Goal: Task Accomplishment & Management: Manage account settings

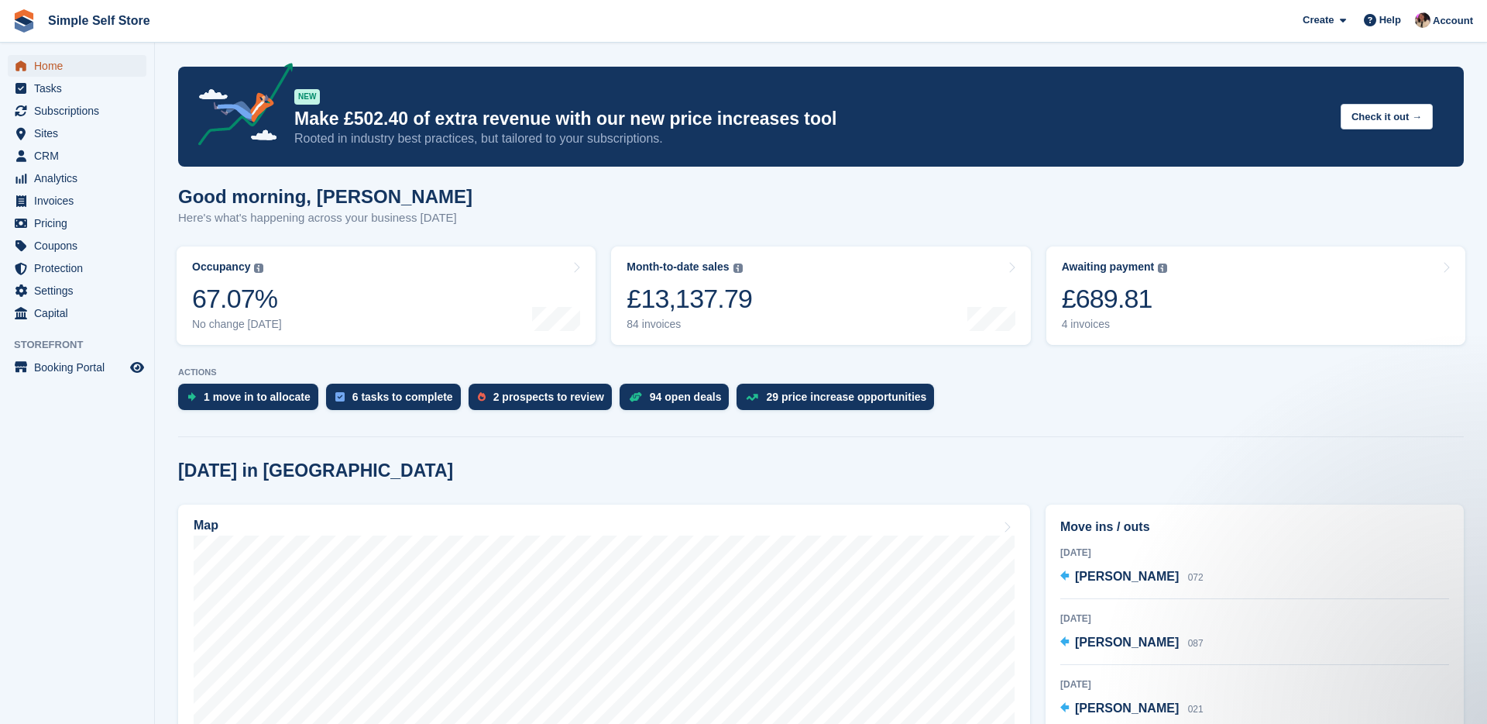
click at [53, 71] on span "Home" at bounding box center [80, 66] width 93 height 22
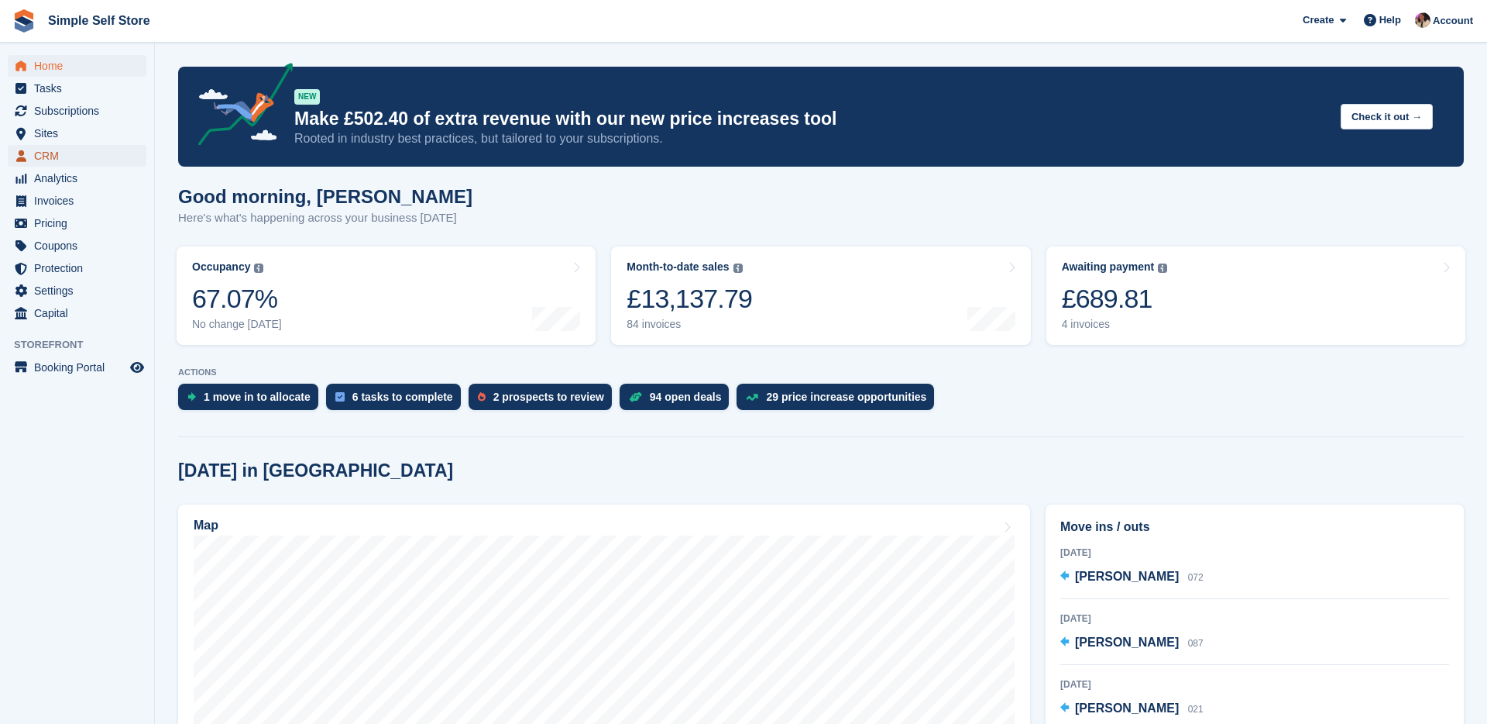
click at [69, 157] on span "CRM" at bounding box center [80, 156] width 93 height 22
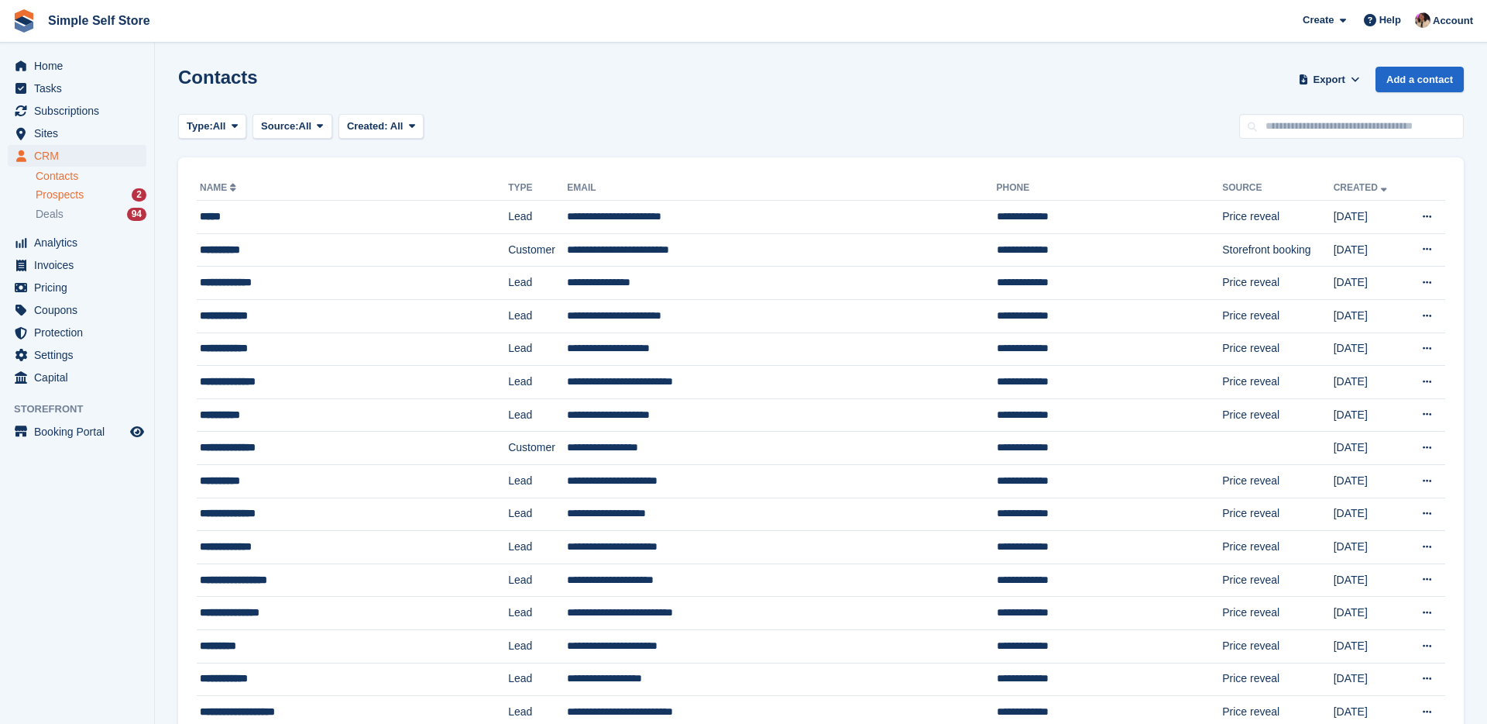
click at [82, 201] on span "Prospects" at bounding box center [60, 194] width 48 height 15
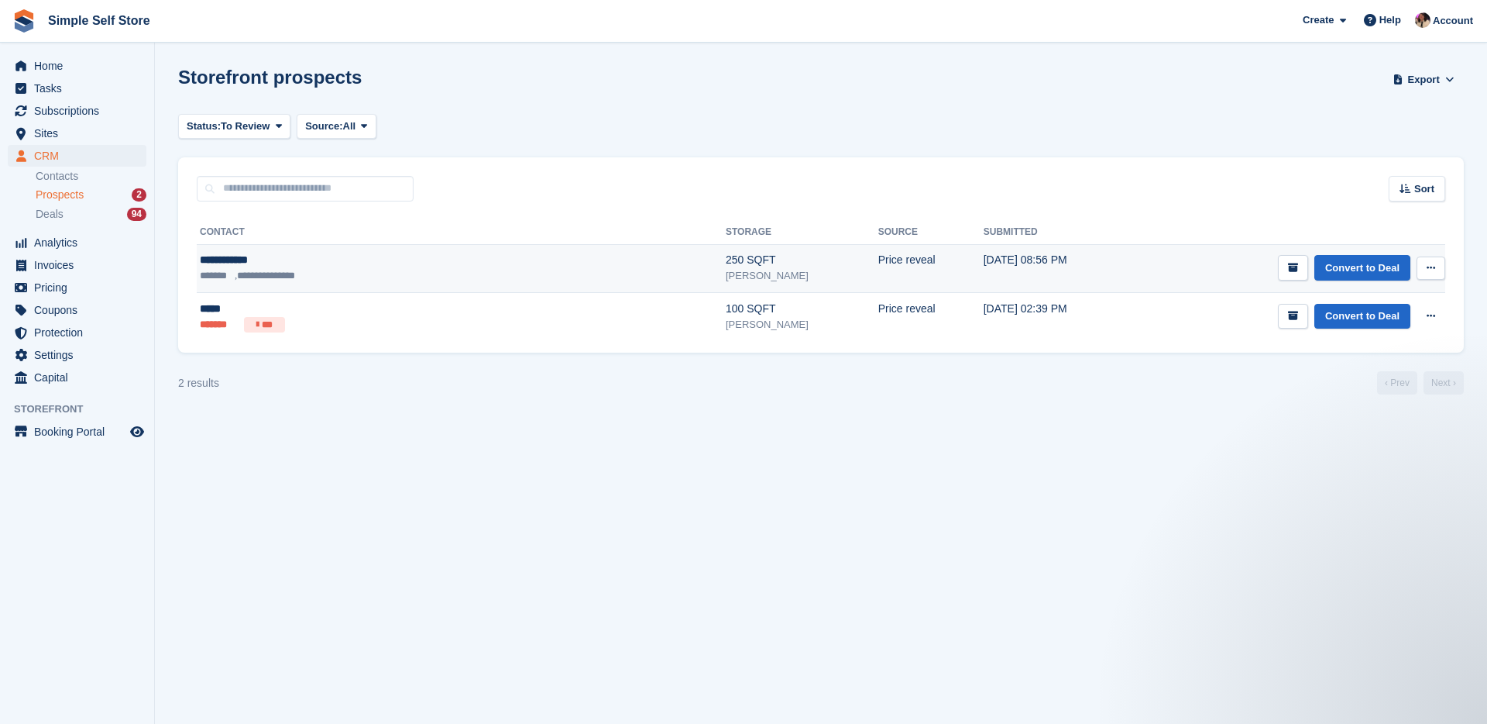
click at [466, 270] on ul "**********" at bounding box center [342, 275] width 284 height 15
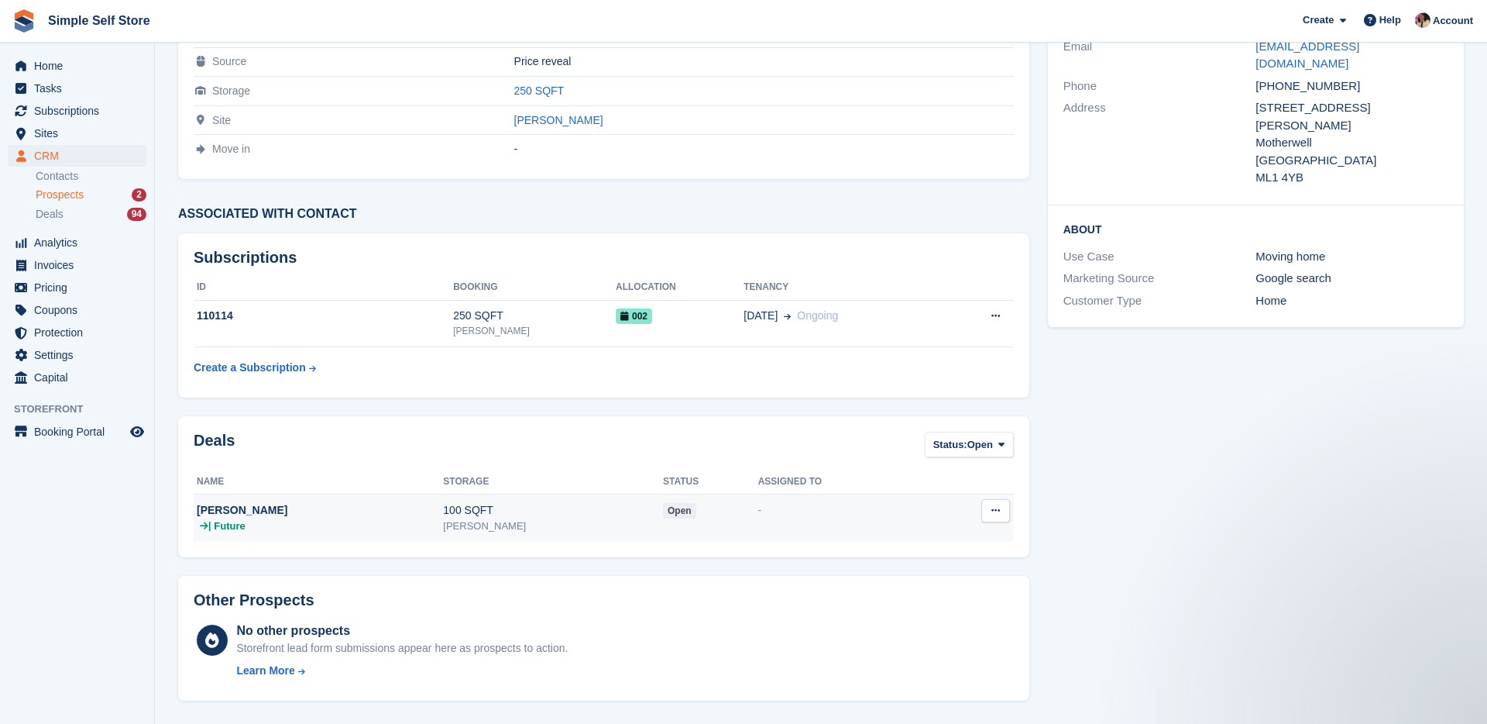
click at [787, 528] on td "-" at bounding box center [843, 517] width 170 height 48
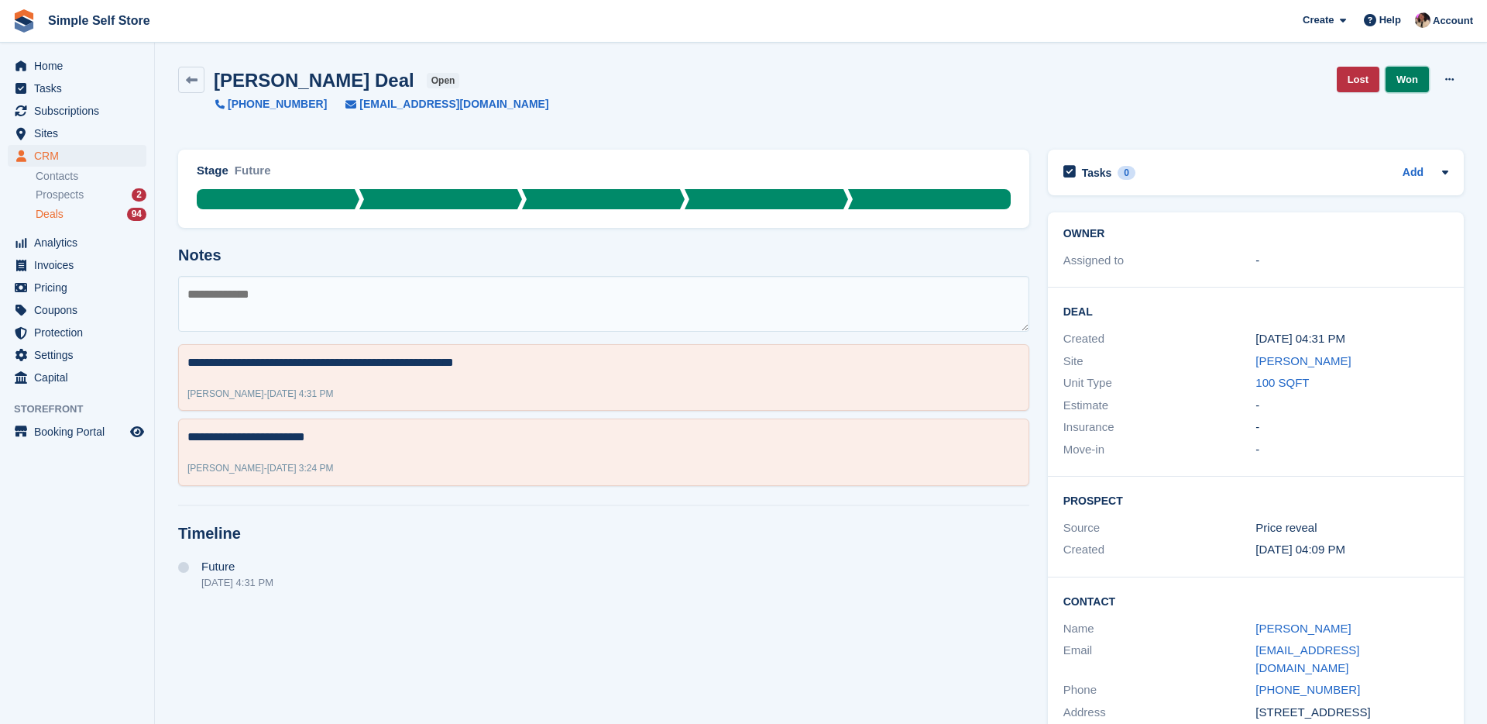
click at [1408, 78] on link "Won" at bounding box center [1407, 80] width 43 height 26
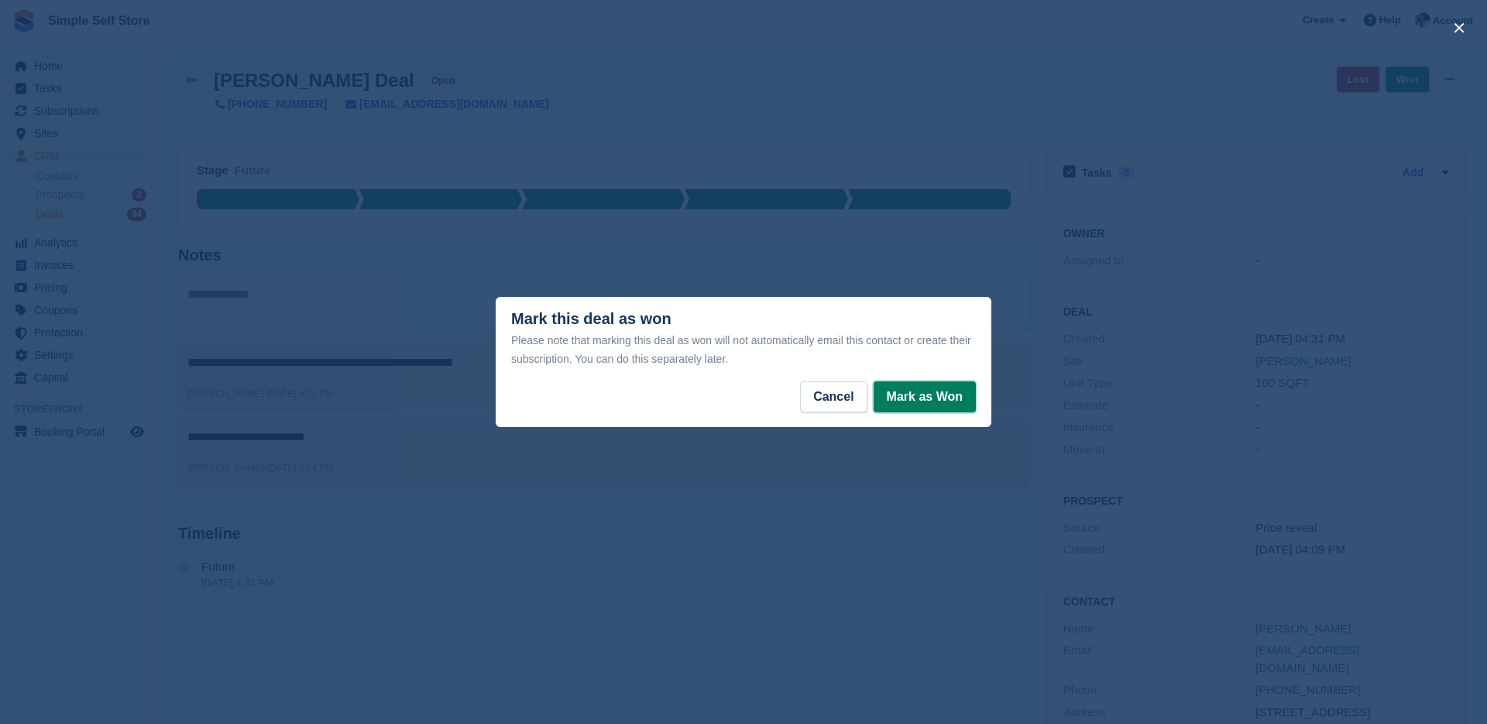
click at [909, 399] on button "Mark as Won" at bounding box center [925, 396] width 102 height 31
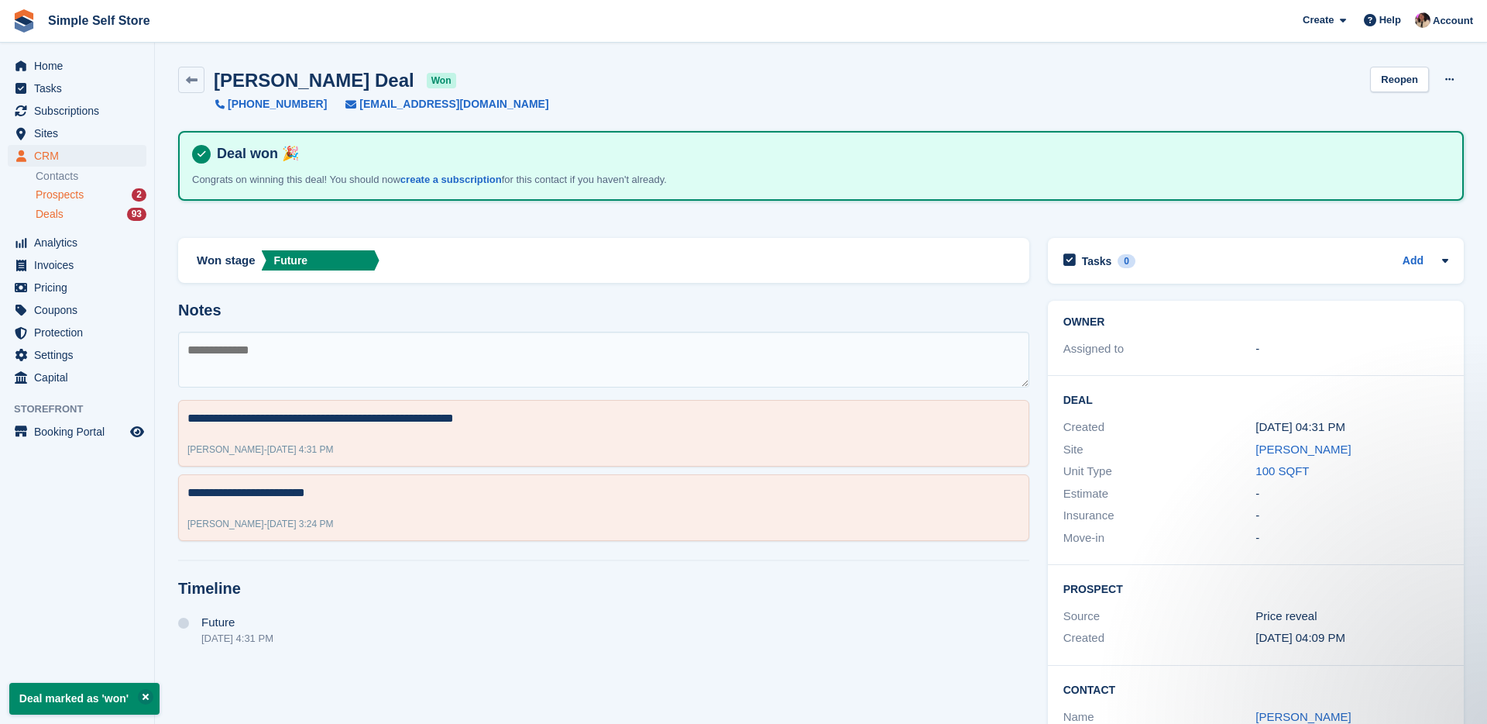
click at [83, 195] on span "Prospects" at bounding box center [60, 194] width 48 height 15
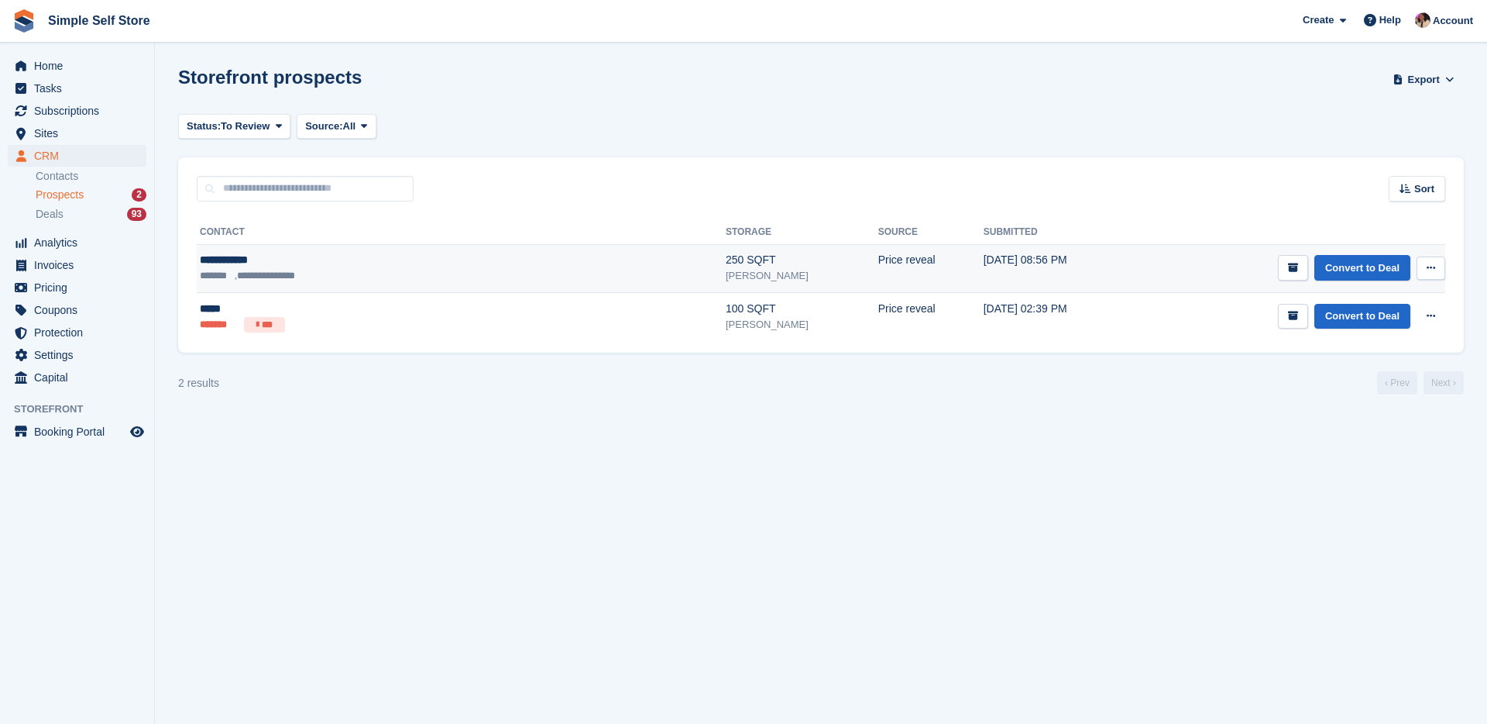
click at [311, 263] on div "**********" at bounding box center [342, 260] width 284 height 16
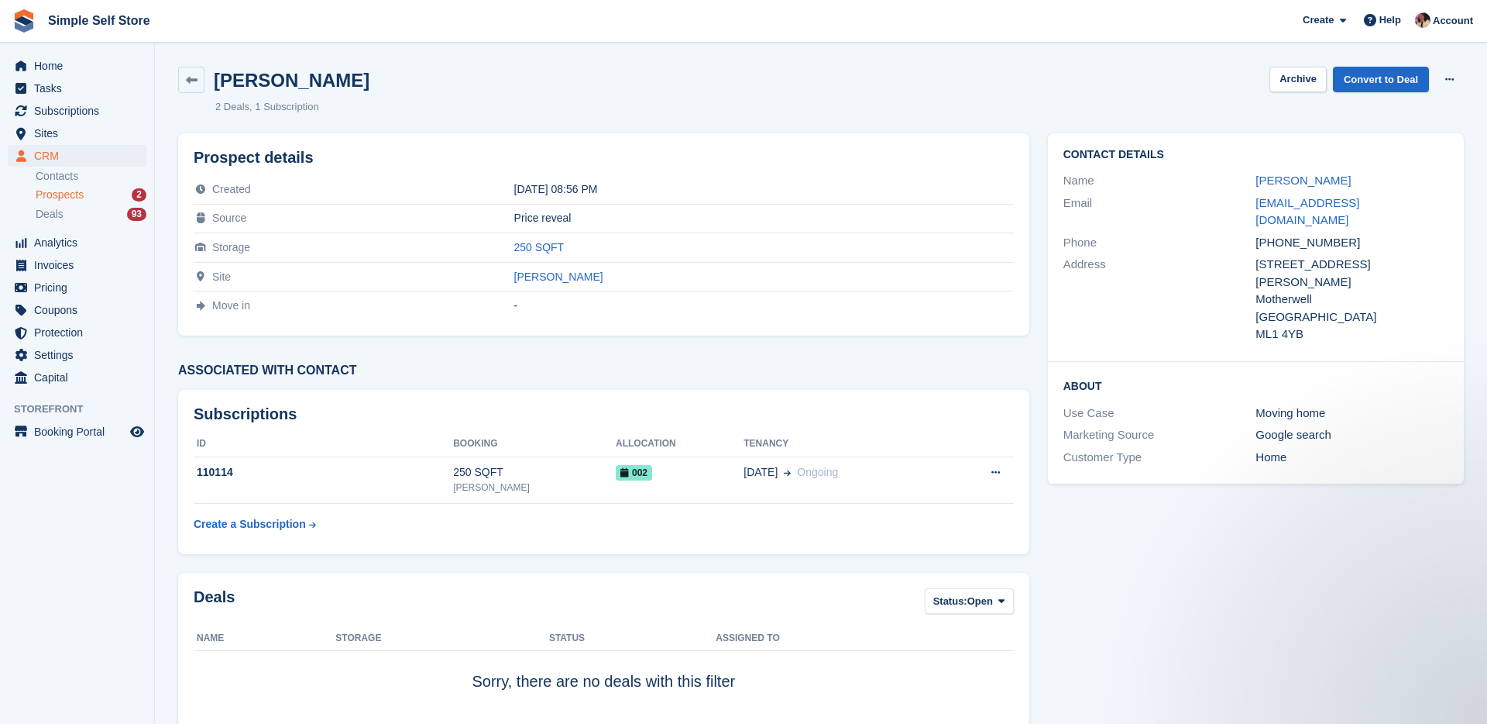
click at [1309, 188] on div "[PERSON_NAME]" at bounding box center [1352, 181] width 193 height 18
click at [1306, 184] on link "[PERSON_NAME]" at bounding box center [1303, 180] width 95 height 13
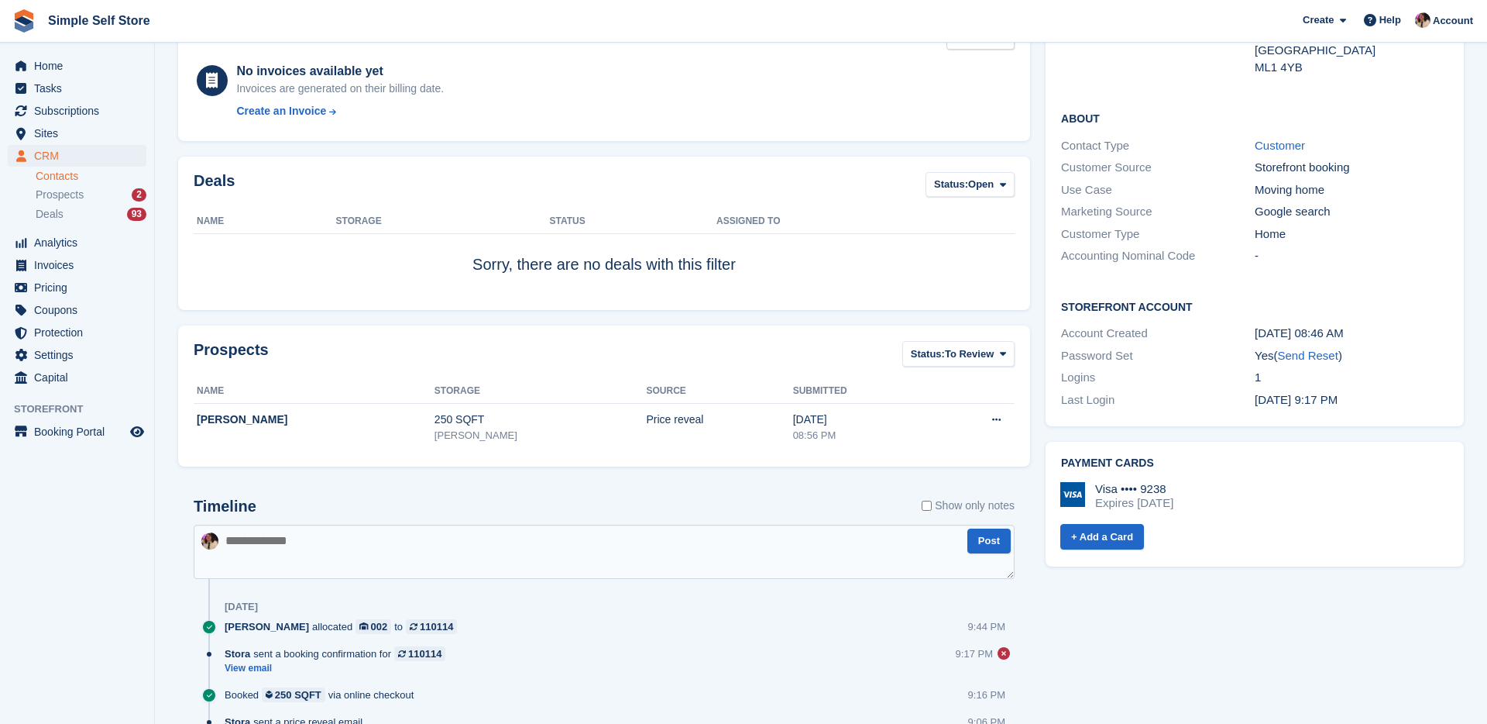
scroll to position [293, 0]
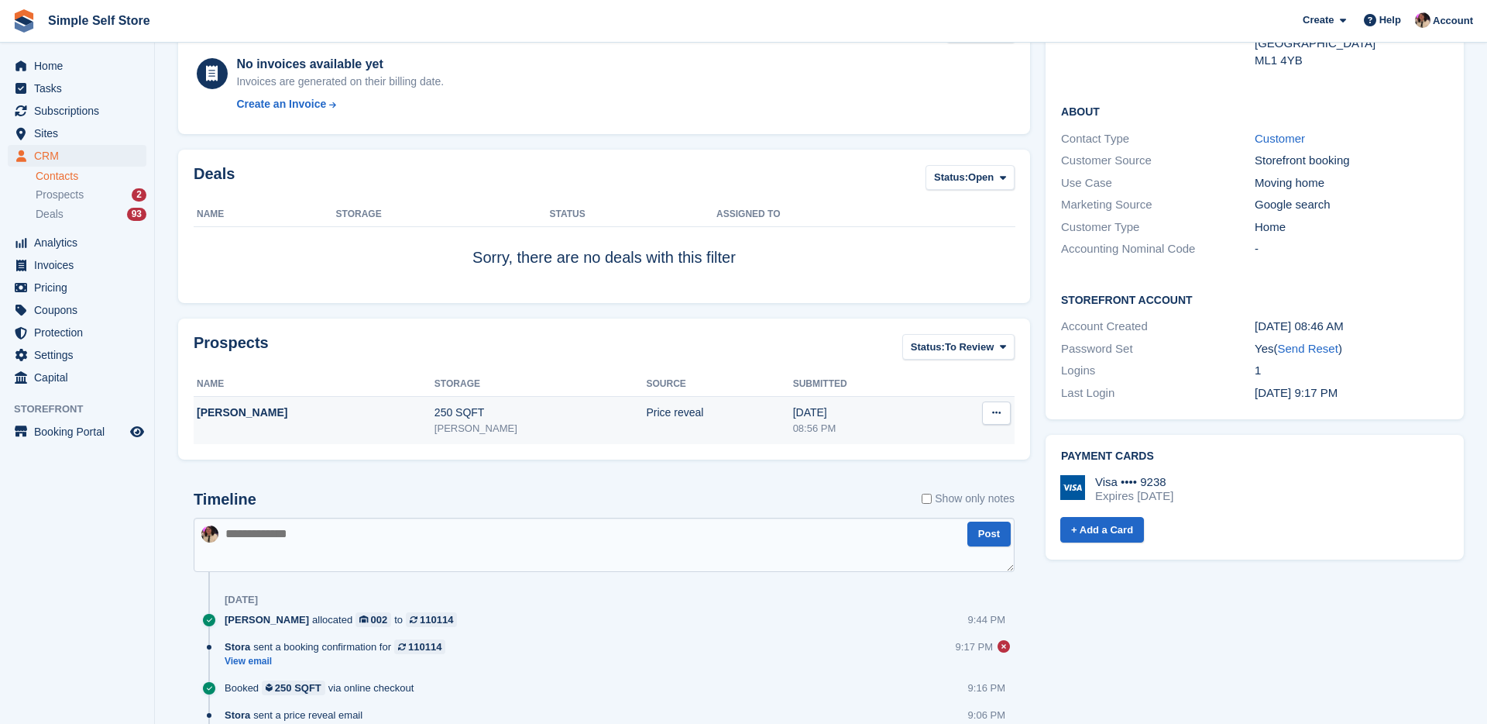
click at [1002, 417] on button at bounding box center [996, 412] width 29 height 23
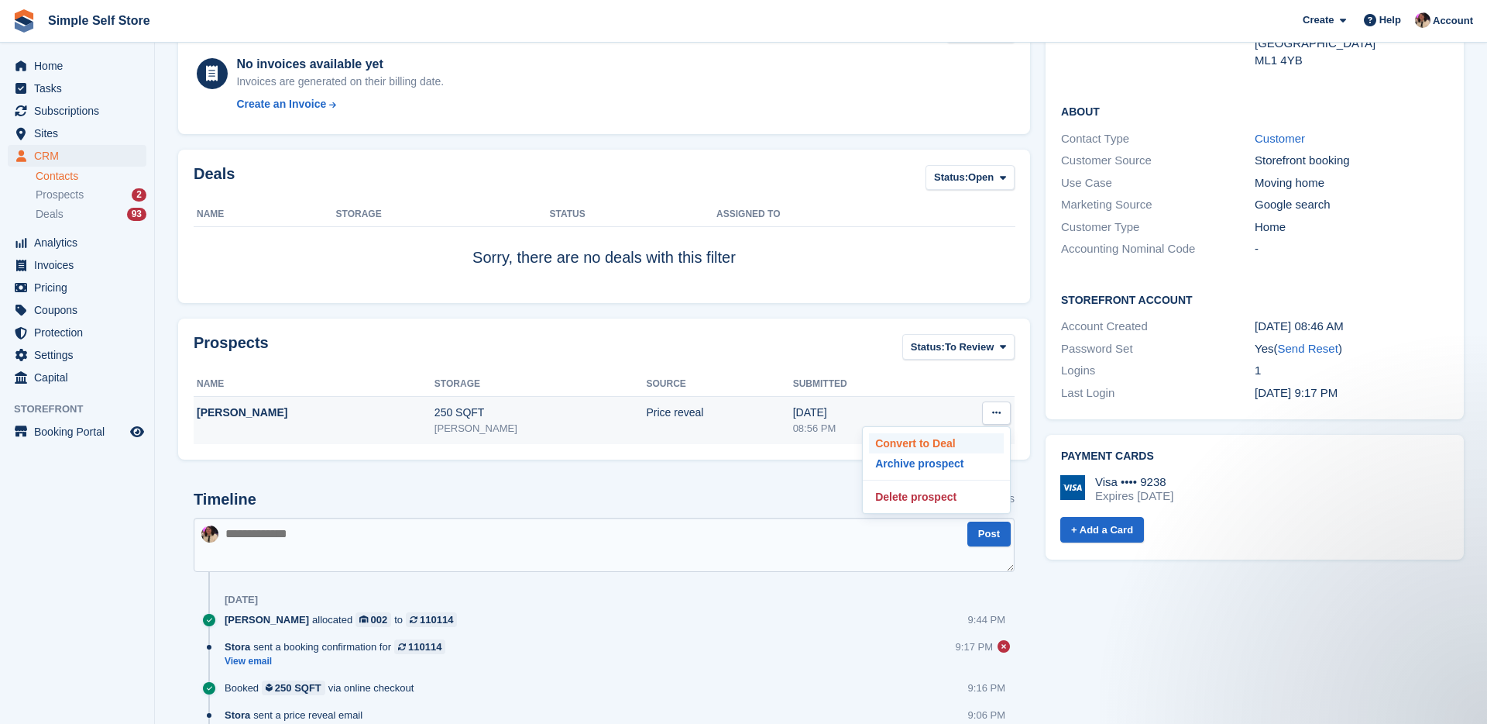
scroll to position [0, 0]
click at [964, 460] on p "Archive prospect" at bounding box center [936, 463] width 135 height 20
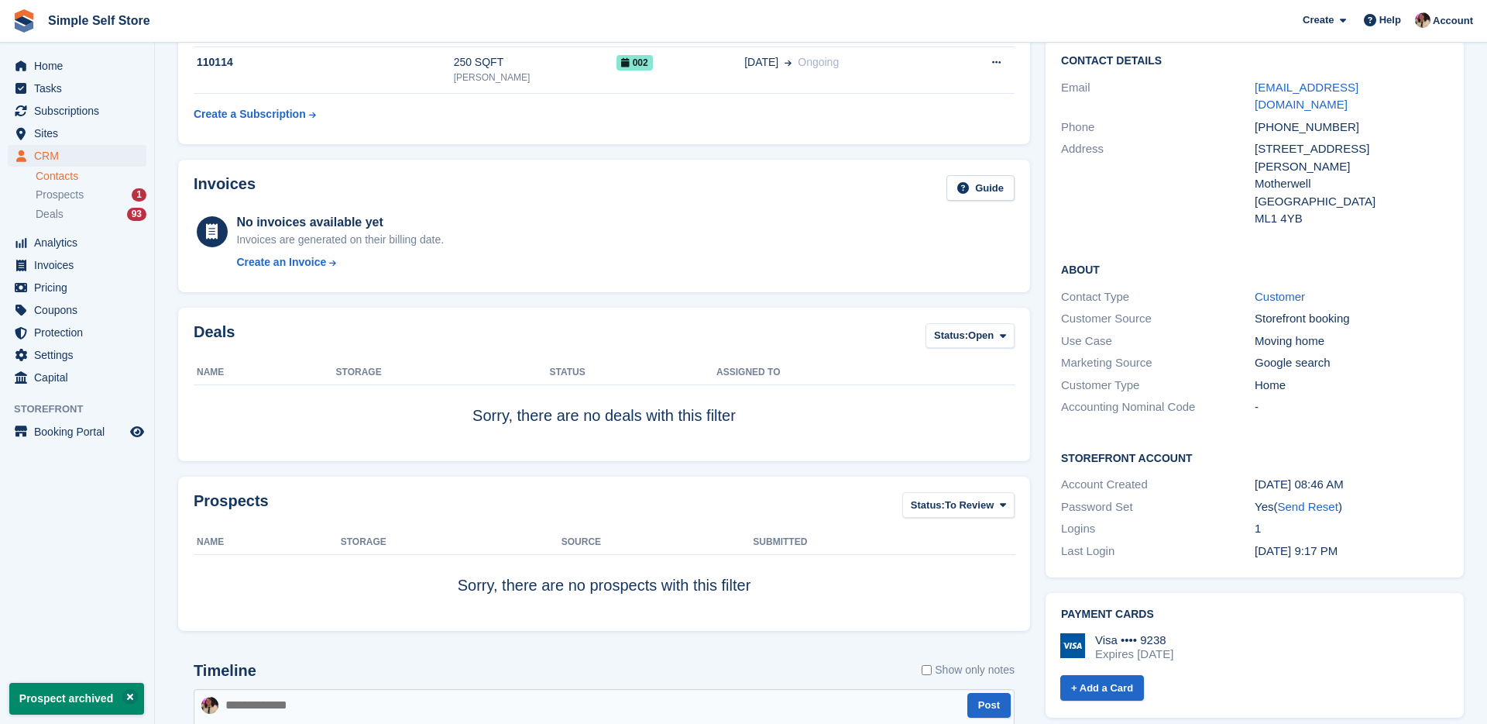
scroll to position [293, 0]
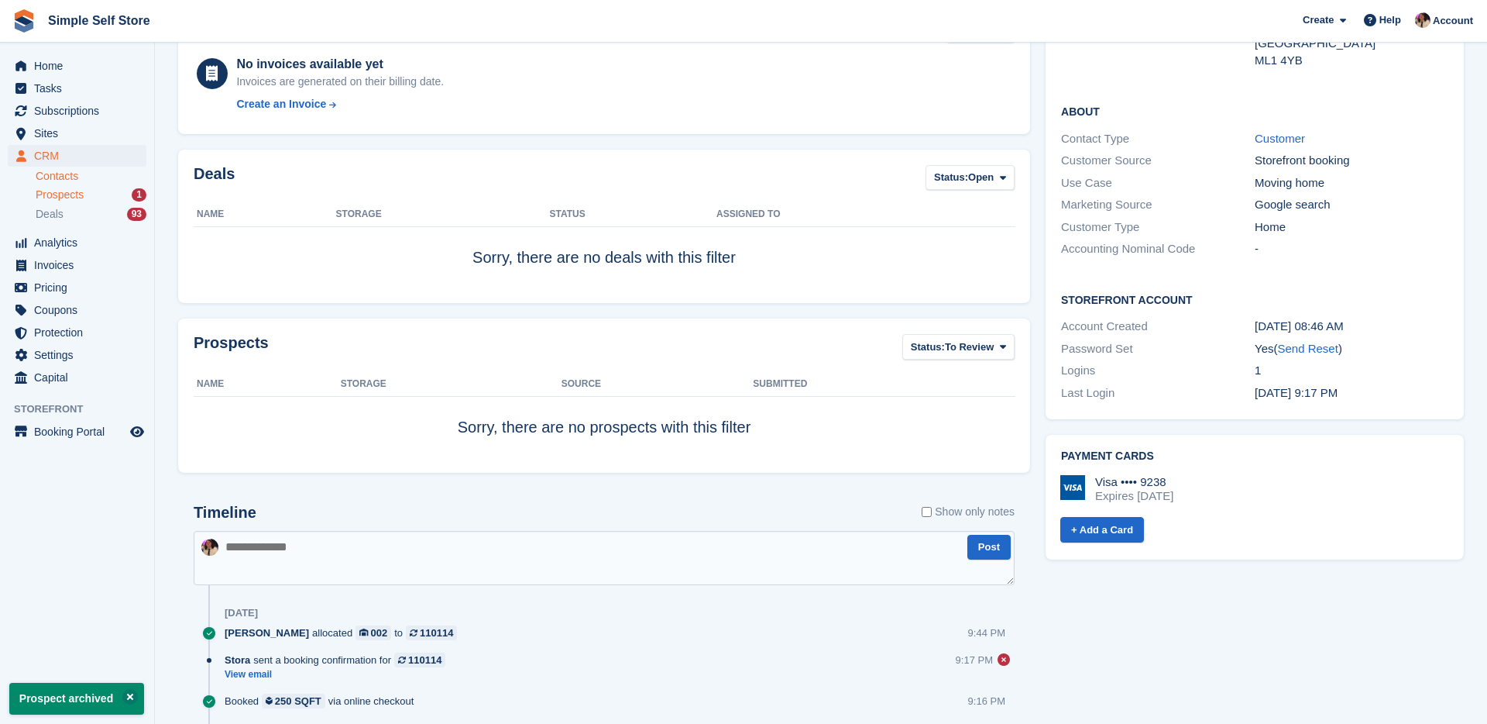
click at [87, 197] on div "Prospects 1" at bounding box center [91, 194] width 111 height 15
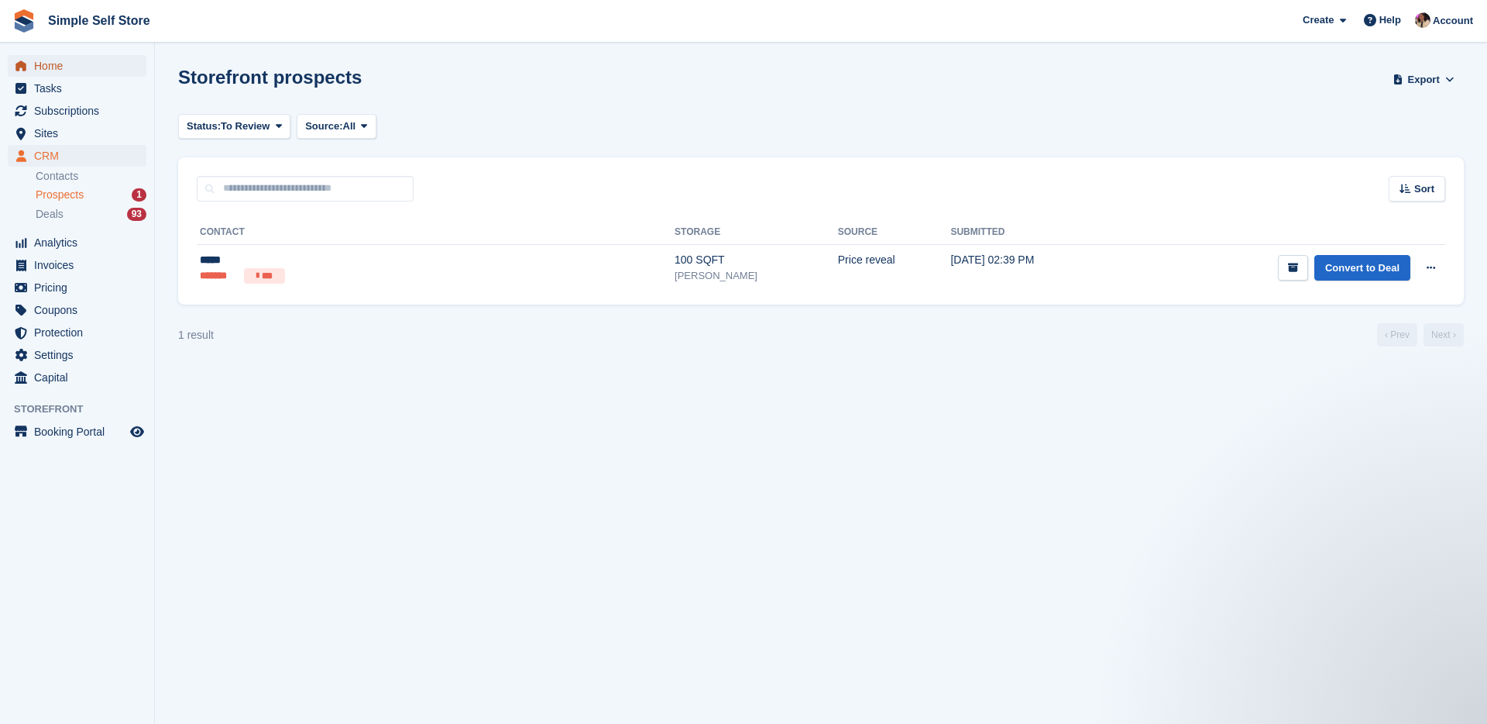
click at [66, 62] on span "Home" at bounding box center [80, 66] width 93 height 22
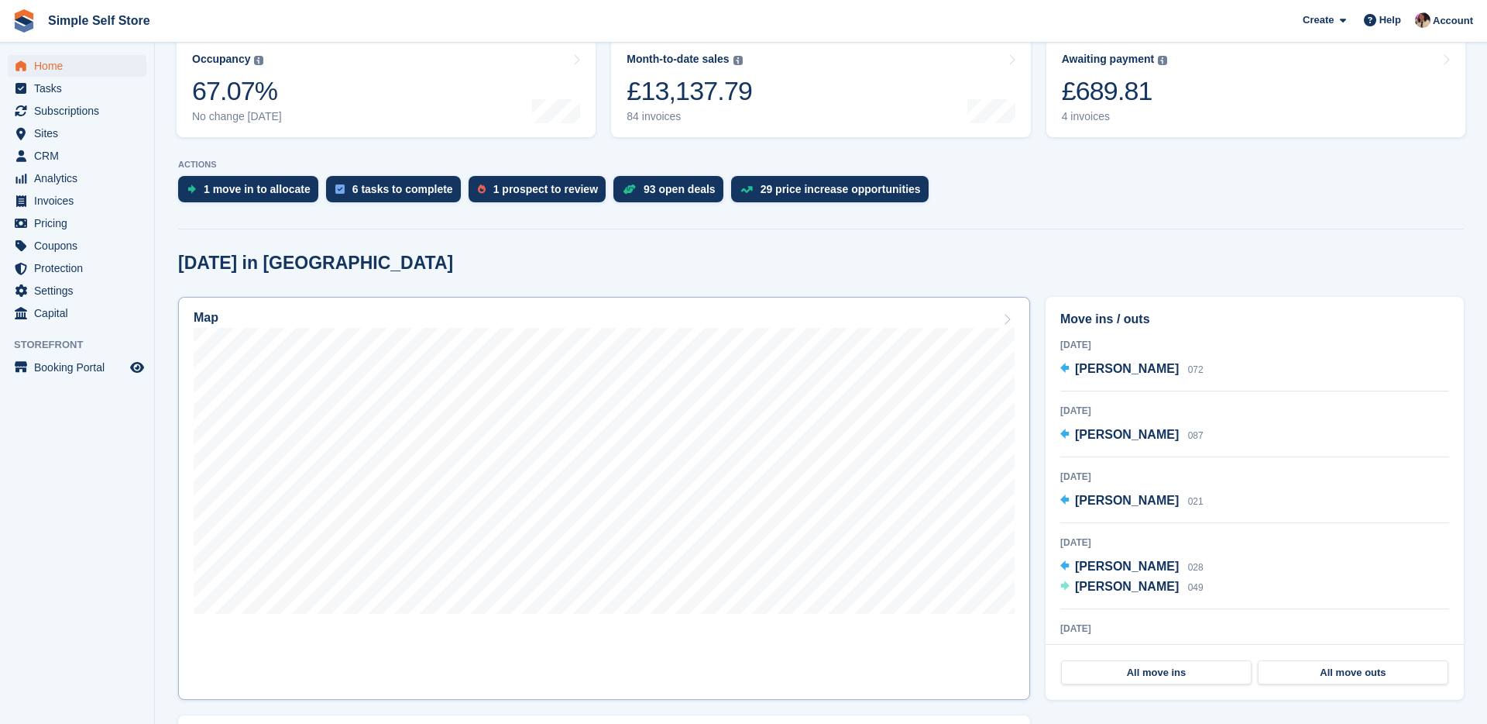
scroll to position [211, 0]
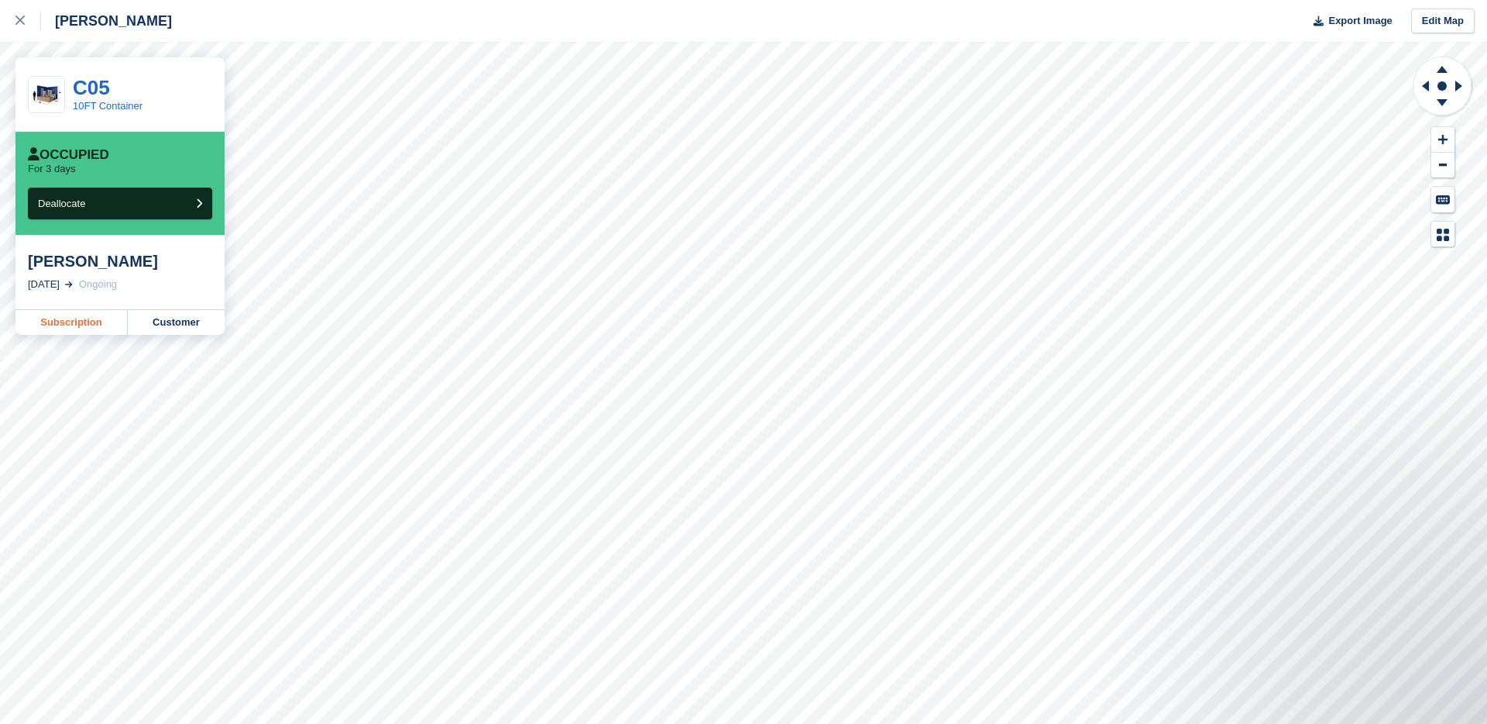
click at [112, 321] on link "Subscription" at bounding box center [71, 322] width 112 height 25
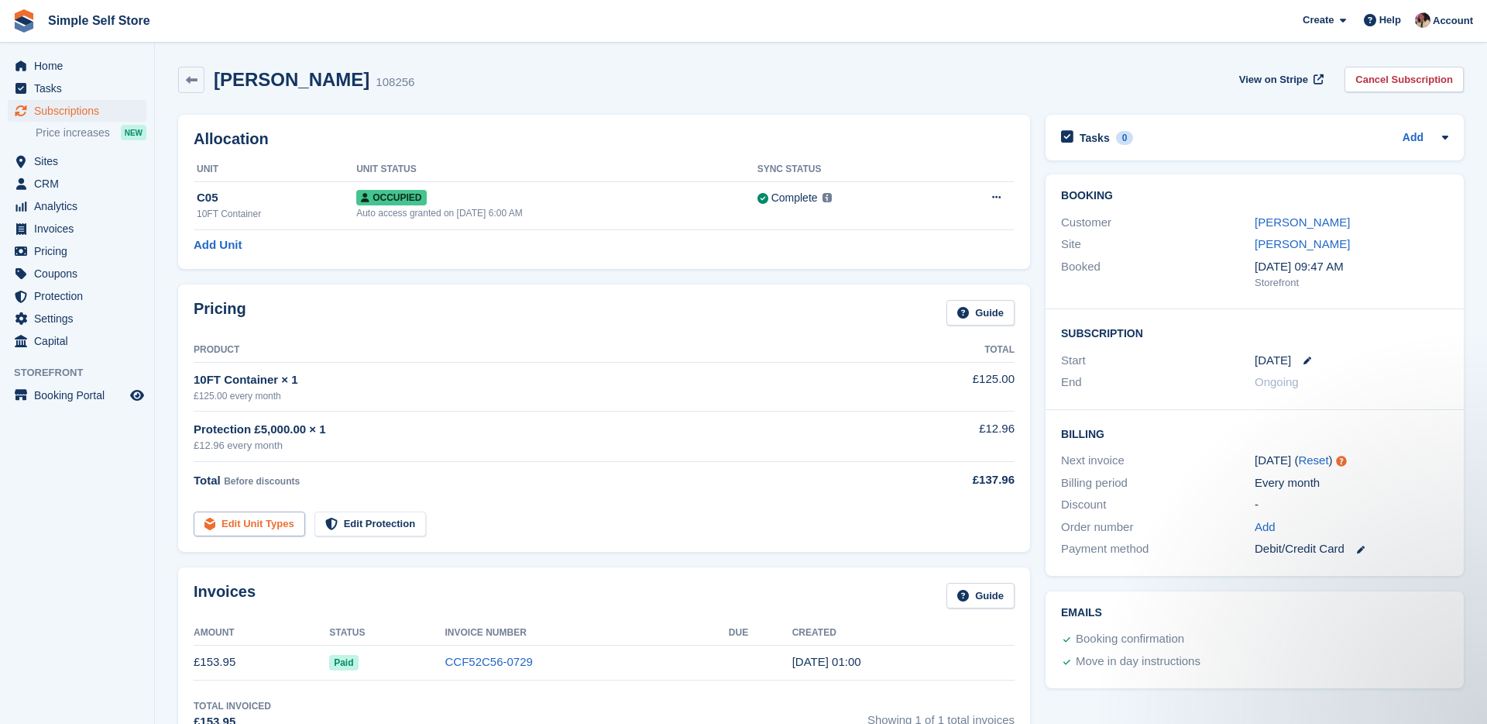
click at [253, 521] on link "Edit Unit Types" at bounding box center [250, 524] width 112 height 26
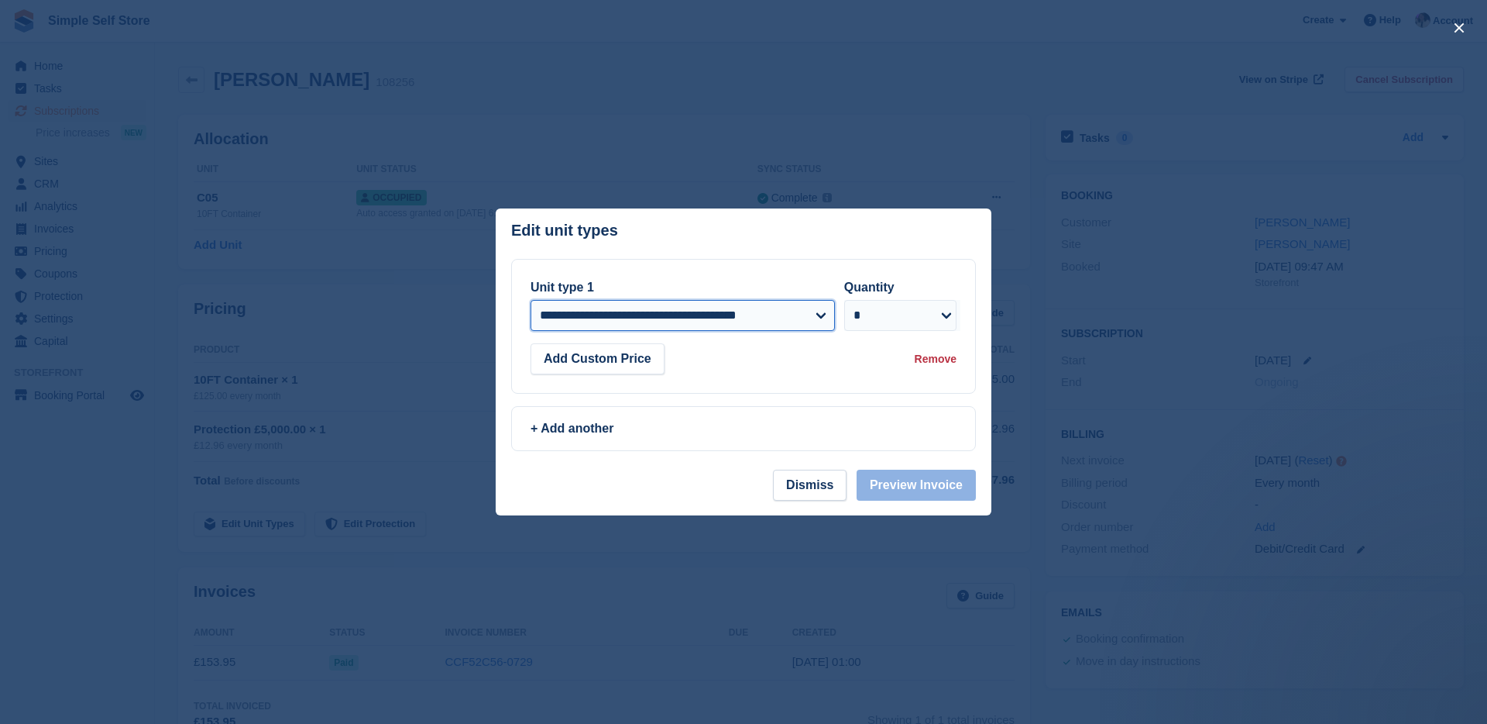
click at [819, 314] on select "**********" at bounding box center [683, 315] width 304 height 31
select select "*****"
click at [531, 300] on select "**********" at bounding box center [683, 315] width 304 height 31
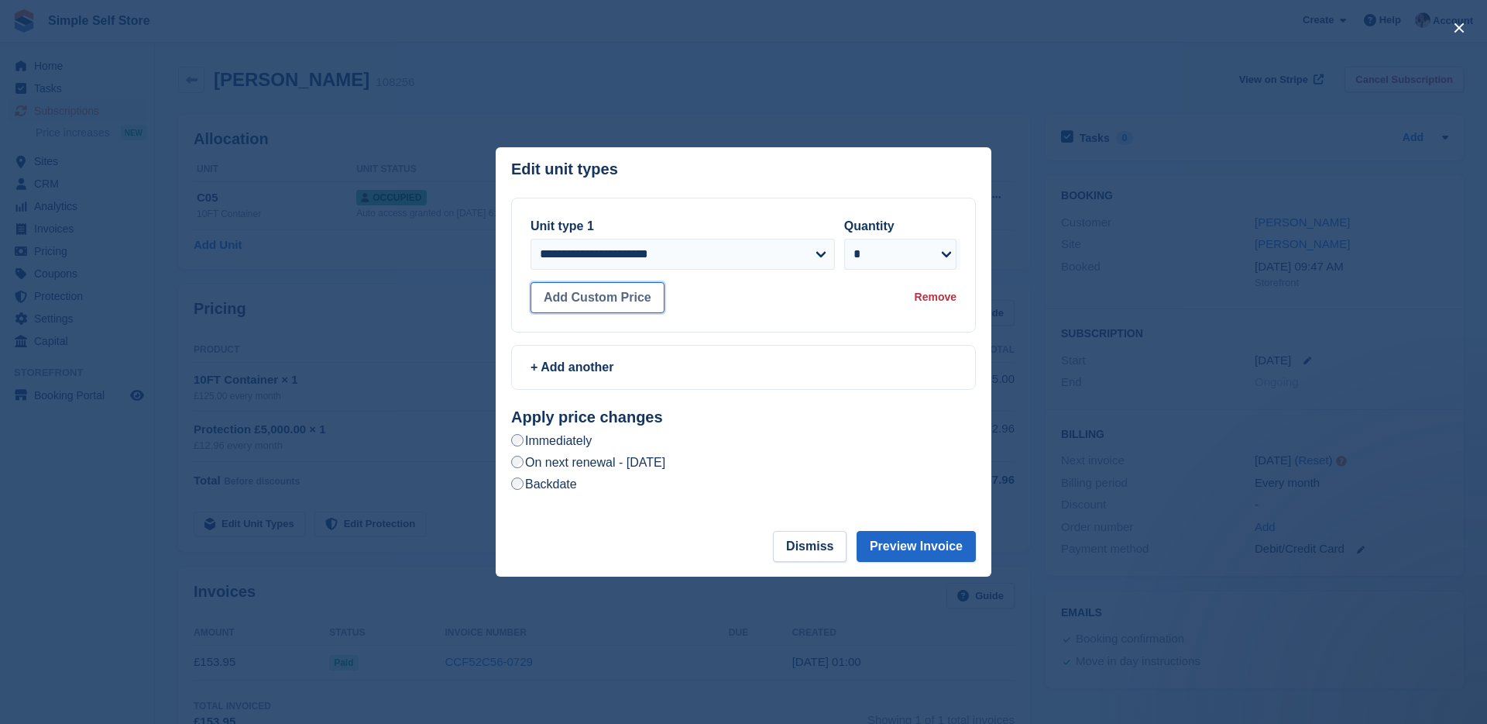
click at [634, 298] on button "Add Custom Price" at bounding box center [598, 297] width 134 height 31
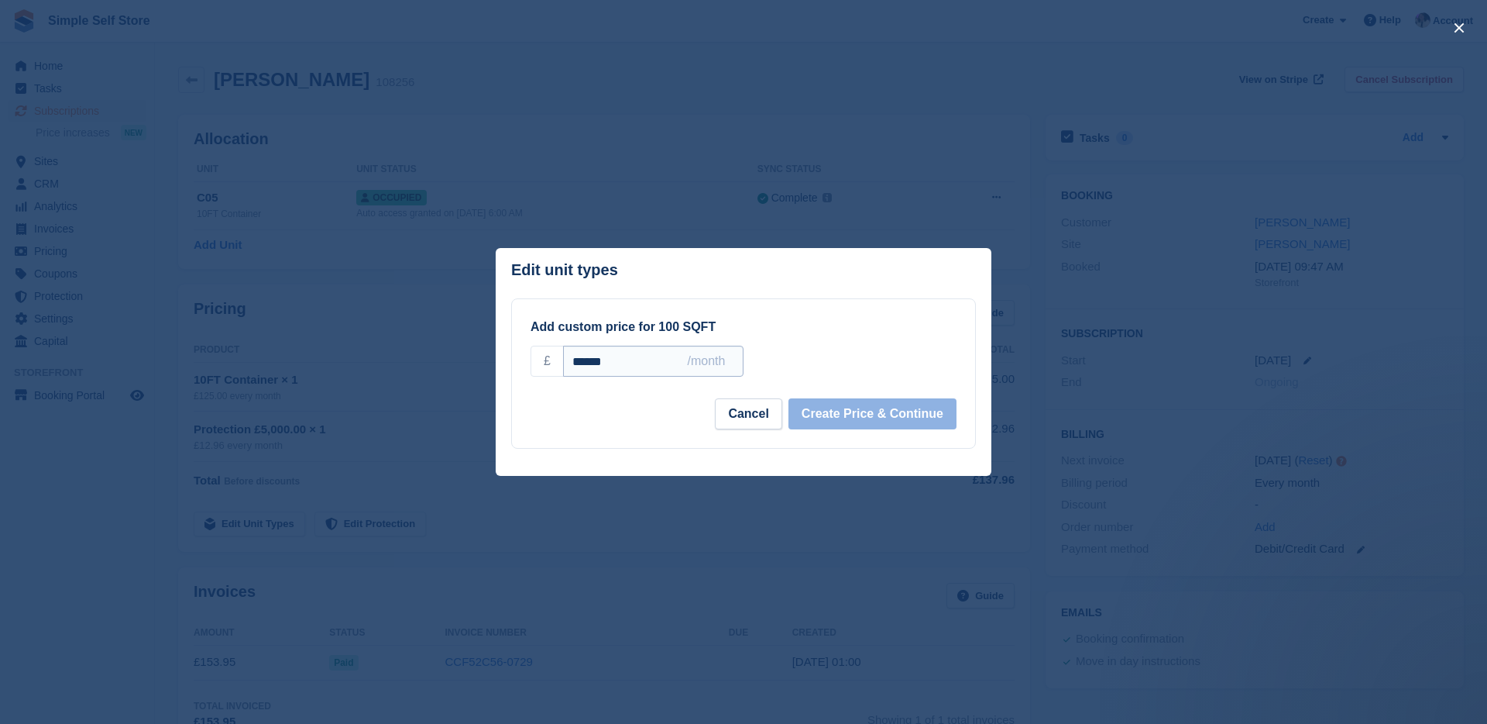
click at [606, 361] on input "******" at bounding box center [653, 361] width 180 height 31
drag, startPoint x: 613, startPoint y: 361, endPoint x: 574, endPoint y: 363, distance: 38.8
click at [574, 363] on input "******" at bounding box center [653, 361] width 180 height 31
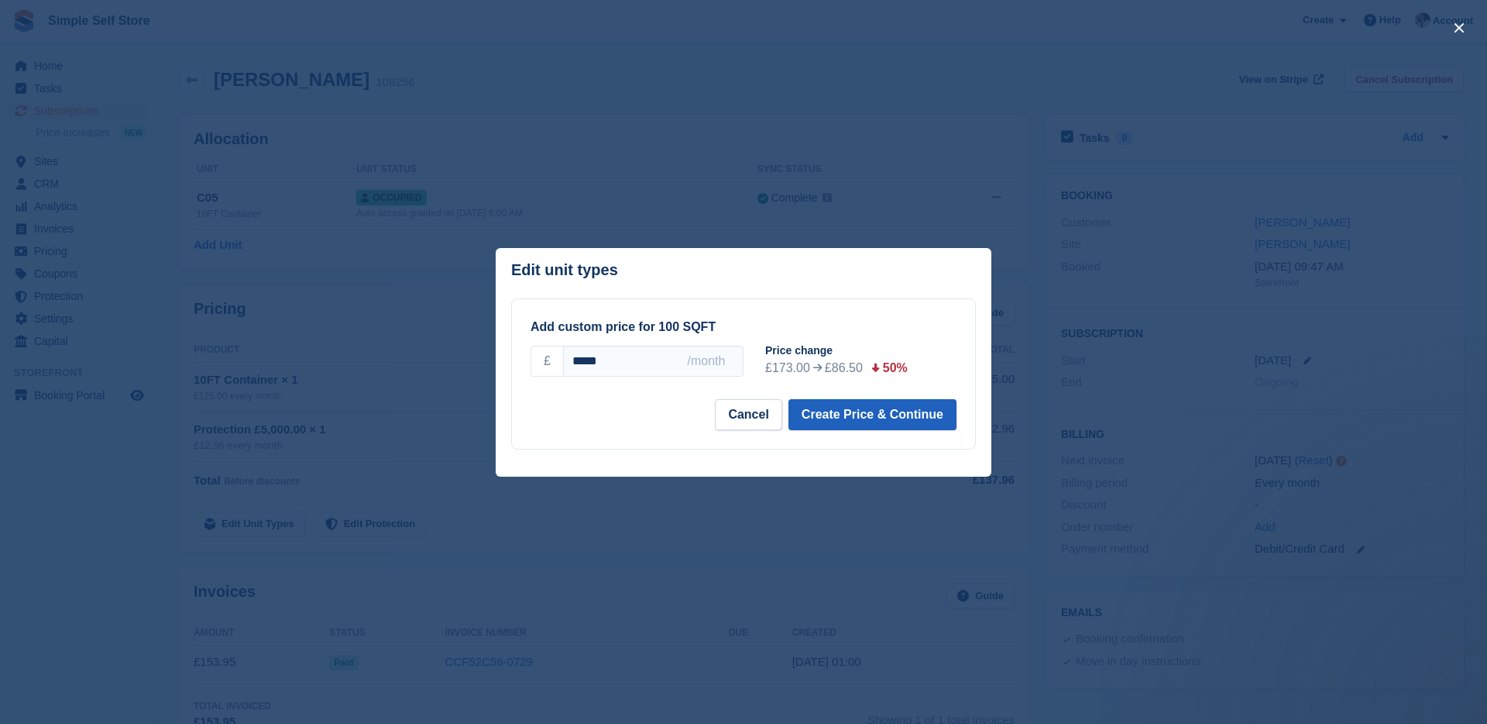
type input "*****"
click at [825, 406] on button "Create Price & Continue" at bounding box center [873, 414] width 168 height 31
select select "*****"
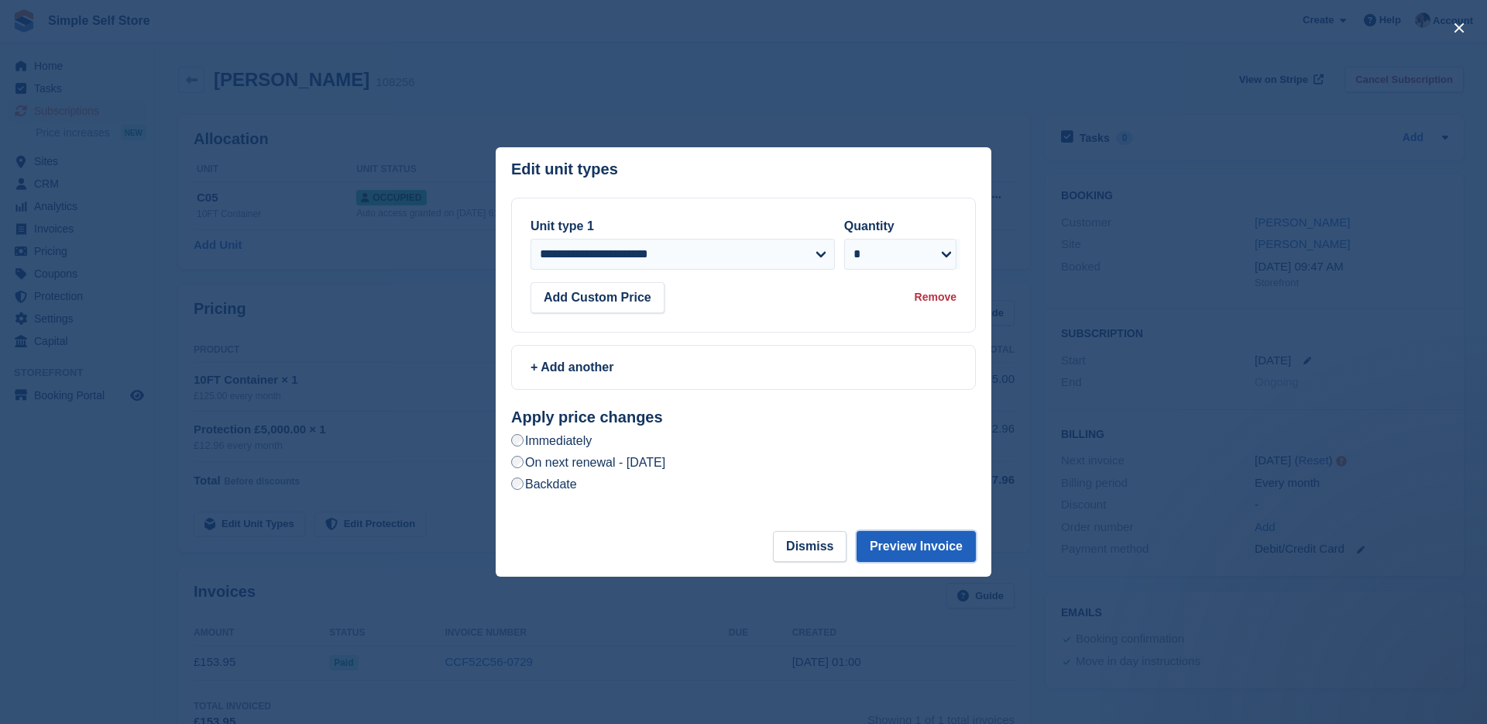
click at [922, 544] on button "Preview Invoice" at bounding box center [916, 546] width 119 height 31
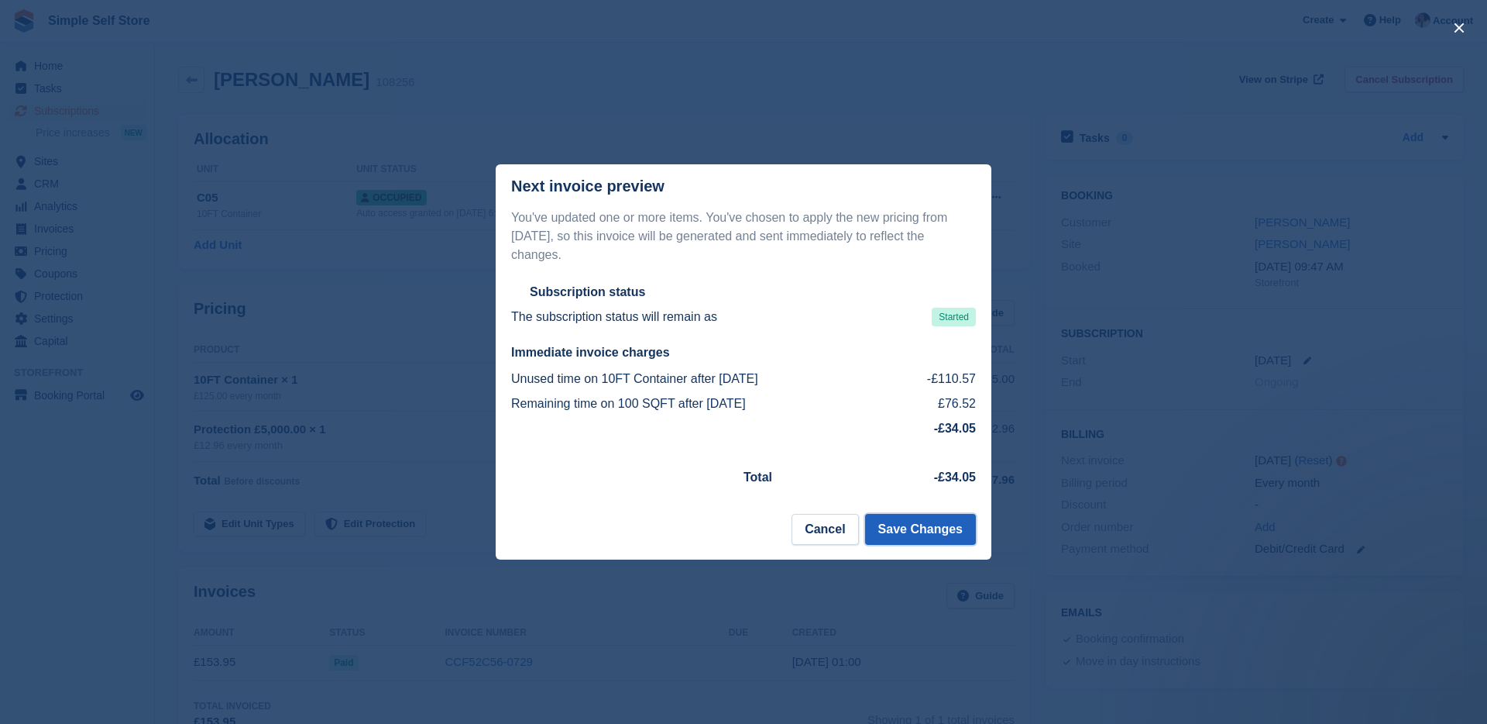
click at [937, 531] on button "Save Changes" at bounding box center [920, 529] width 111 height 31
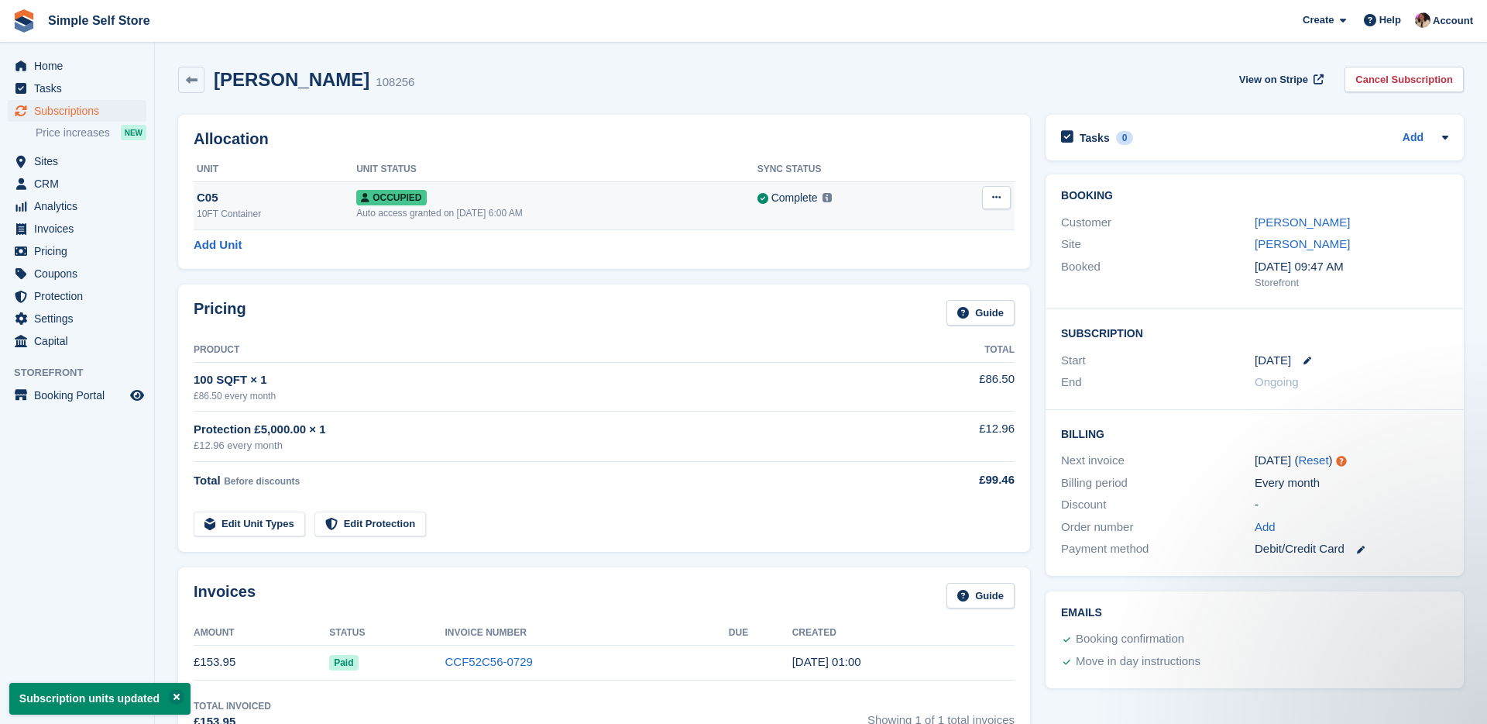
click at [992, 205] on button at bounding box center [996, 197] width 29 height 23
click at [935, 277] on p "Deallocate" at bounding box center [936, 281] width 135 height 20
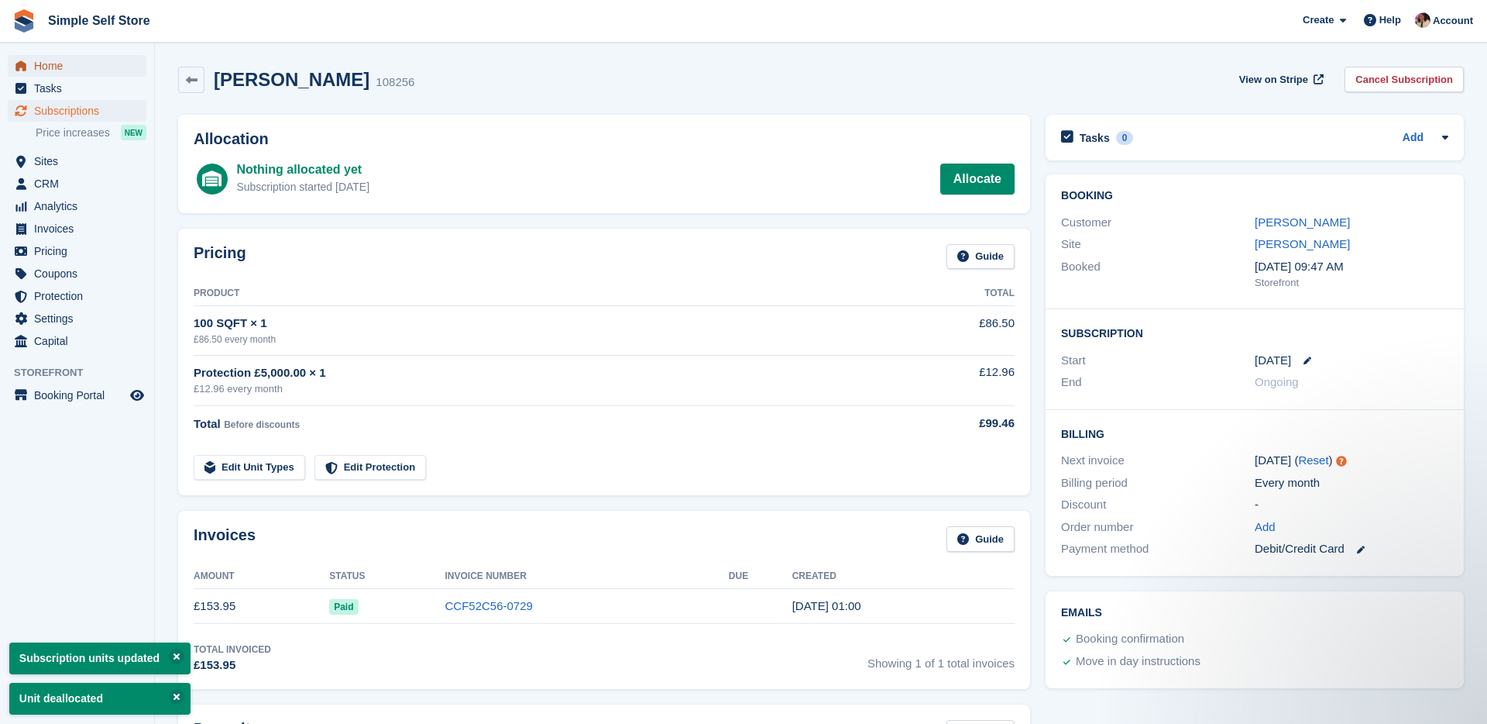
click at [74, 71] on span "Home" at bounding box center [80, 66] width 93 height 22
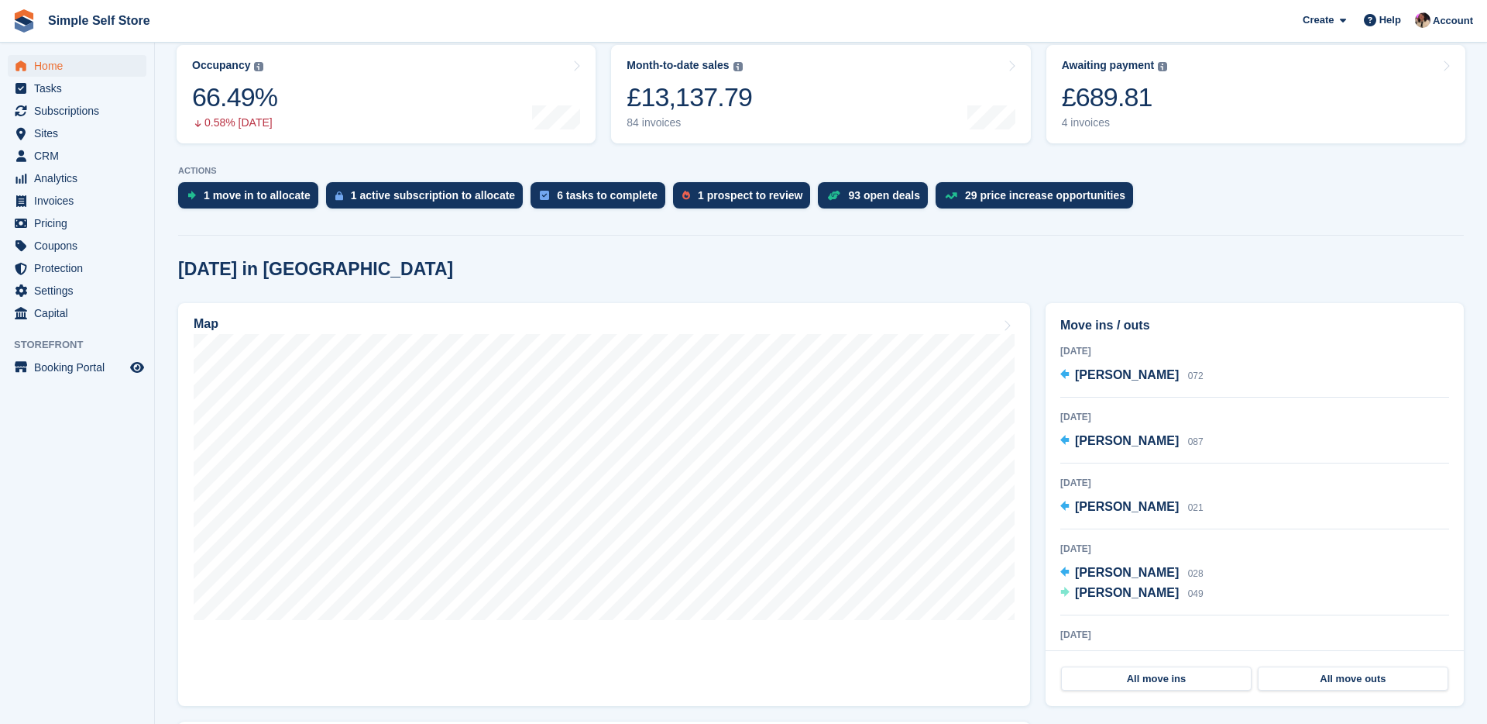
scroll to position [208, 0]
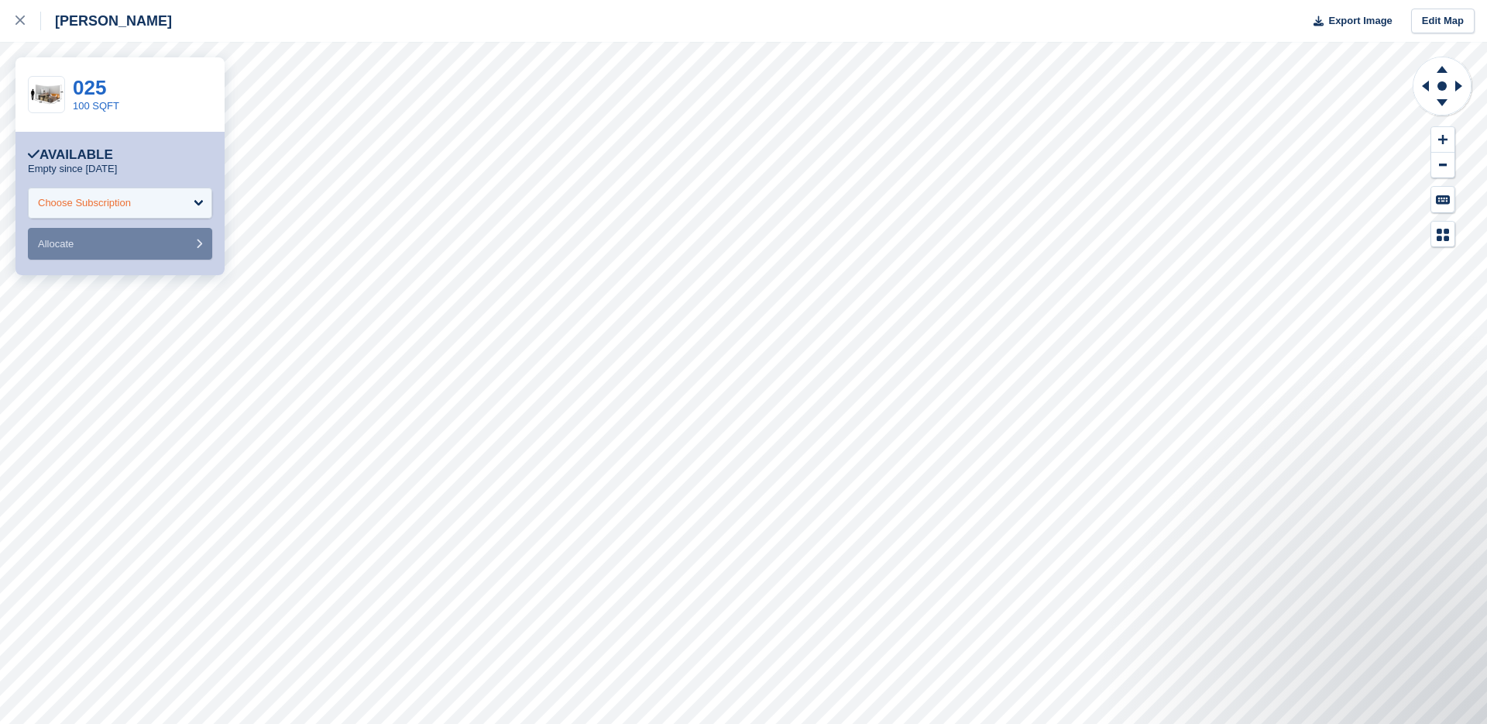
click at [177, 208] on div "Choose Subscription" at bounding box center [120, 202] width 184 height 31
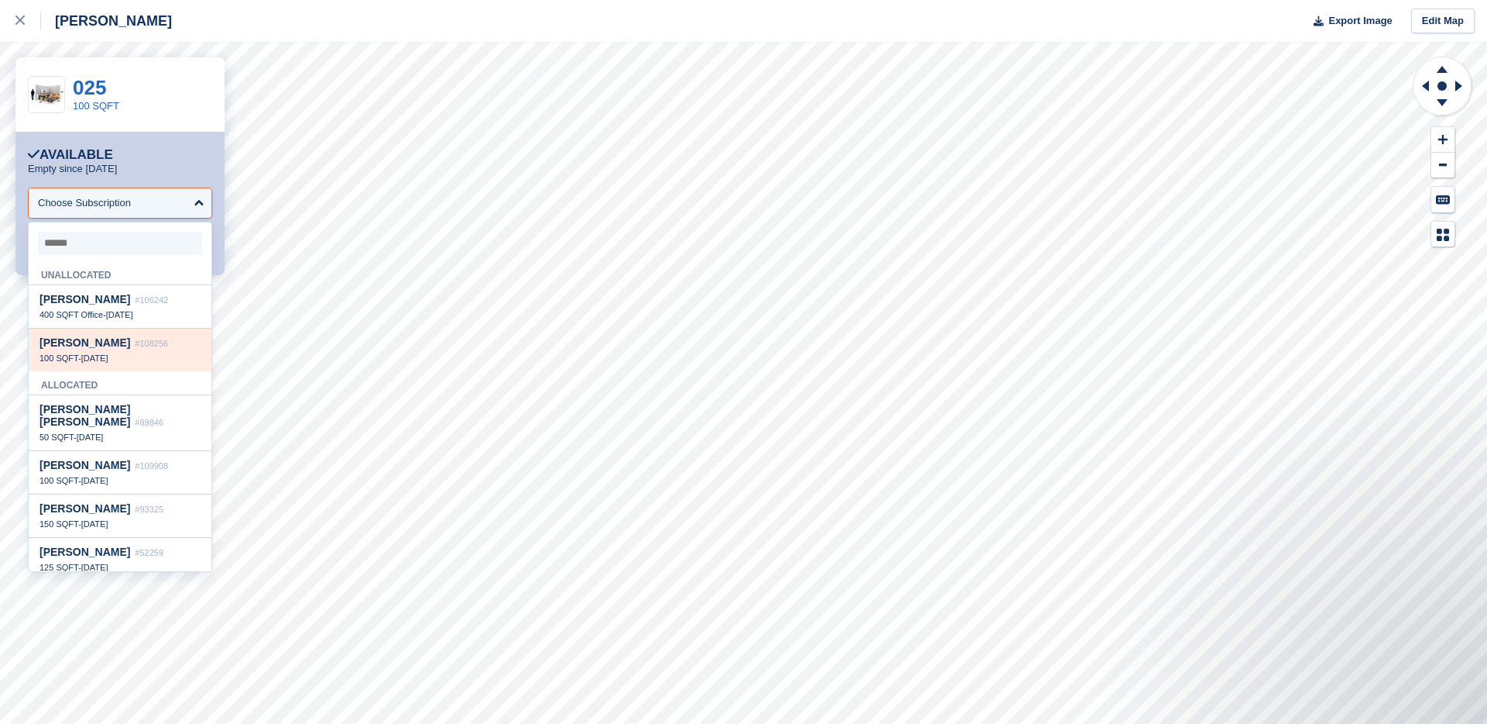
click at [148, 342] on span "#108256" at bounding box center [151, 343] width 33 height 9
select select "******"
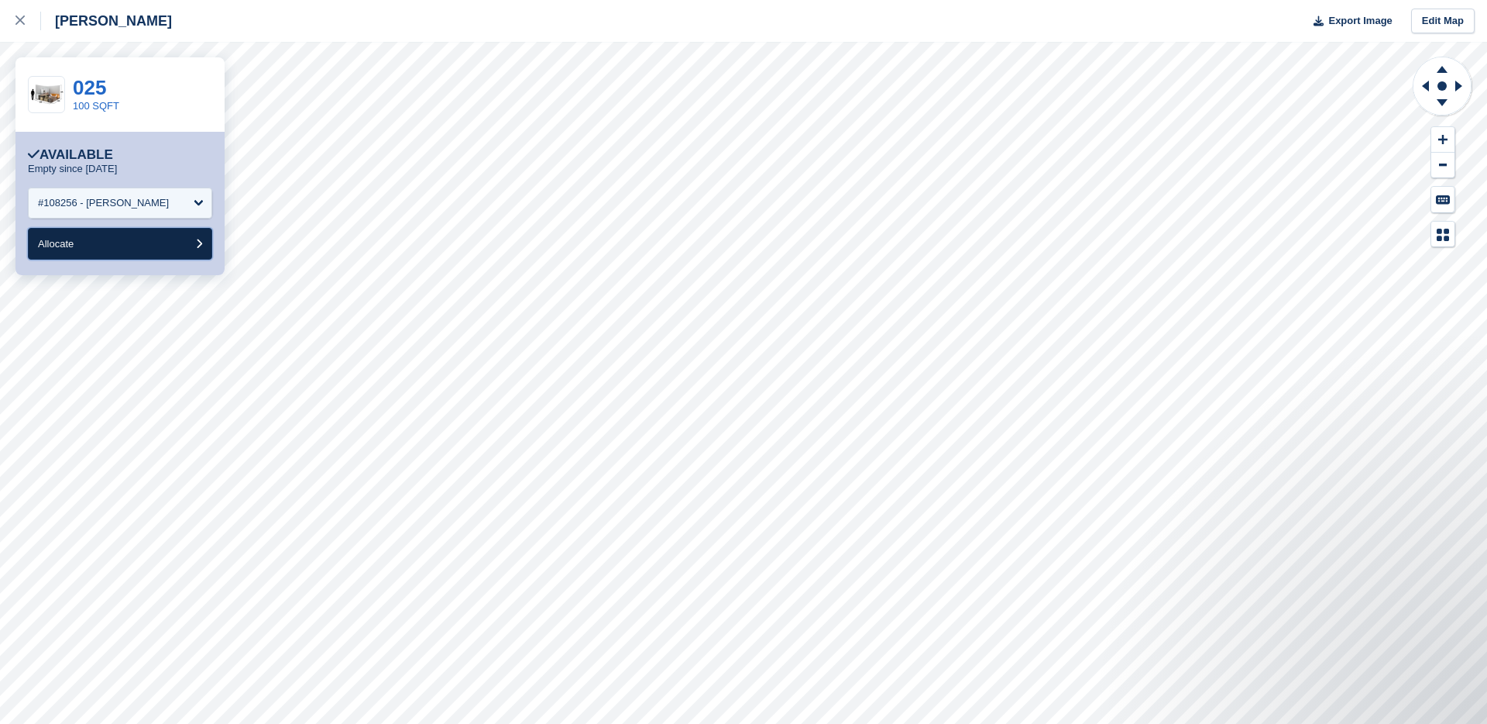
click at [159, 247] on button "Allocate" at bounding box center [120, 244] width 184 height 32
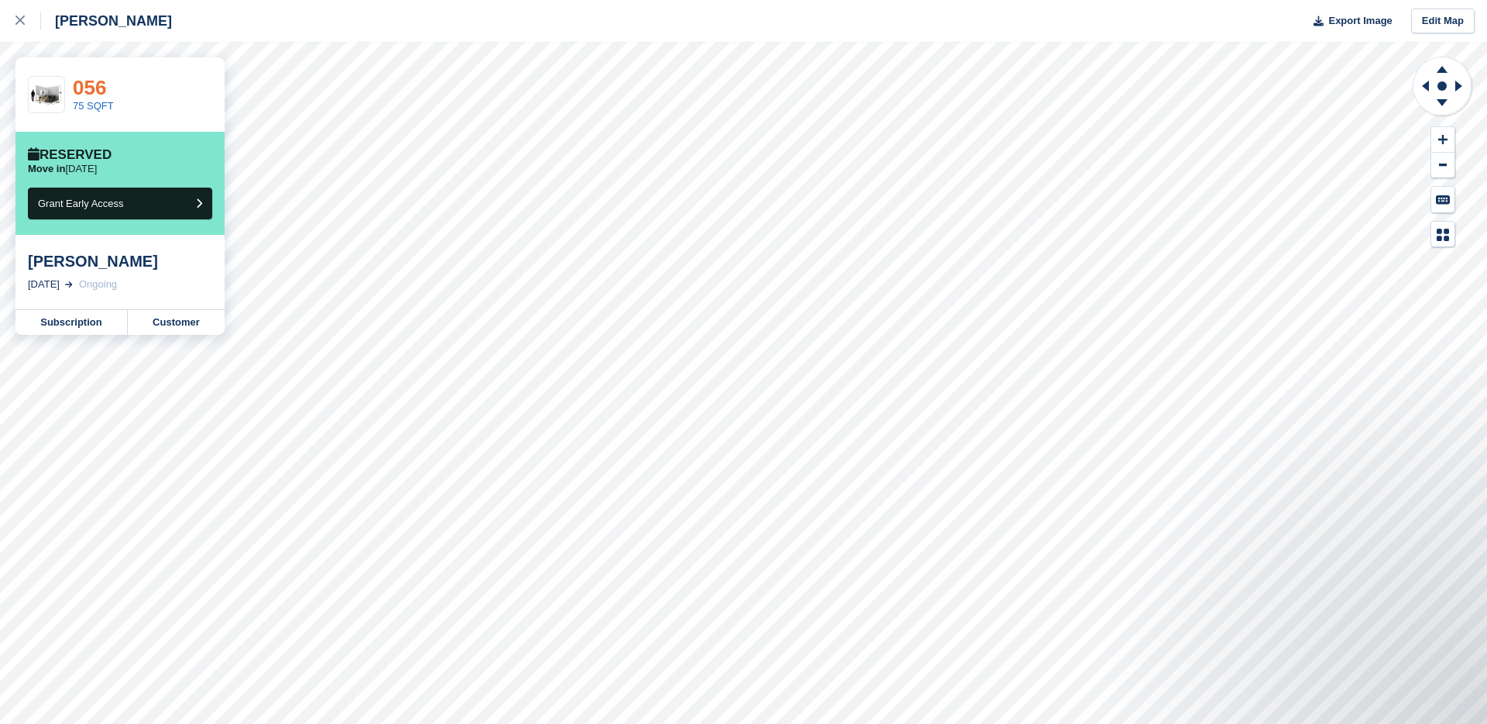
click at [98, 93] on link "056" at bounding box center [89, 87] width 33 height 23
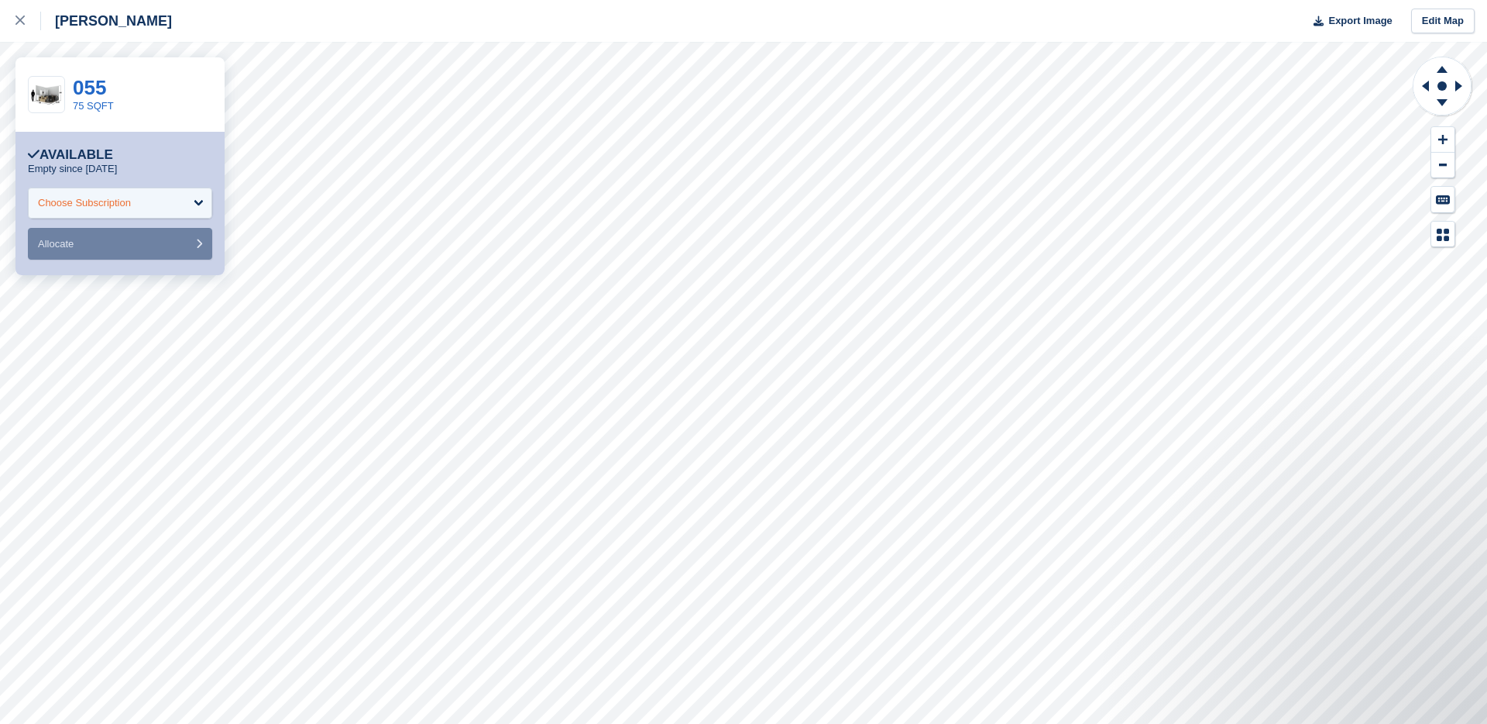
click at [128, 217] on div "Choose Subscription" at bounding box center [120, 202] width 184 height 31
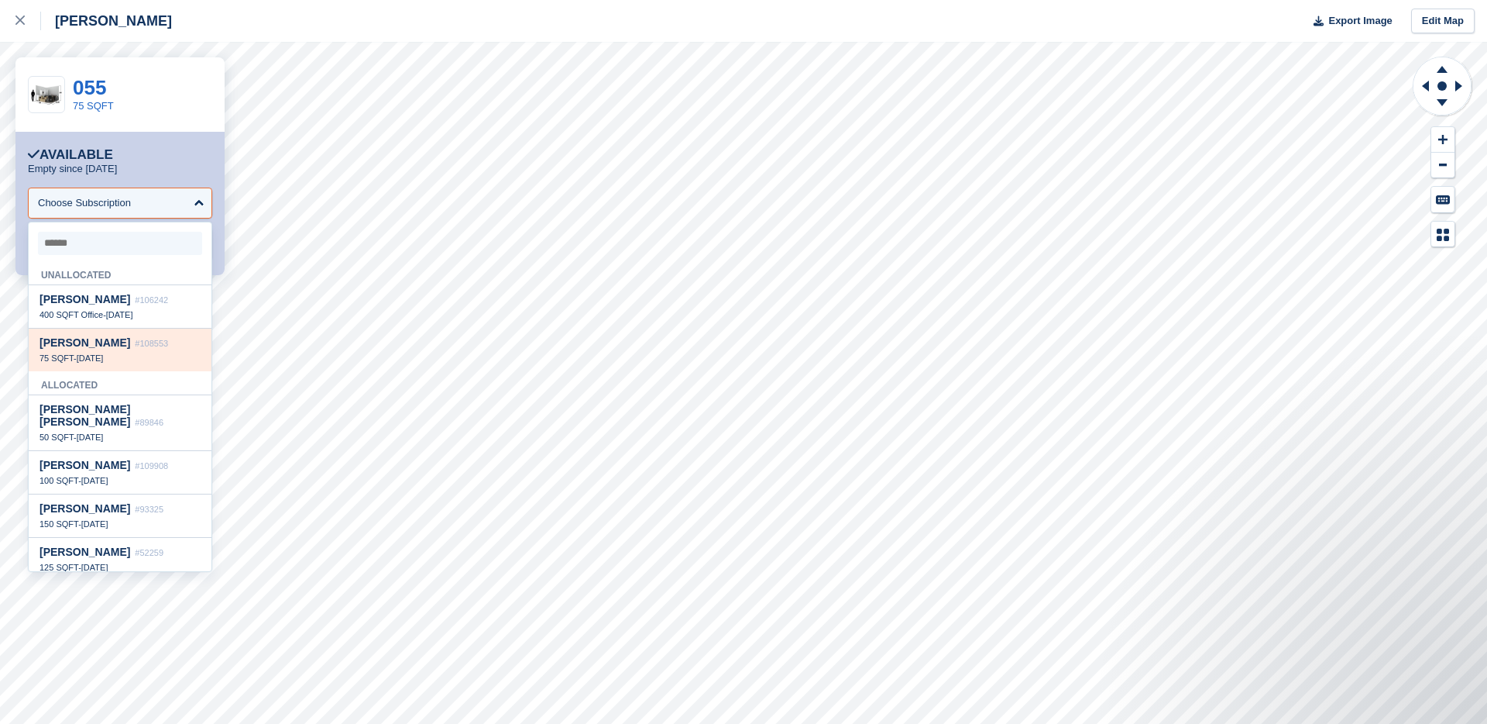
click at [103, 342] on span "Sheena Watterson" at bounding box center [85, 342] width 91 height 12
select select "******"
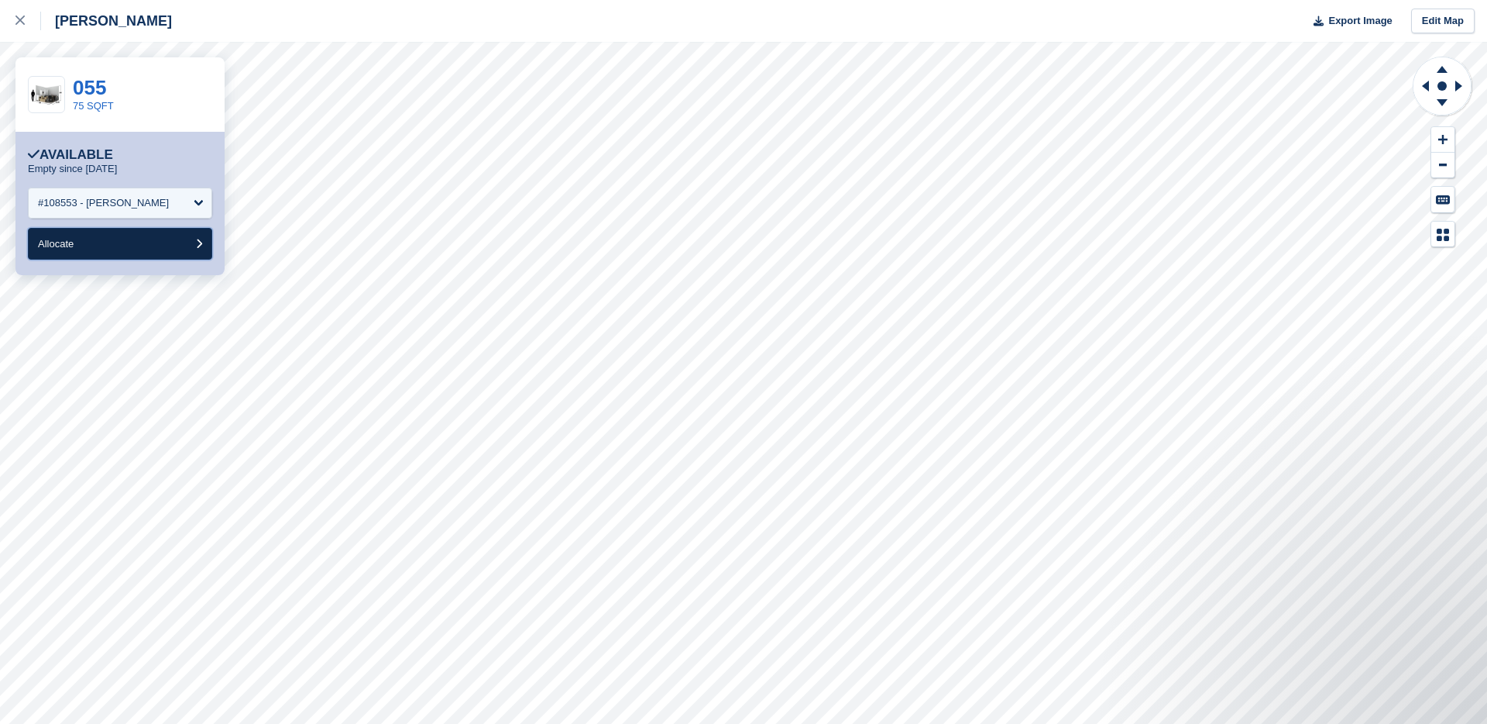
click at [132, 249] on button "Allocate" at bounding box center [120, 244] width 184 height 32
click at [103, 93] on link "050" at bounding box center [89, 87] width 33 height 23
click at [33, 18] on div at bounding box center [28, 21] width 26 height 19
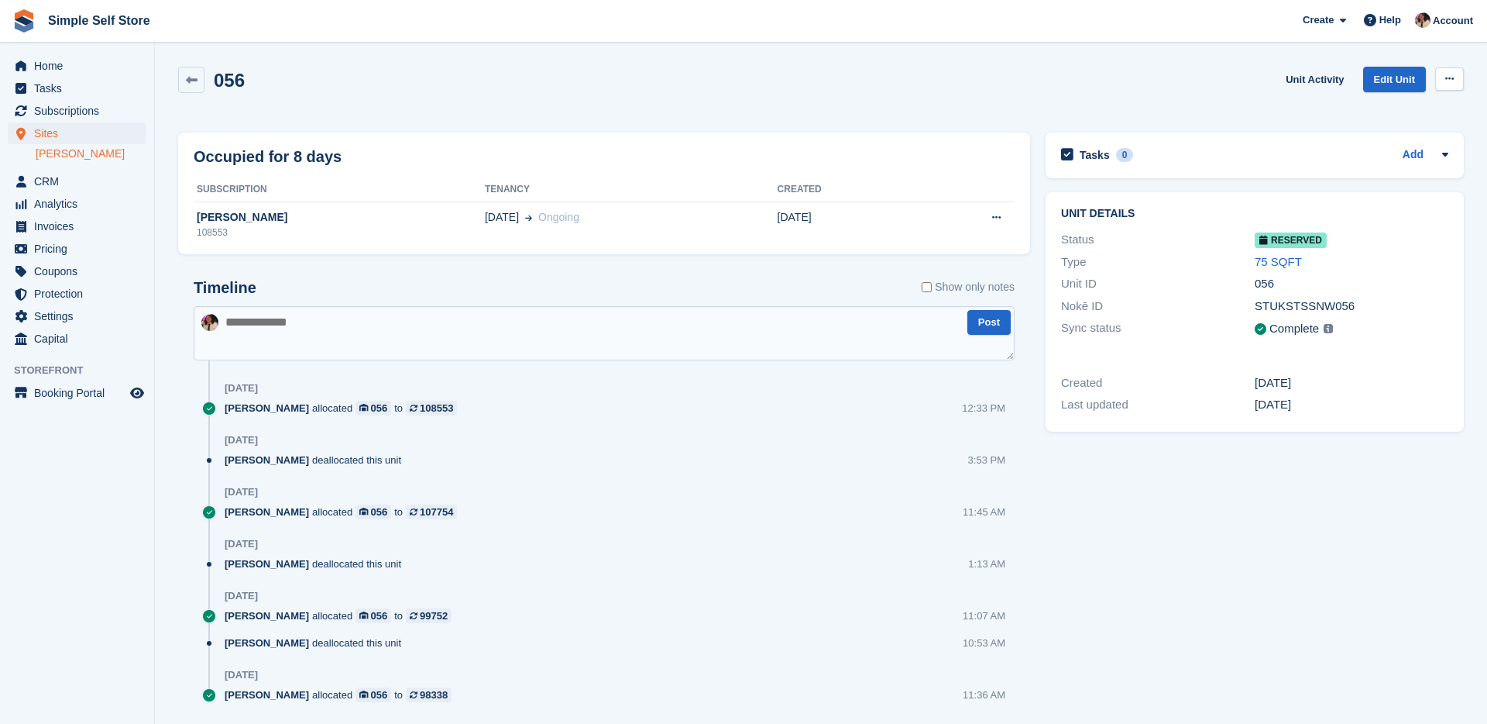
click at [1442, 79] on button at bounding box center [1449, 78] width 29 height 23
click at [1382, 137] on p "Deallocate" at bounding box center [1389, 142] width 135 height 20
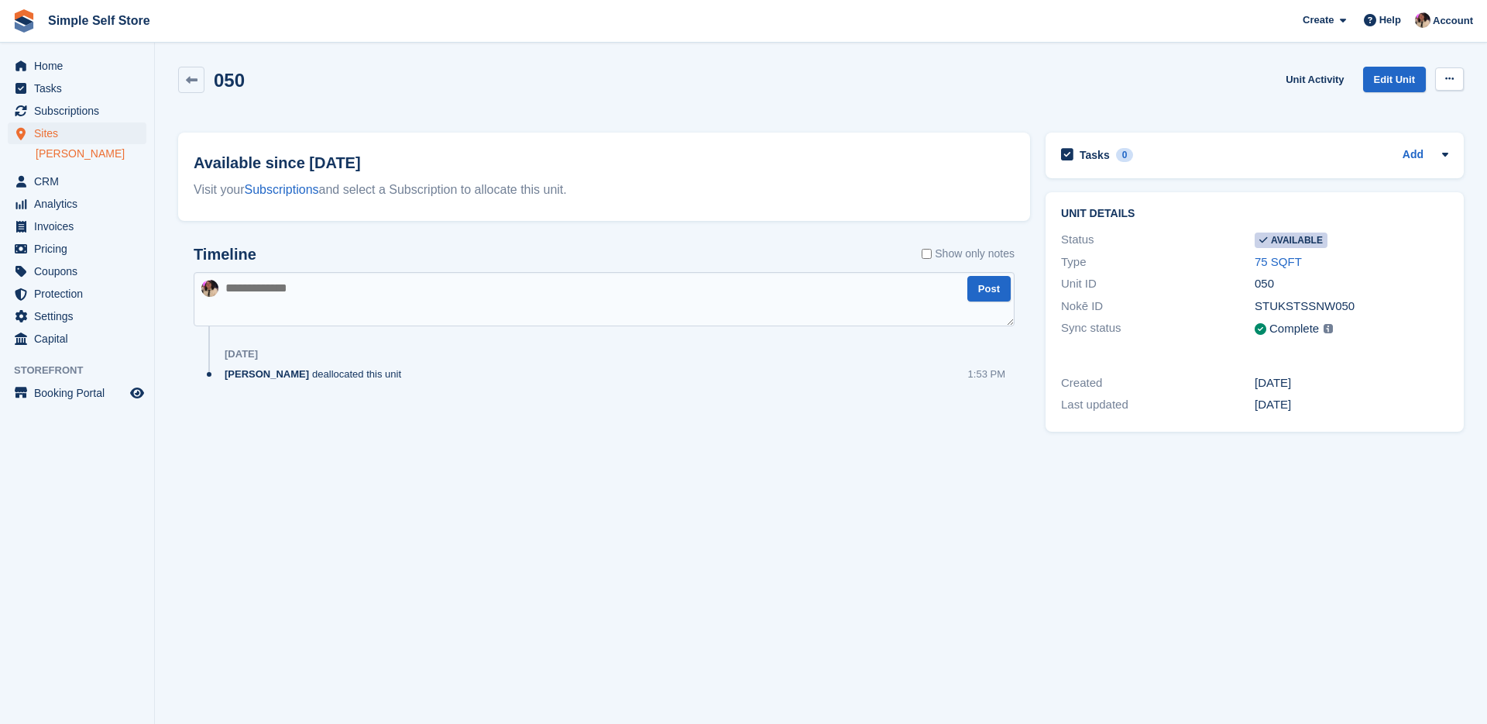
click at [1459, 84] on button at bounding box center [1449, 78] width 29 height 23
click at [1393, 104] on p "Make unavailable" at bounding box center [1389, 109] width 135 height 20
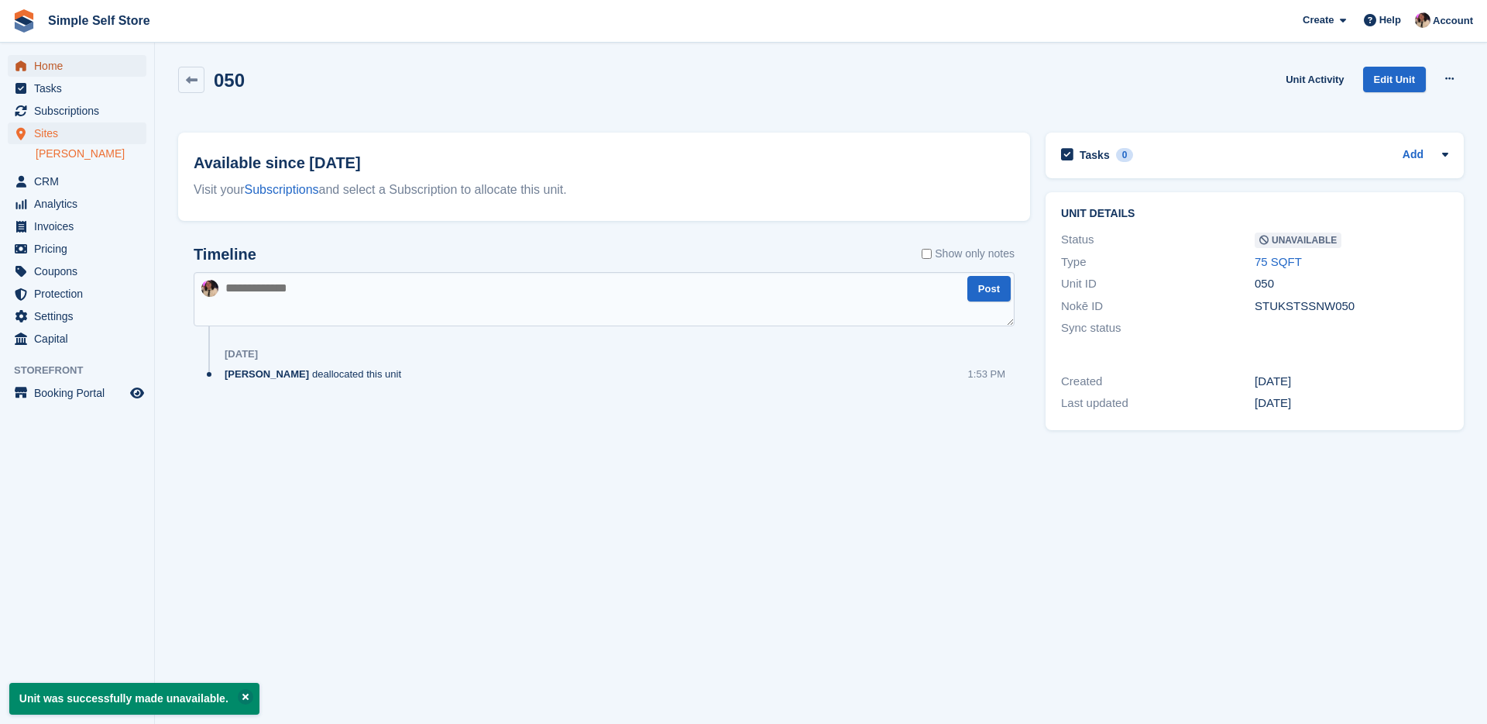
click at [57, 60] on span "Home" at bounding box center [80, 66] width 93 height 22
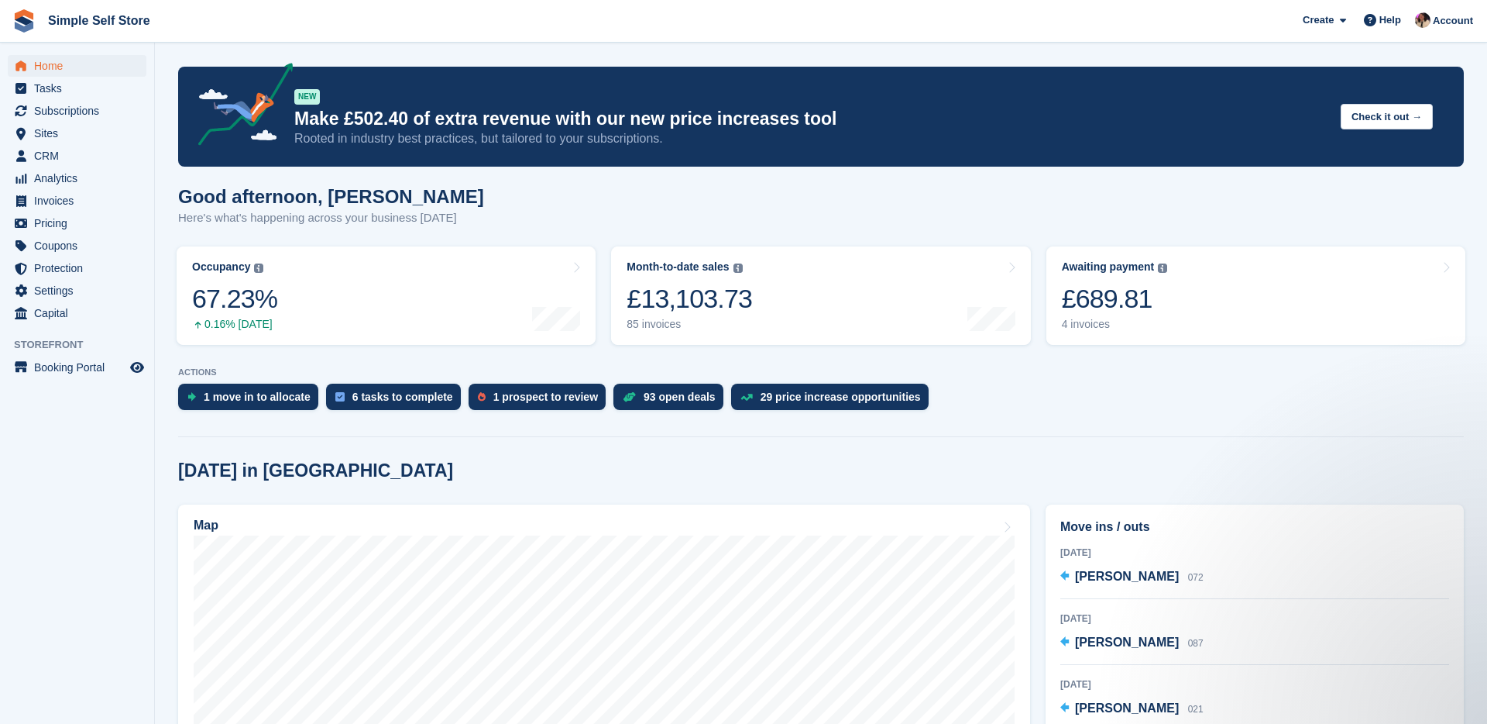
click at [488, 461] on div "[DATE] in [GEOGRAPHIC_DATA]" at bounding box center [821, 470] width 1286 height 21
click at [530, 530] on div "Map" at bounding box center [604, 526] width 821 height 17
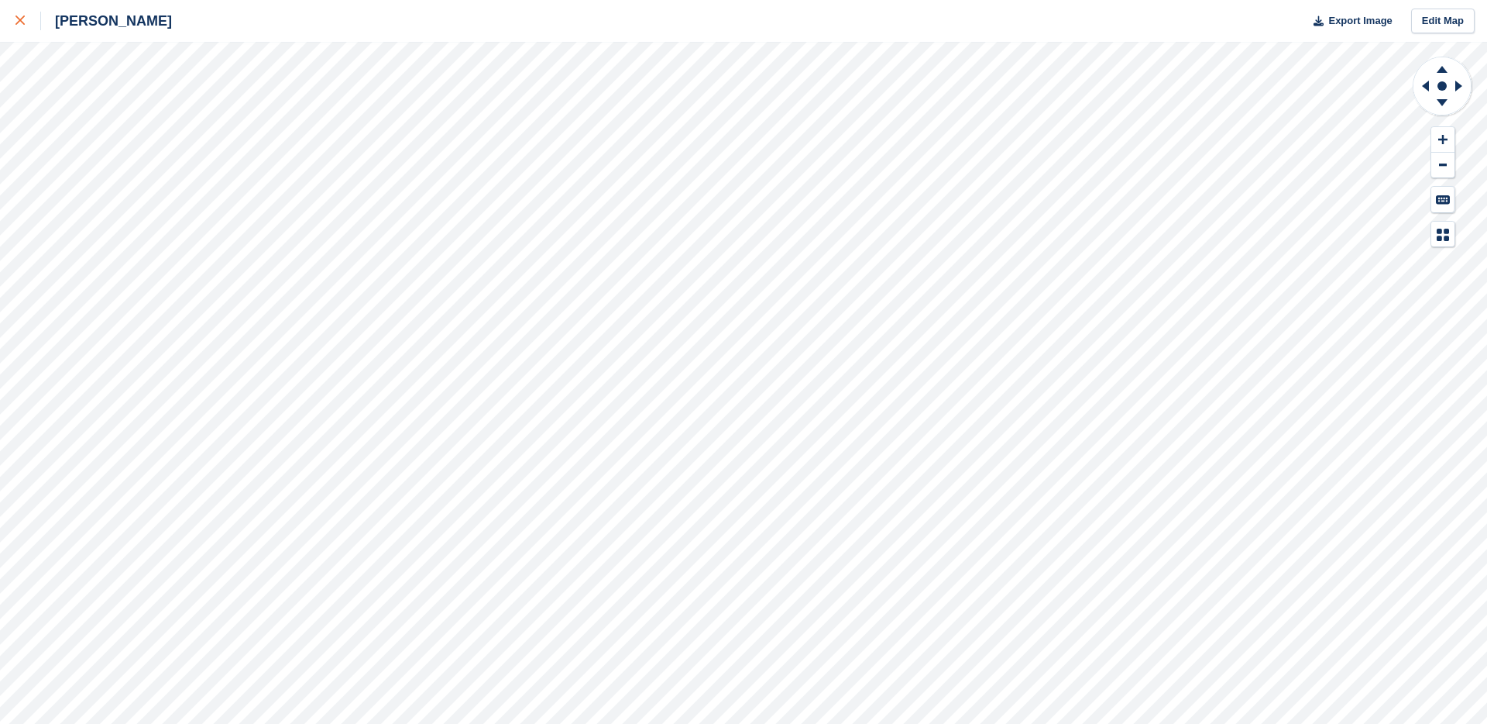
click at [16, 19] on icon at bounding box center [19, 19] width 9 height 9
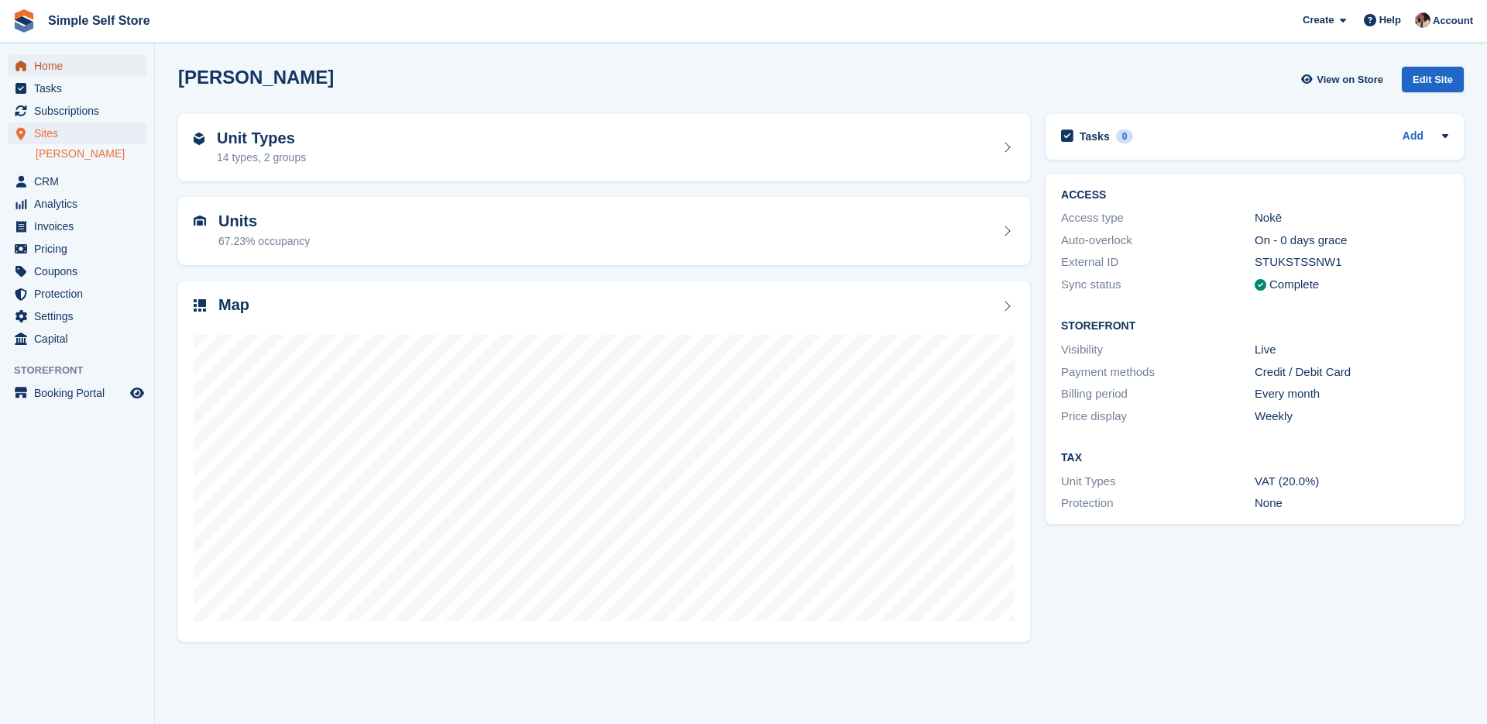
click at [67, 70] on span "Home" at bounding box center [80, 66] width 93 height 22
click at [33, 62] on link "Home" at bounding box center [77, 66] width 139 height 22
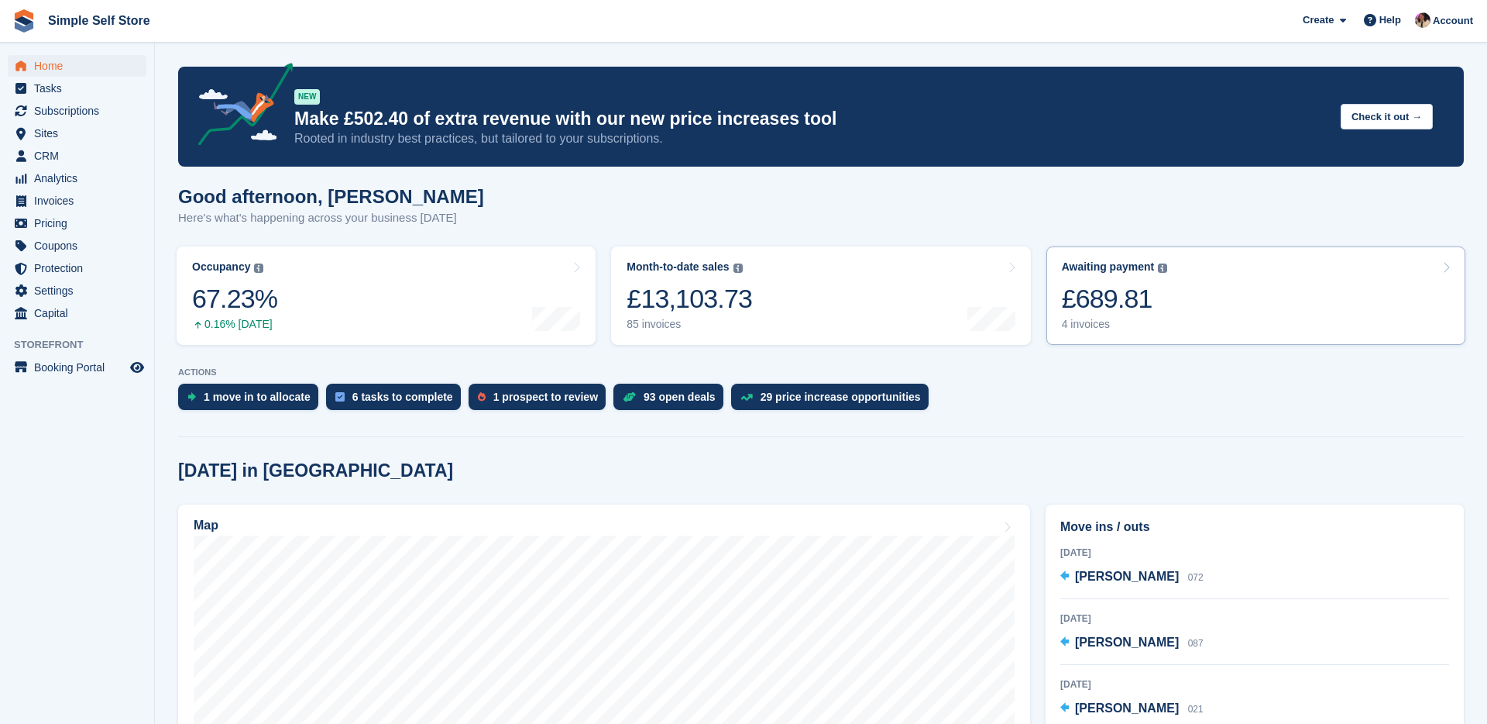
click at [1107, 272] on div "Awaiting payment" at bounding box center [1108, 266] width 93 height 13
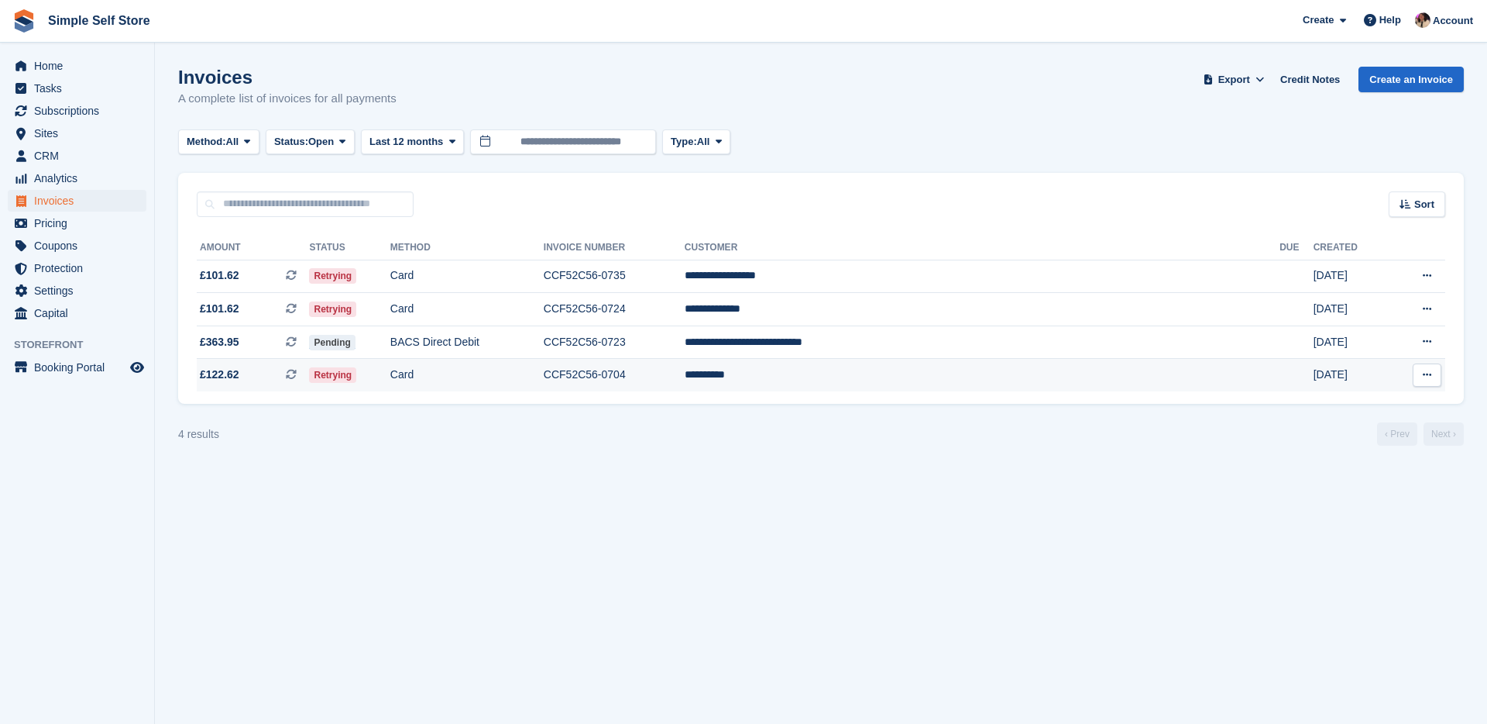
click at [508, 383] on td "Card" at bounding box center [466, 375] width 153 height 33
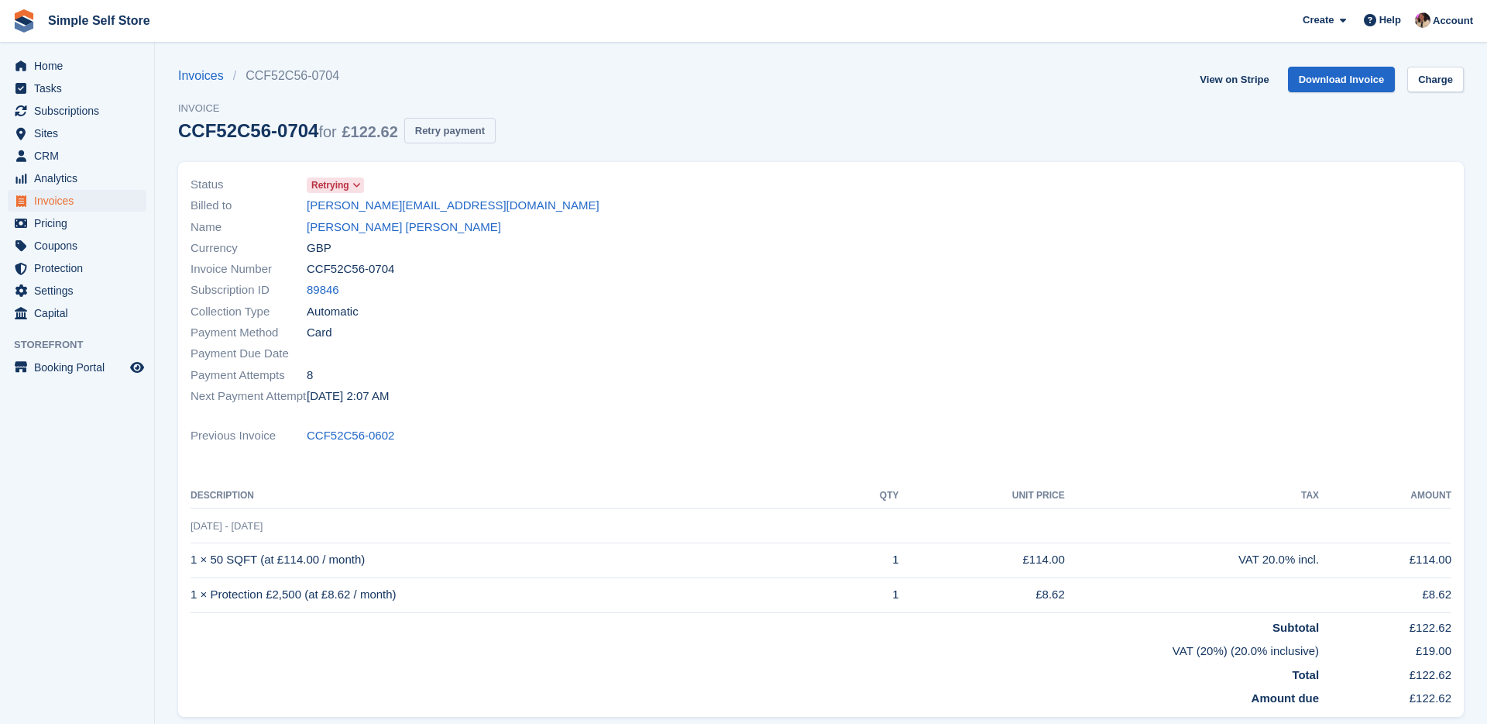
click at [475, 120] on button "Retry payment" at bounding box center [449, 131] width 91 height 26
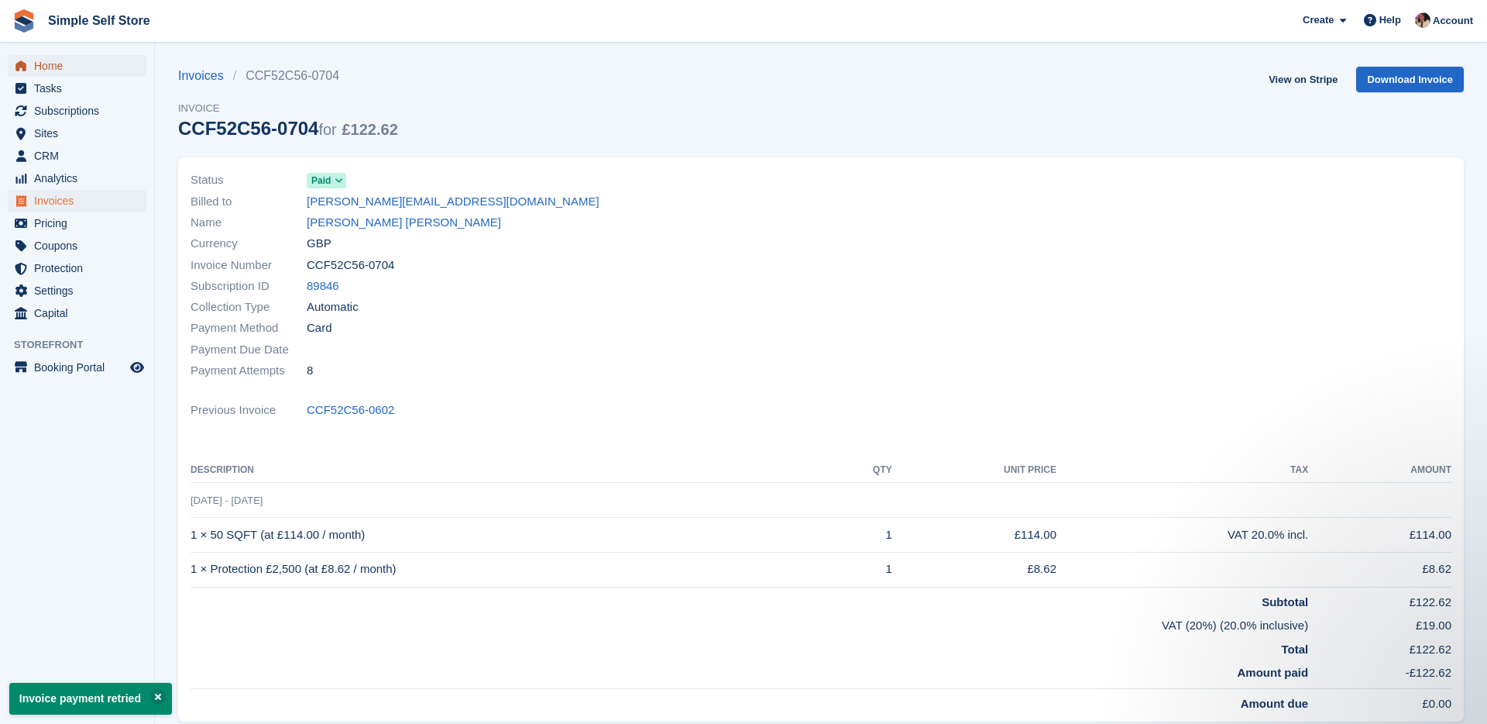
click at [62, 68] on span "Home" at bounding box center [80, 66] width 93 height 22
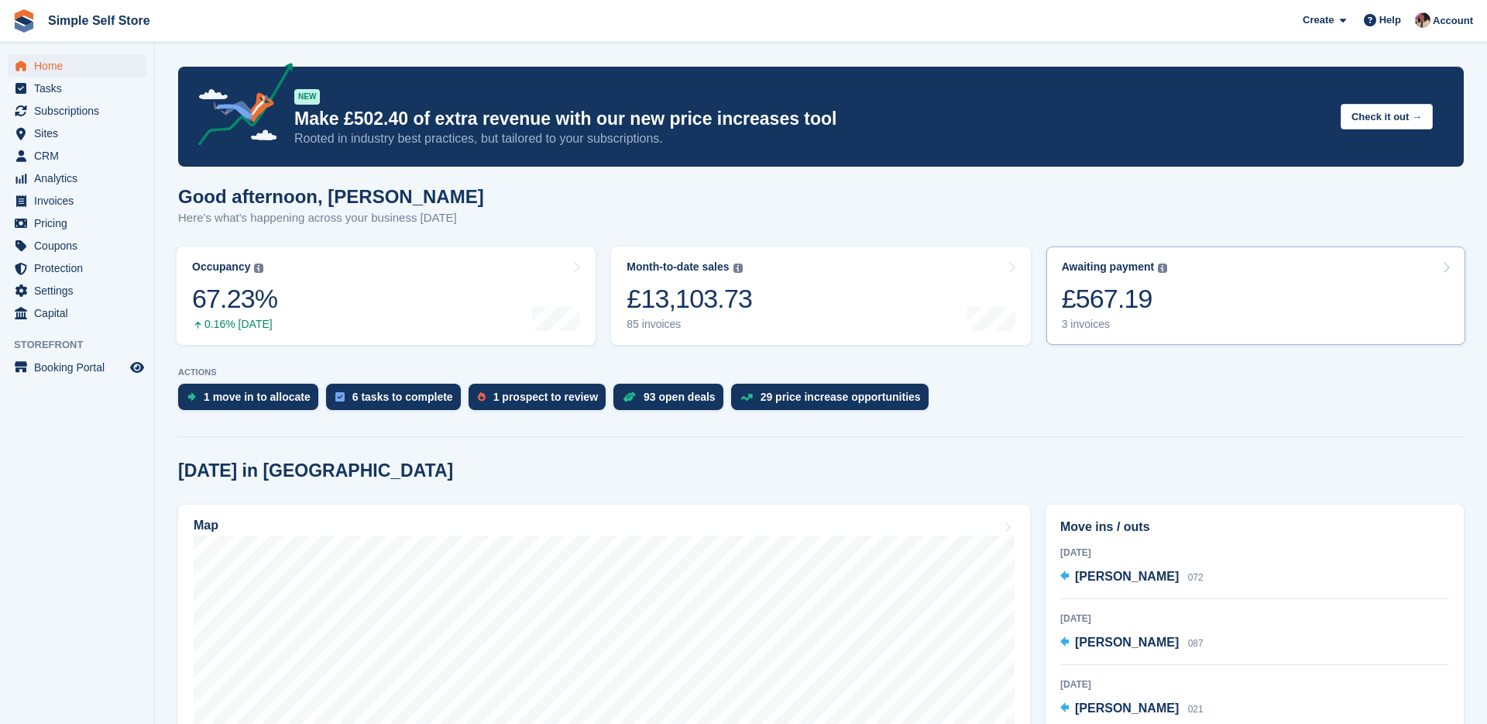
click at [1162, 315] on div "Awaiting payment The total outstanding balance on all open invoices. £567.19 3 …" at bounding box center [1115, 295] width 106 height 70
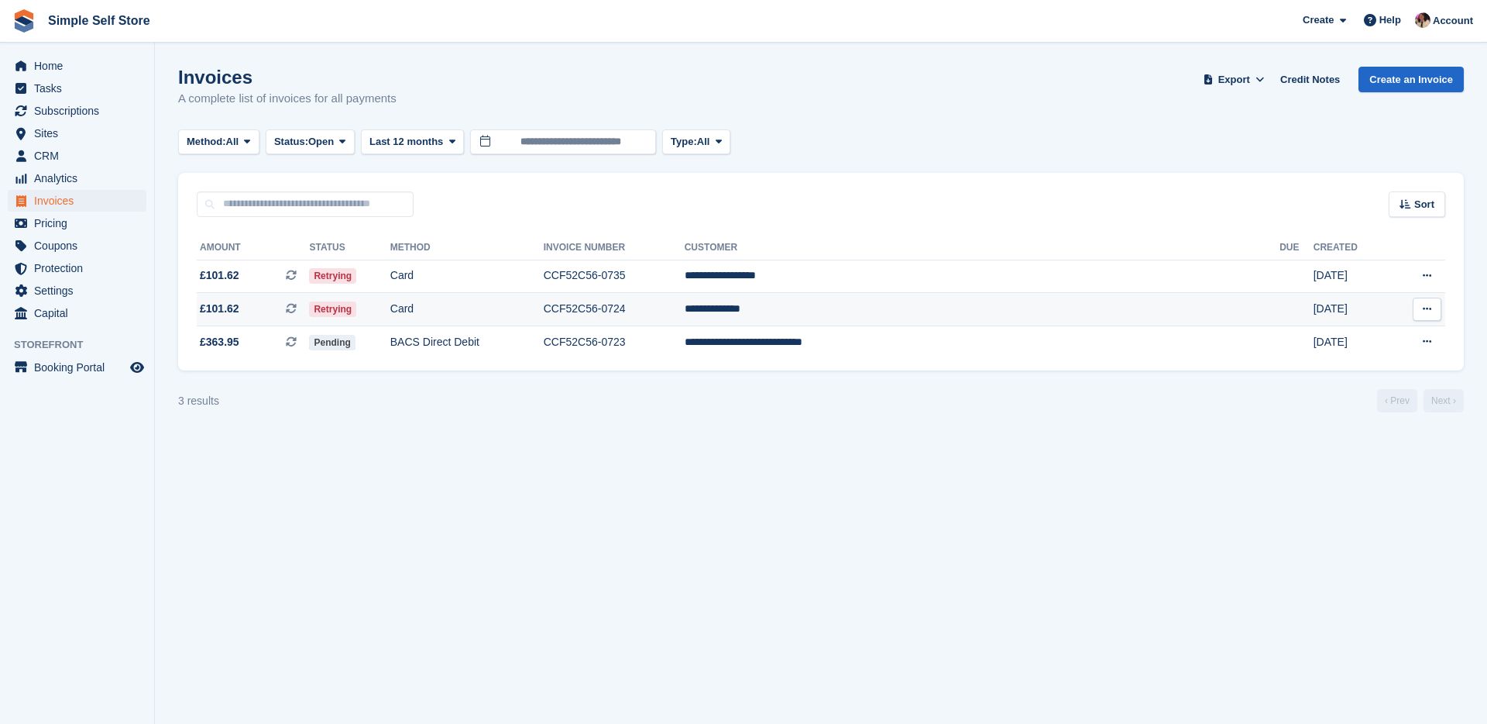
click at [519, 311] on td "Card" at bounding box center [466, 309] width 153 height 33
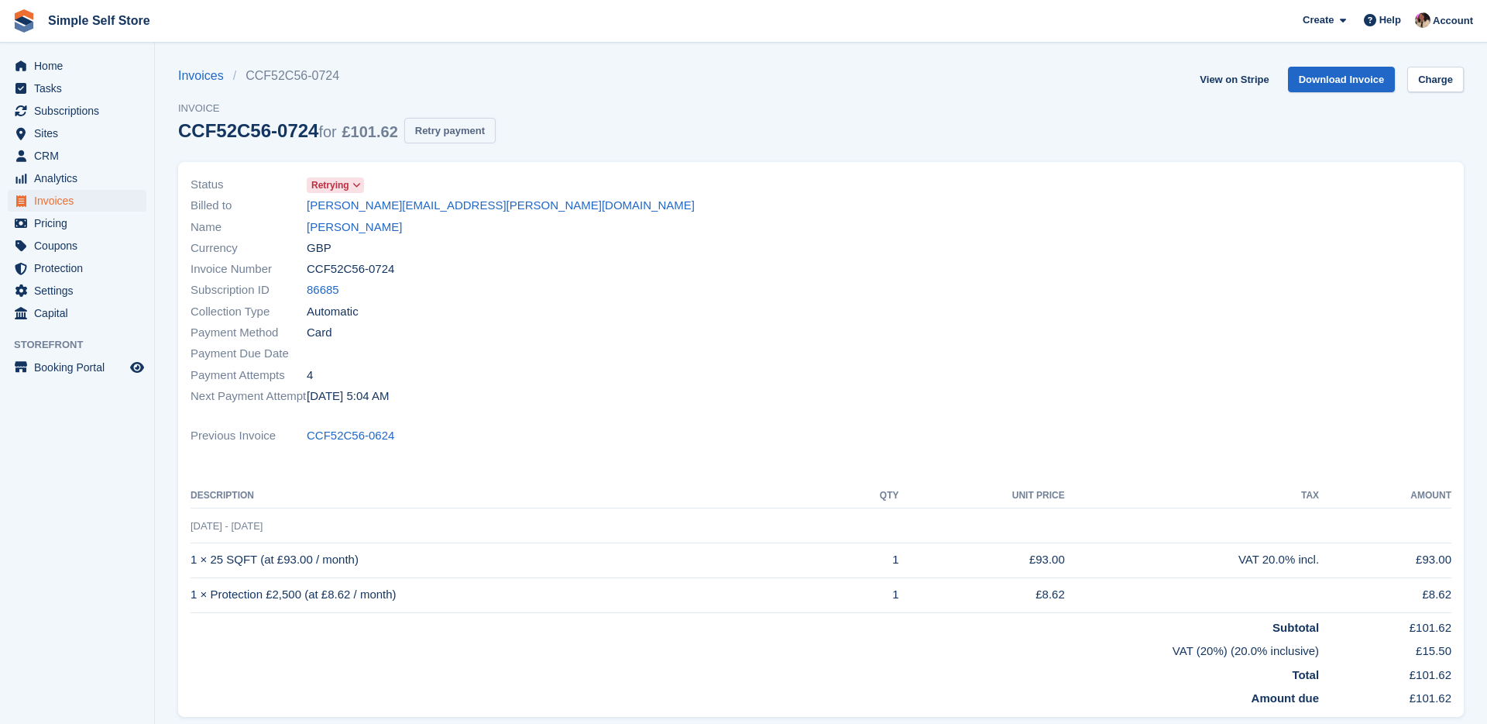
click at [476, 134] on button "Retry payment" at bounding box center [449, 131] width 91 height 26
click at [198, 79] on link "Invoices" at bounding box center [205, 76] width 55 height 19
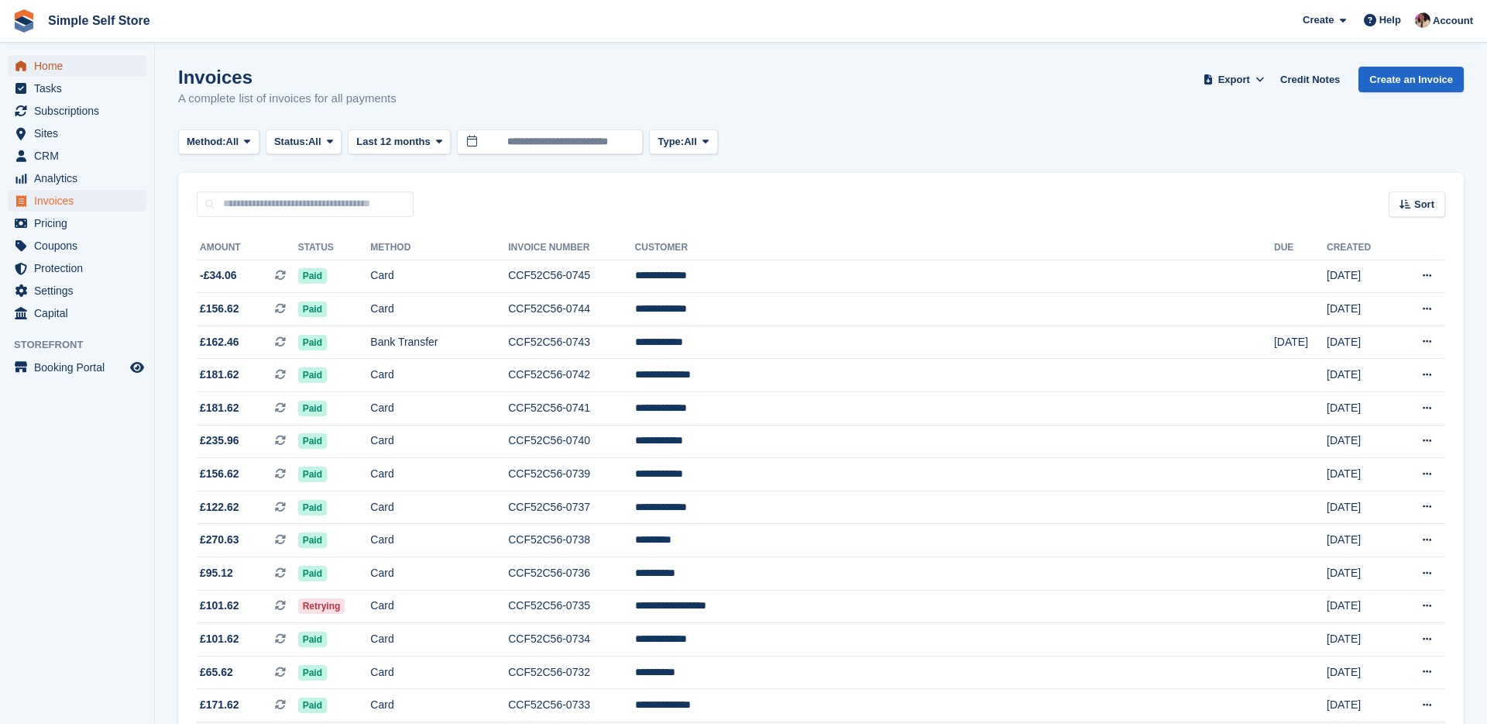
click at [81, 59] on span "Home" at bounding box center [80, 66] width 93 height 22
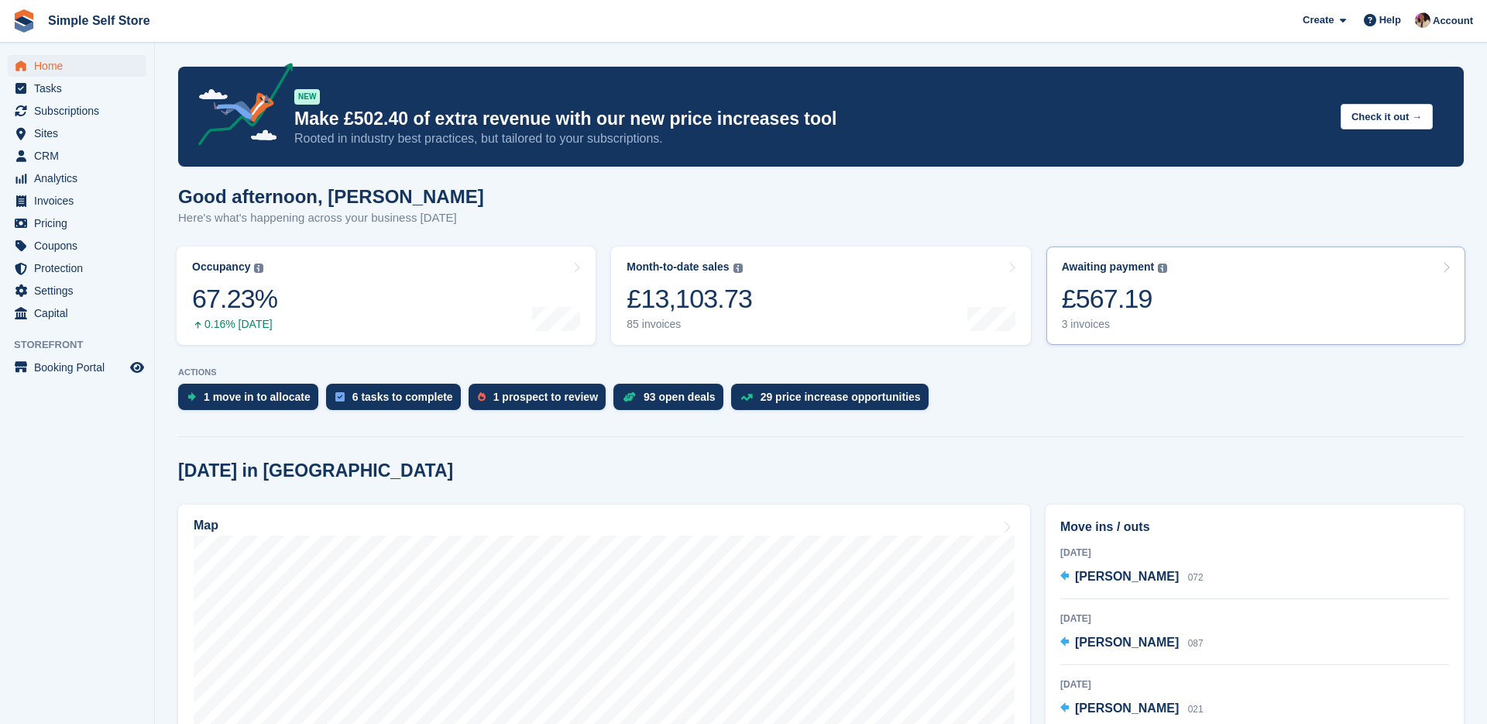
click at [1149, 318] on div "3 invoices" at bounding box center [1115, 324] width 106 height 13
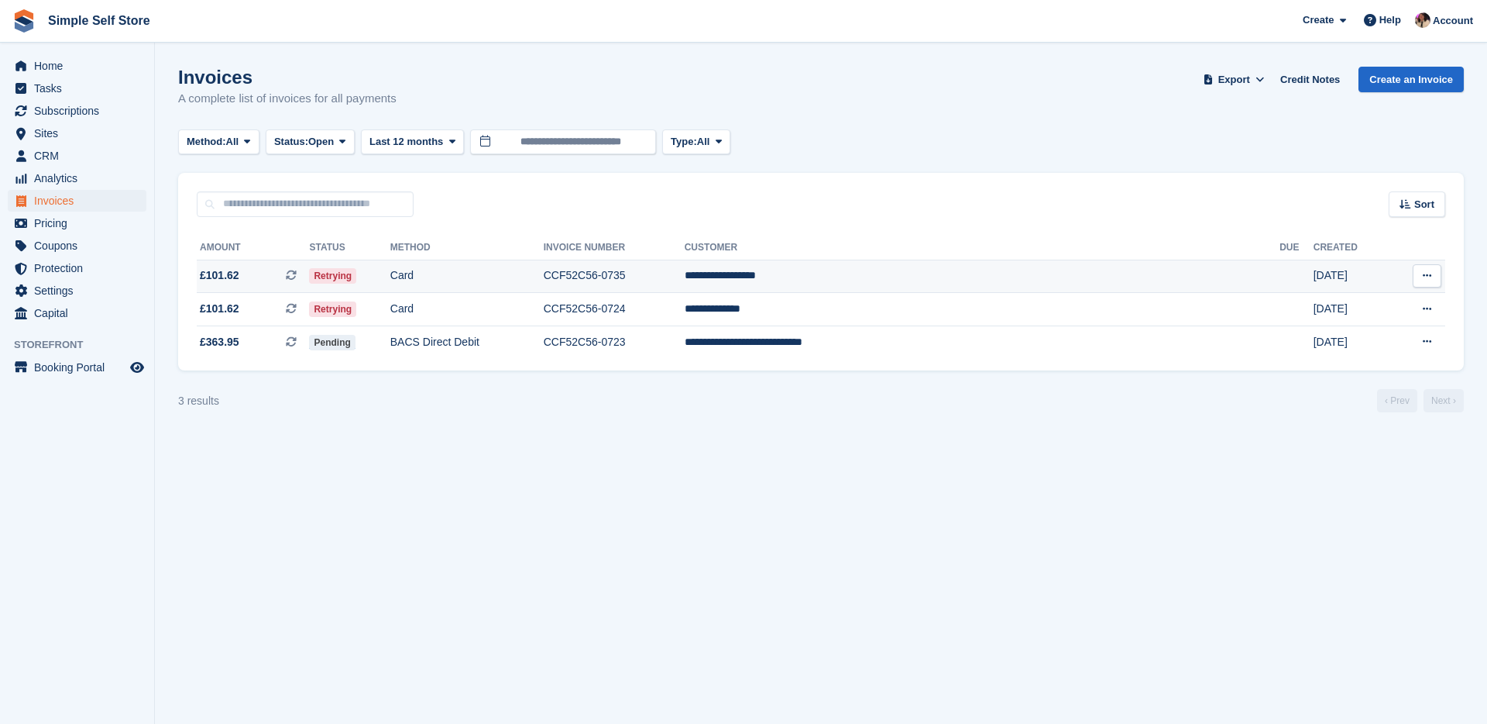
click at [920, 281] on td "**********" at bounding box center [982, 276] width 595 height 33
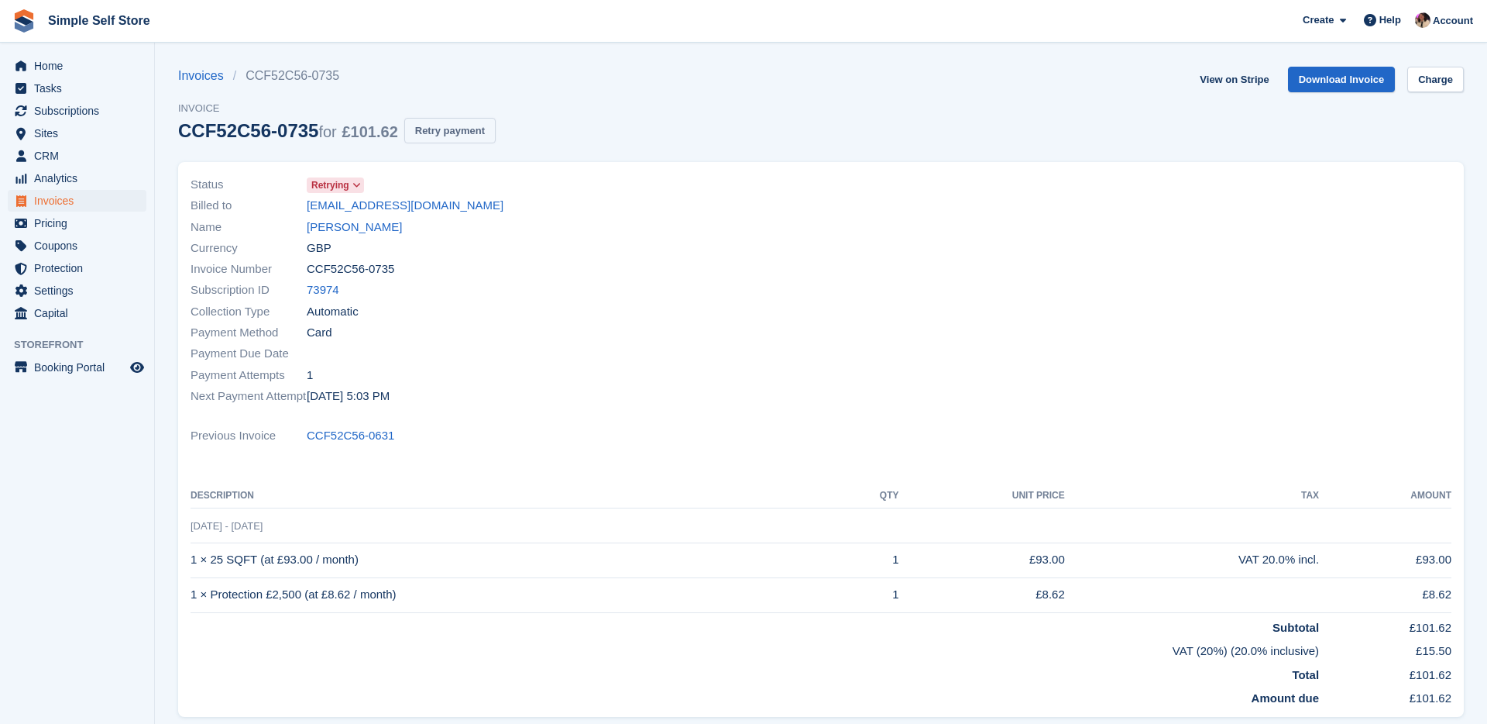
click at [456, 139] on button "Retry payment" at bounding box center [449, 131] width 91 height 26
click at [70, 67] on span "Home" at bounding box center [80, 66] width 93 height 22
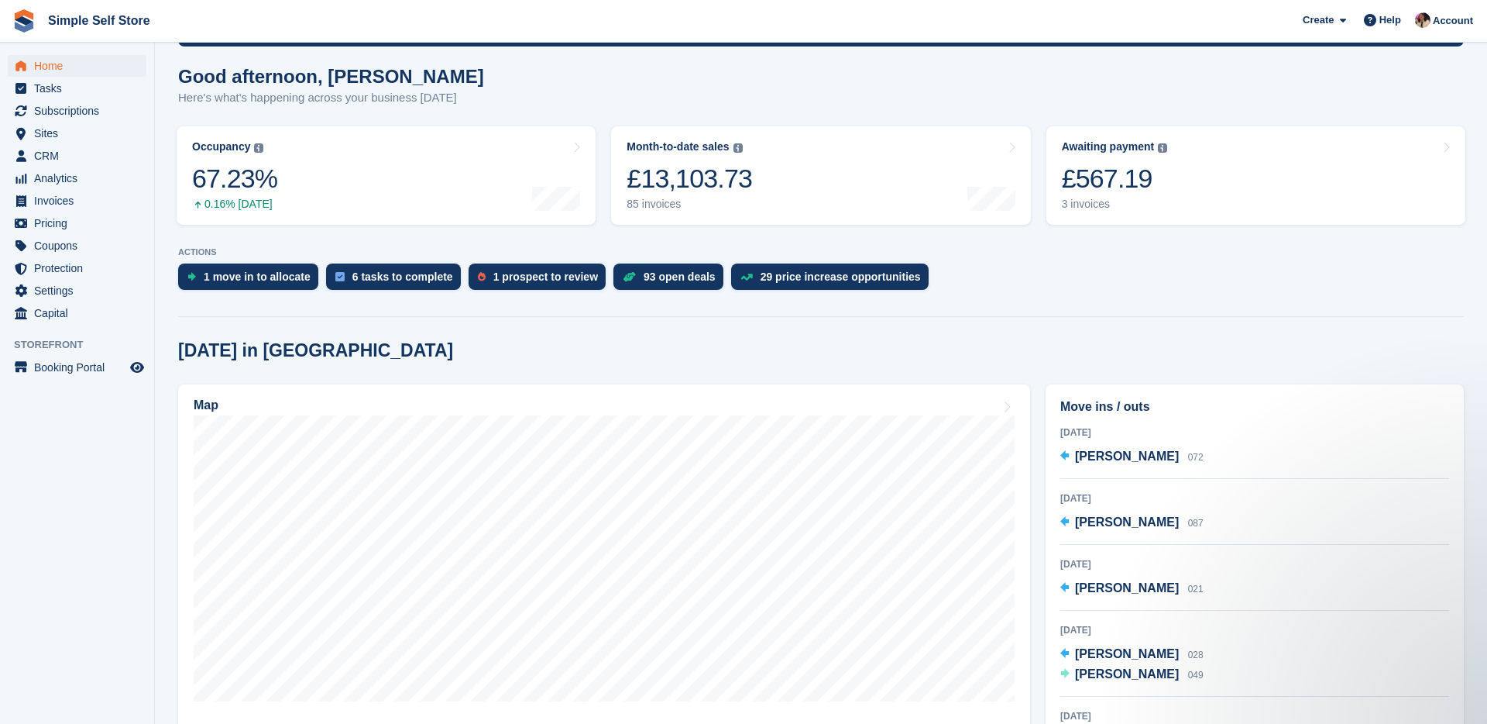
scroll to position [124, 0]
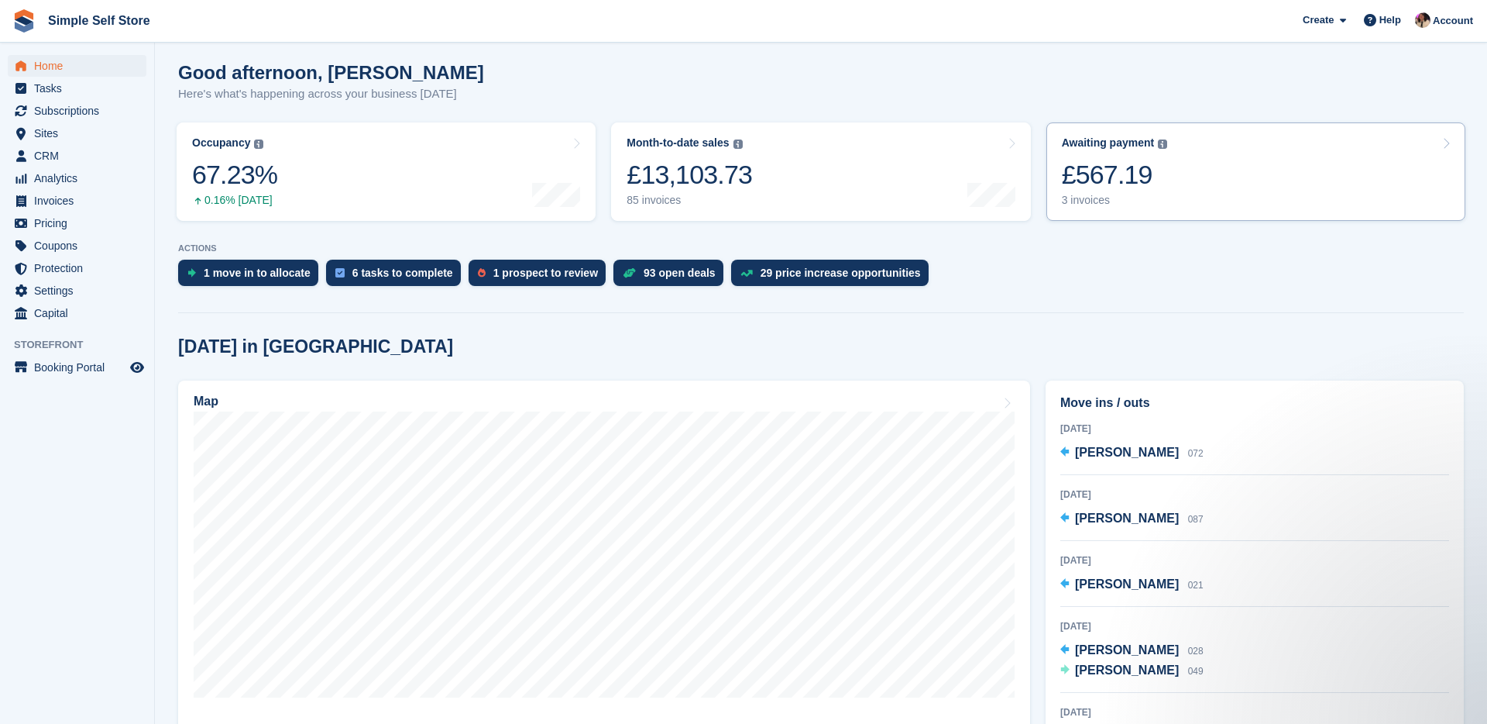
click at [1073, 179] on div "£567.19" at bounding box center [1115, 175] width 106 height 32
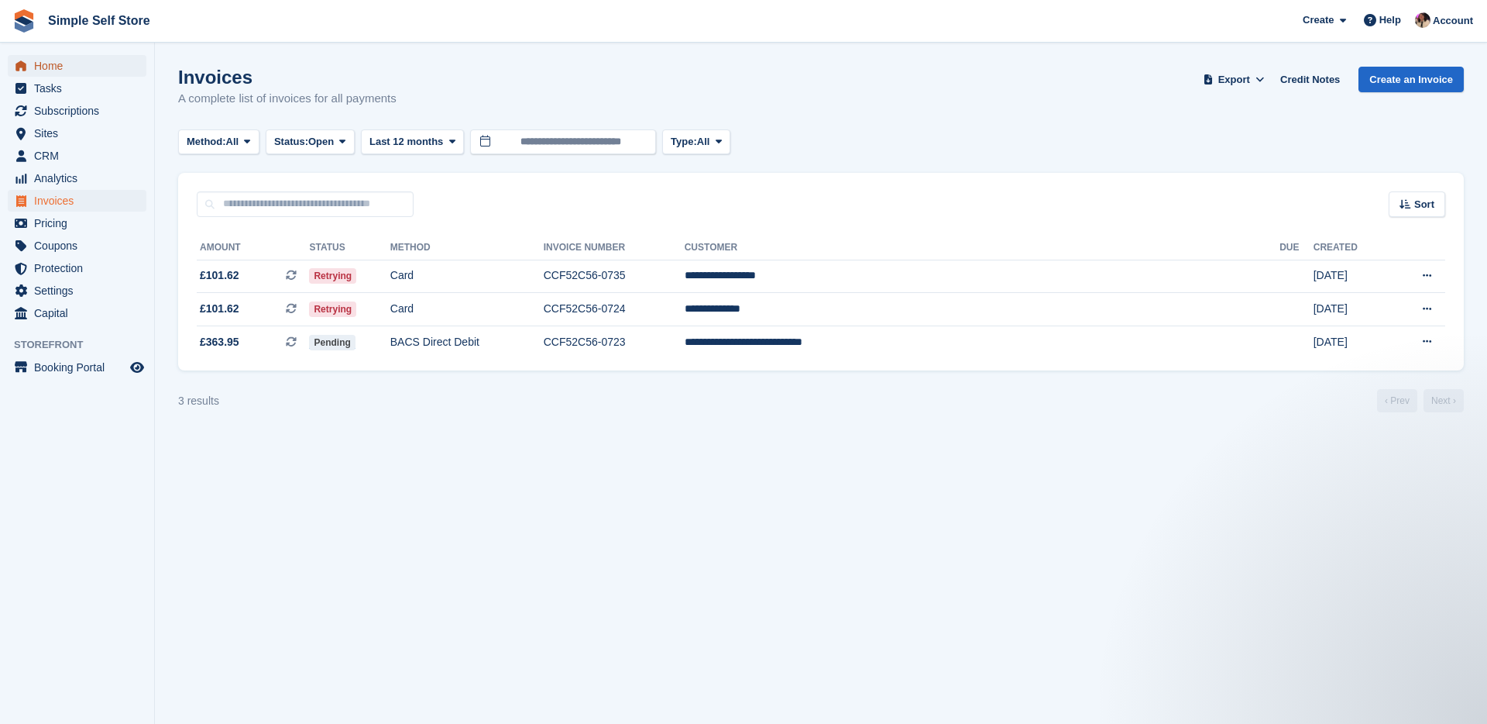
click at [47, 72] on span "Home" at bounding box center [80, 66] width 93 height 22
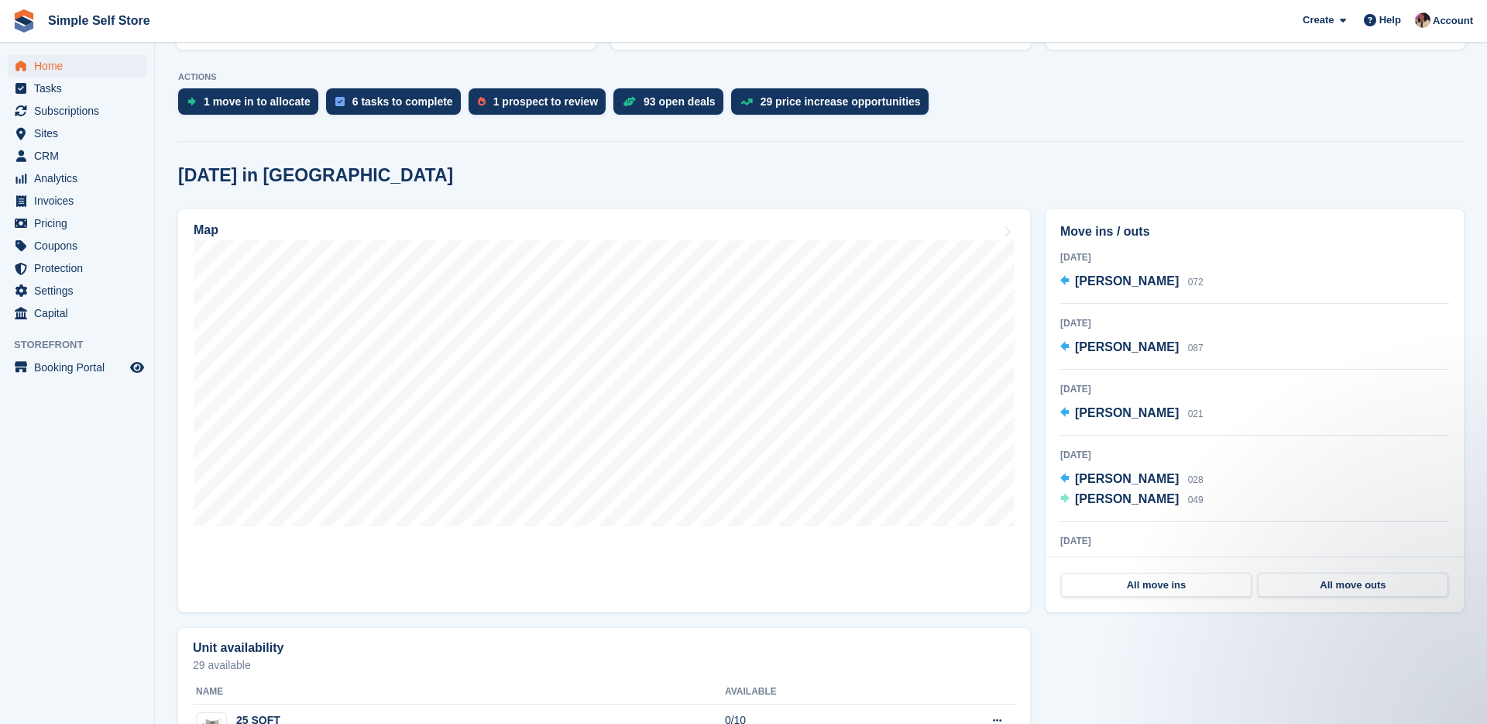
scroll to position [298, 0]
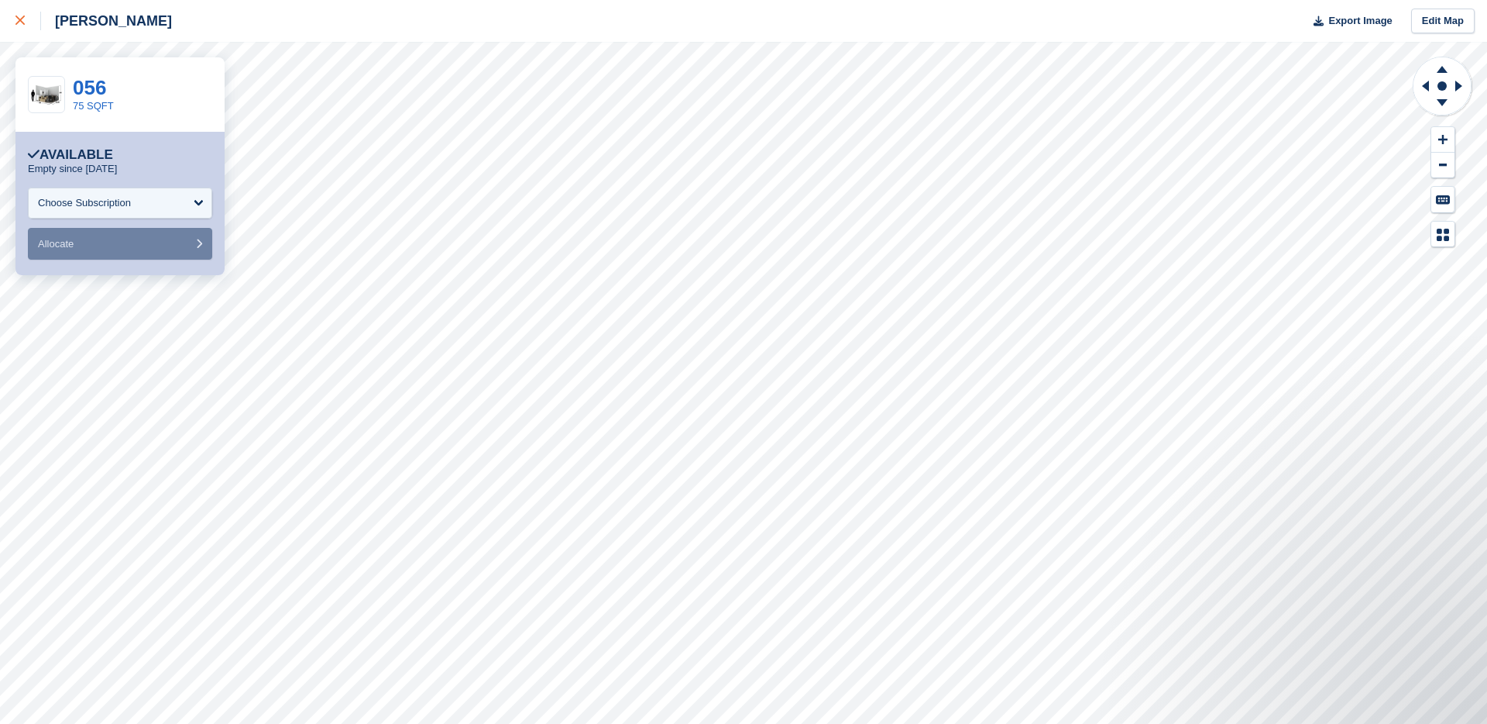
click at [22, 18] on icon at bounding box center [19, 19] width 9 height 9
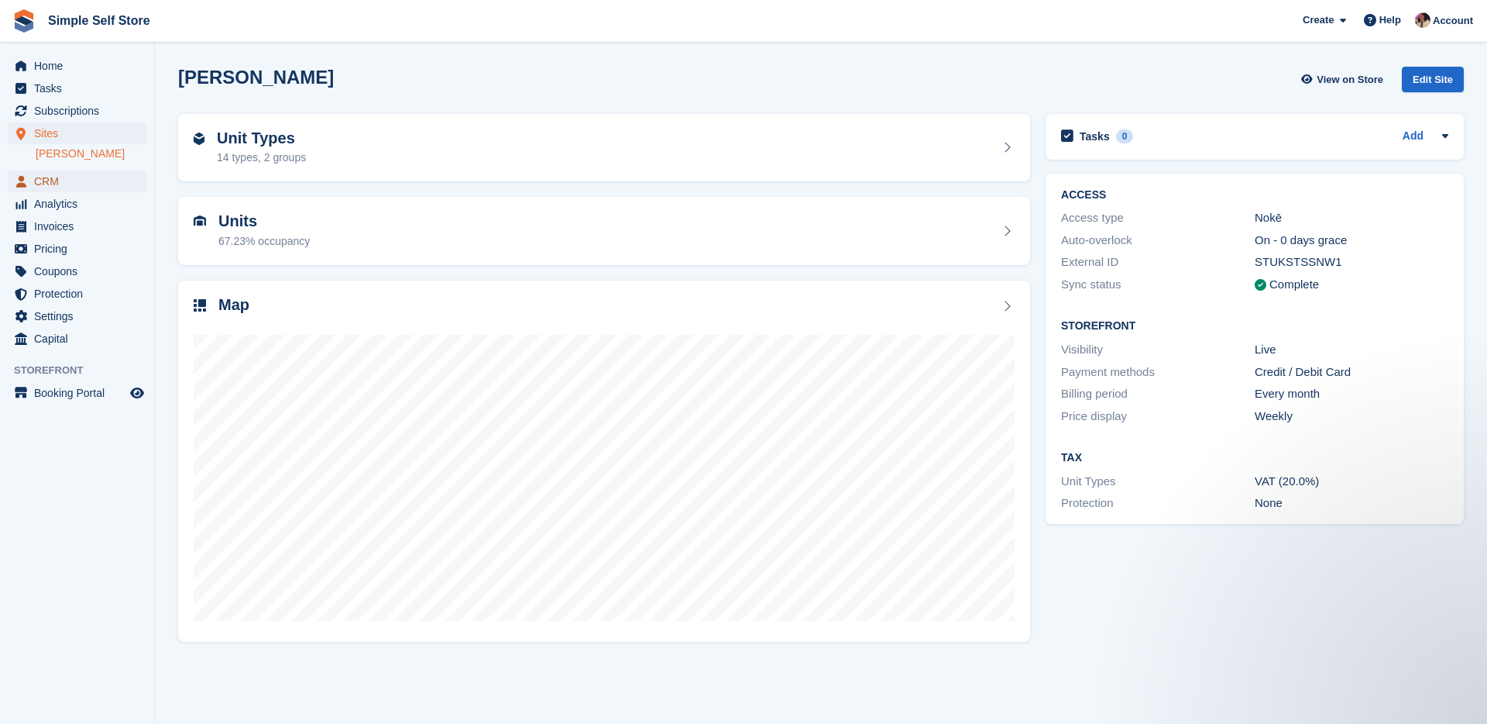
click at [76, 177] on span "CRM" at bounding box center [80, 181] width 93 height 22
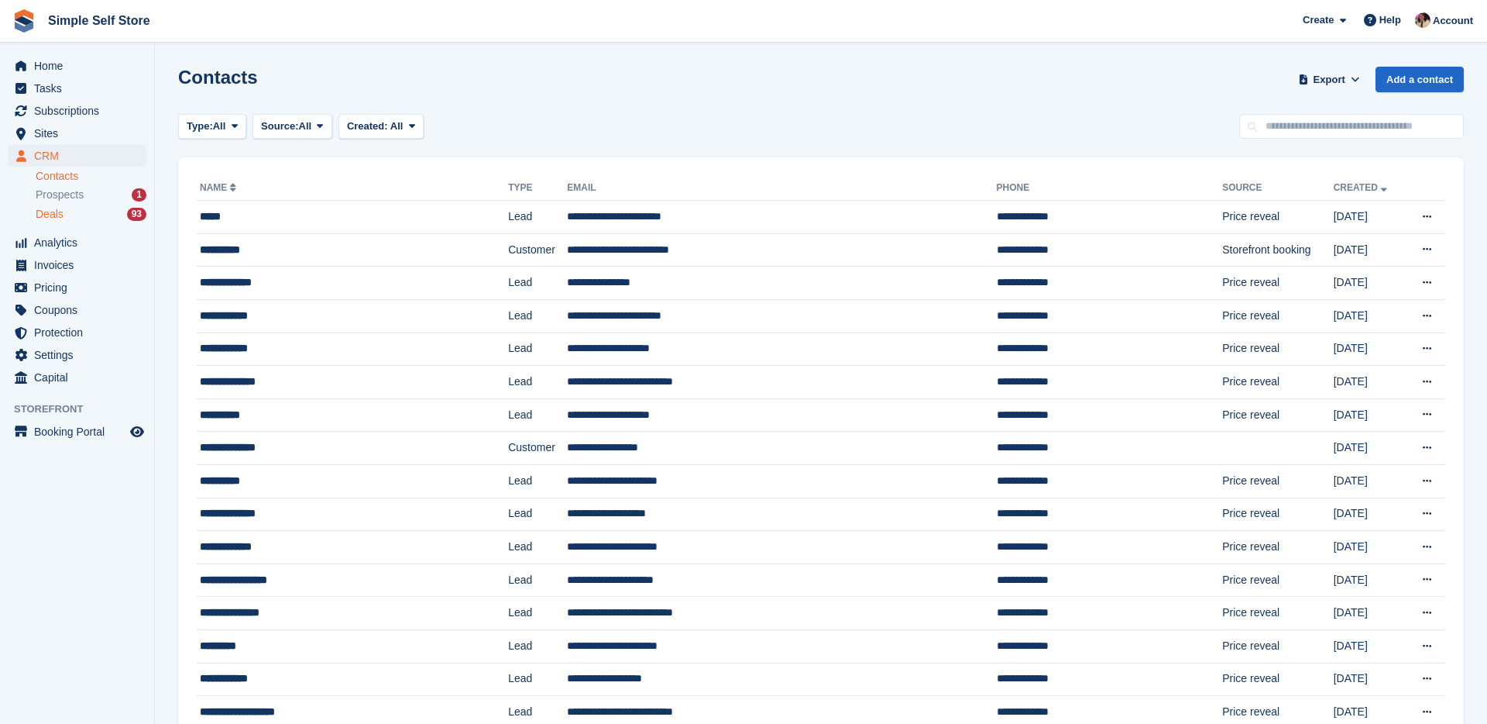
click at [74, 211] on div "Deals 93" at bounding box center [91, 214] width 111 height 15
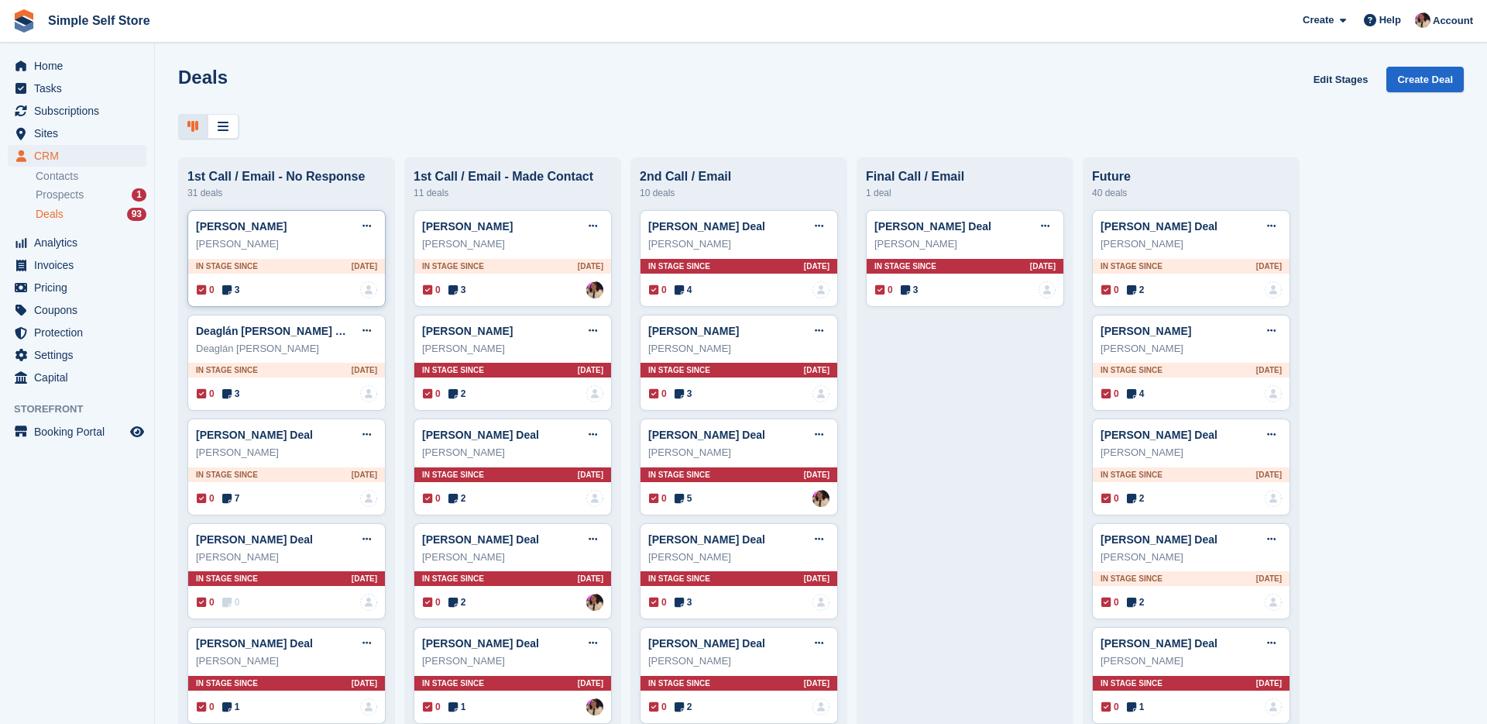
click at [311, 293] on div "0 3 No one is assigned to this deal" at bounding box center [287, 289] width 180 height 17
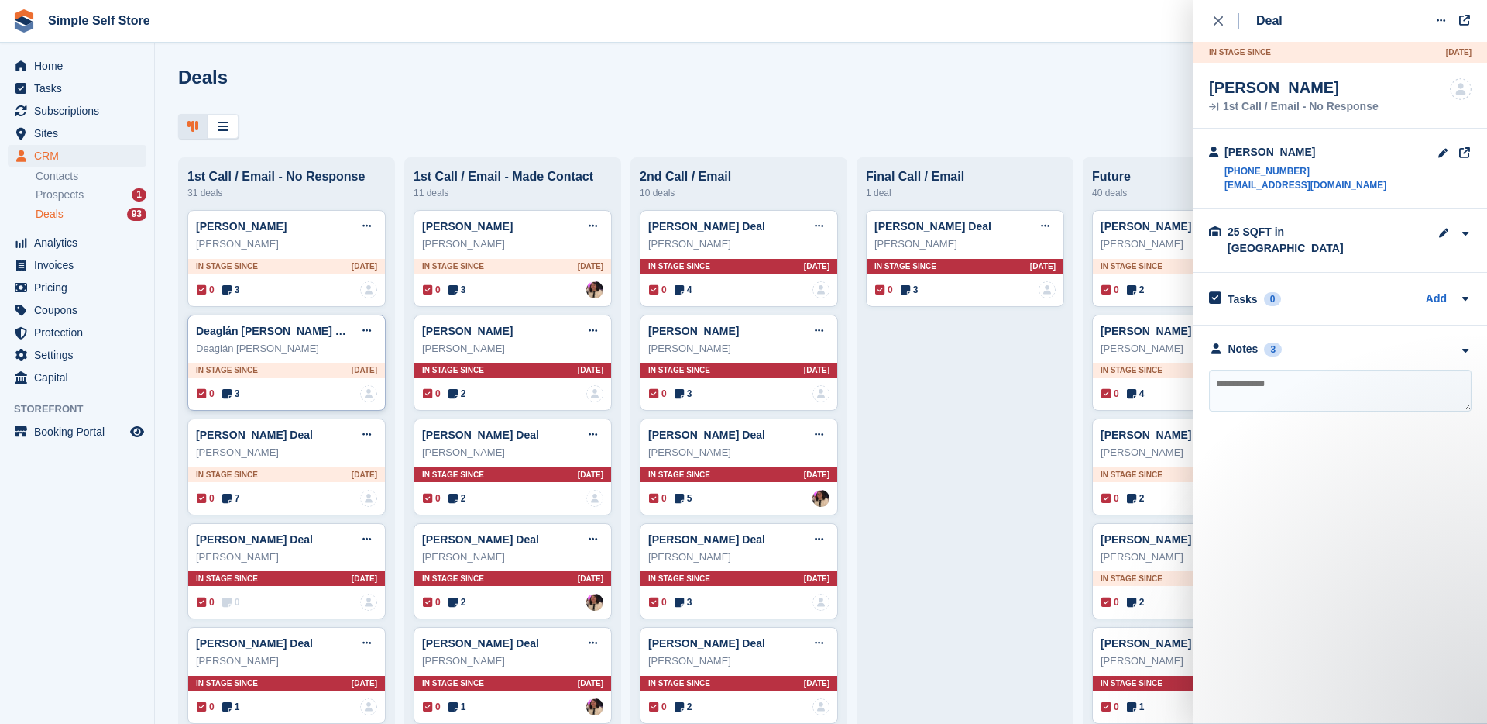
click at [249, 393] on div "0 3 No one is assigned to this deal" at bounding box center [287, 393] width 180 height 17
click at [79, 332] on span "Protection" at bounding box center [80, 332] width 93 height 22
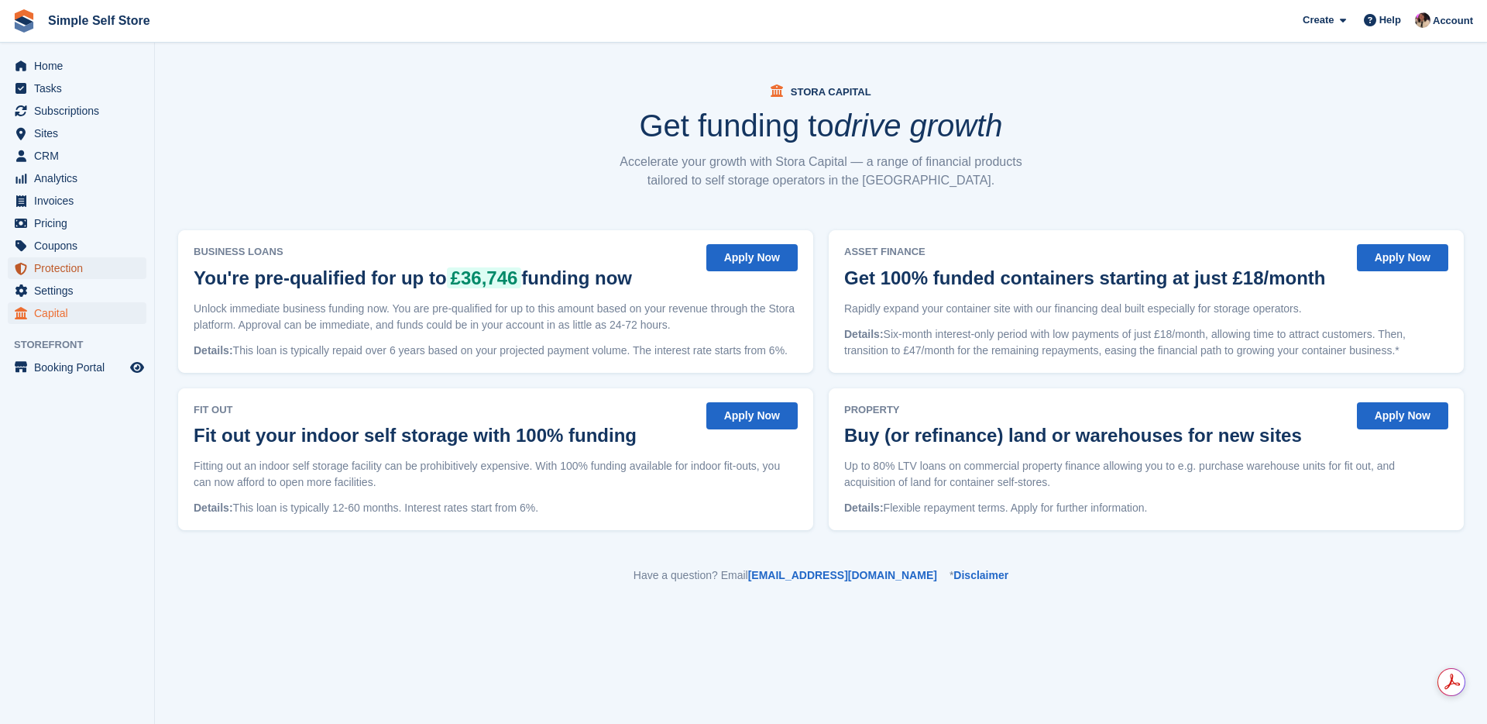
click at [79, 270] on span "Protection" at bounding box center [80, 268] width 93 height 22
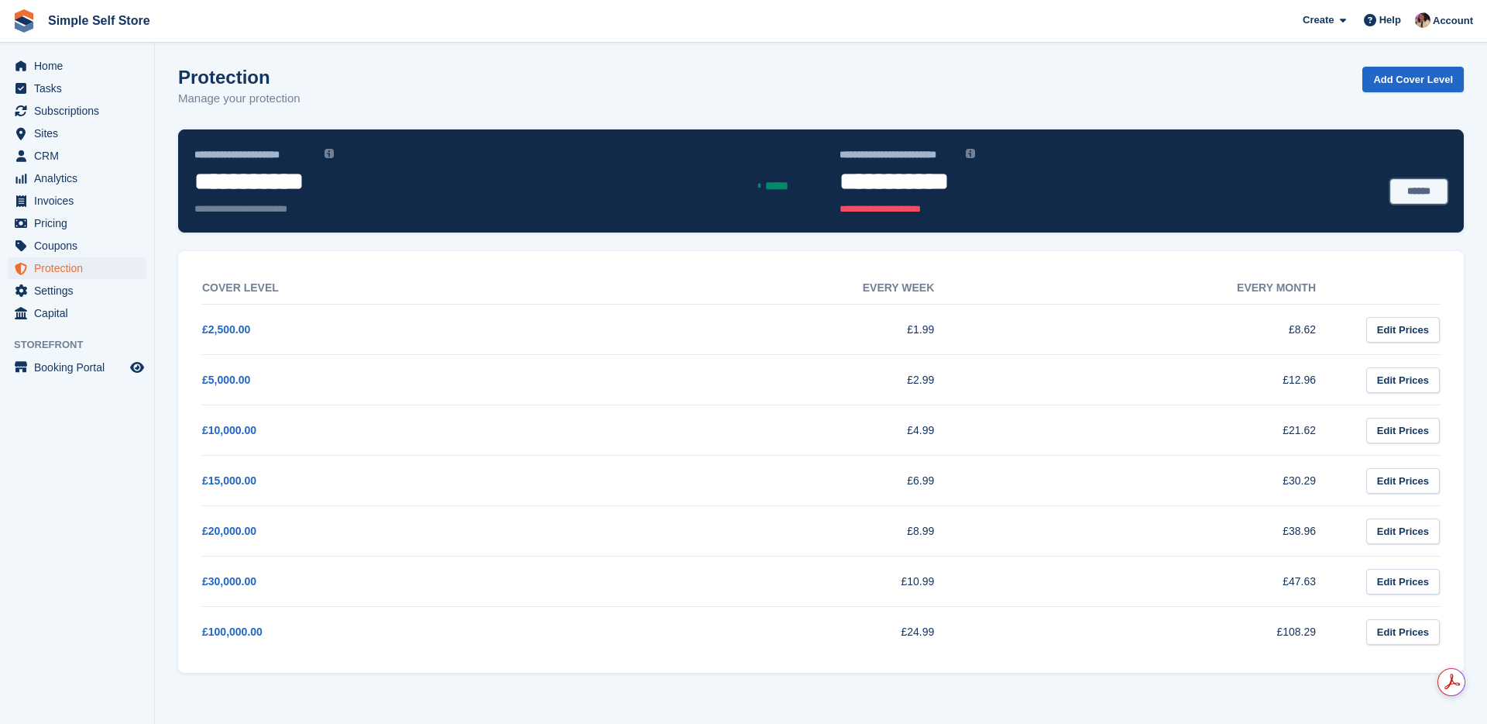
click at [1415, 192] on link "******" at bounding box center [1419, 192] width 57 height 26
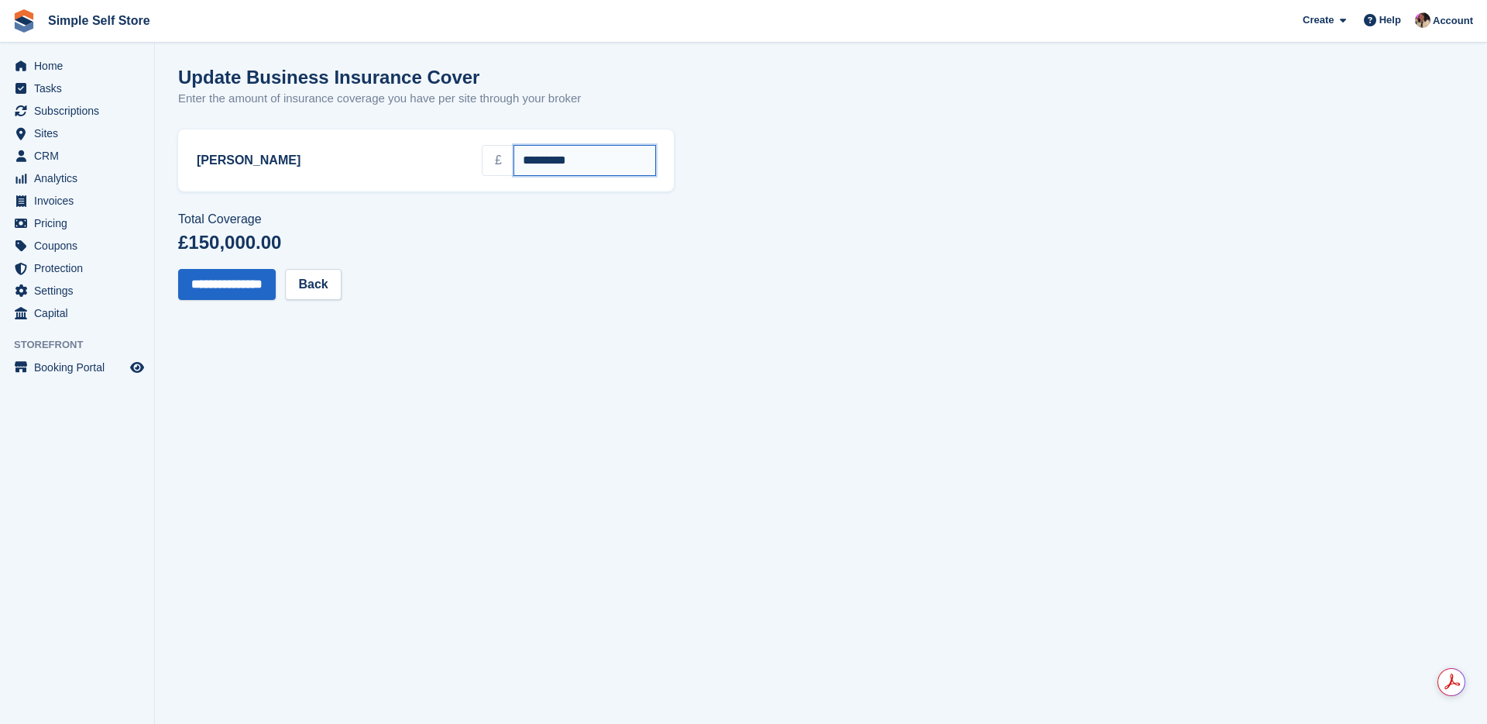
drag, startPoint x: 602, startPoint y: 167, endPoint x: 462, endPoint y: 155, distance: 139.9
click at [462, 155] on div "Newhouse £ *********" at bounding box center [426, 160] width 459 height 31
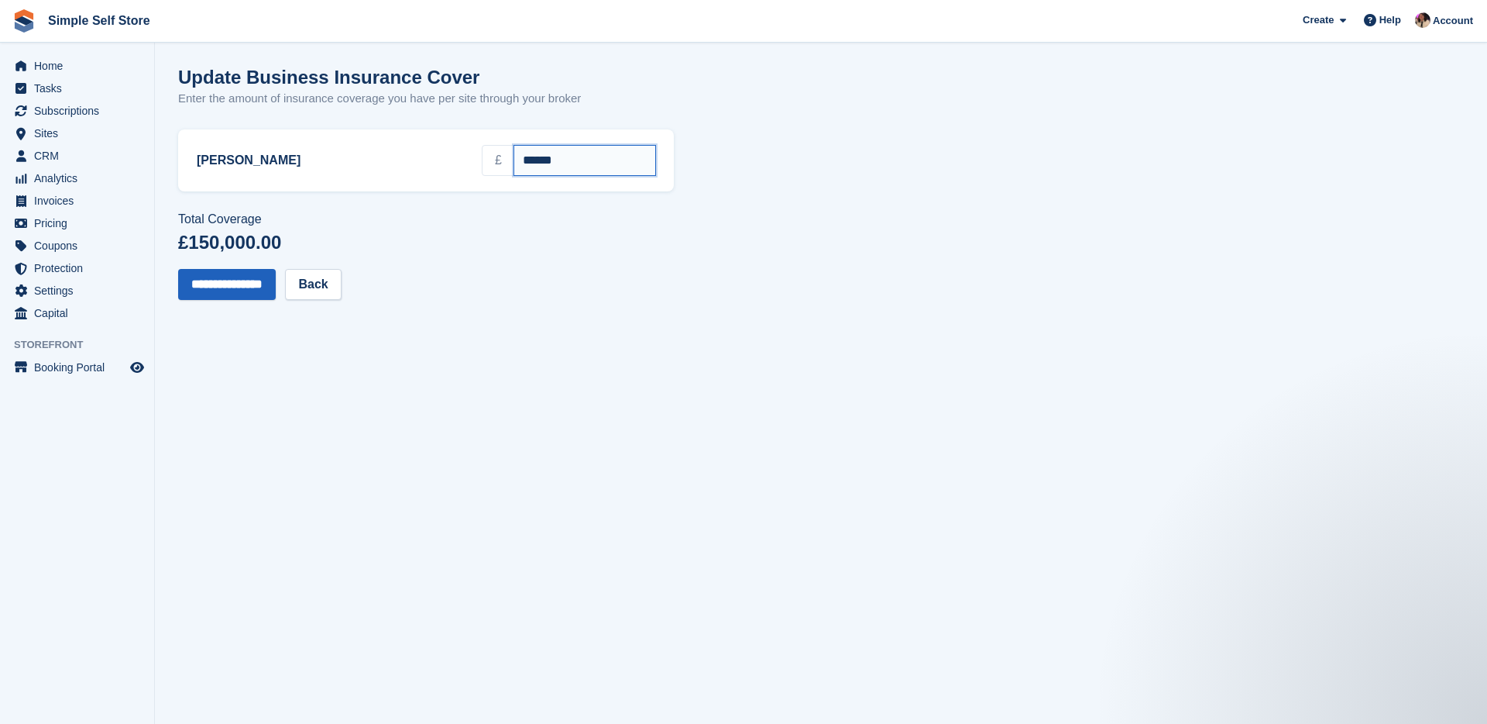
type input "******"
click at [276, 281] on input "**********" at bounding box center [227, 284] width 98 height 31
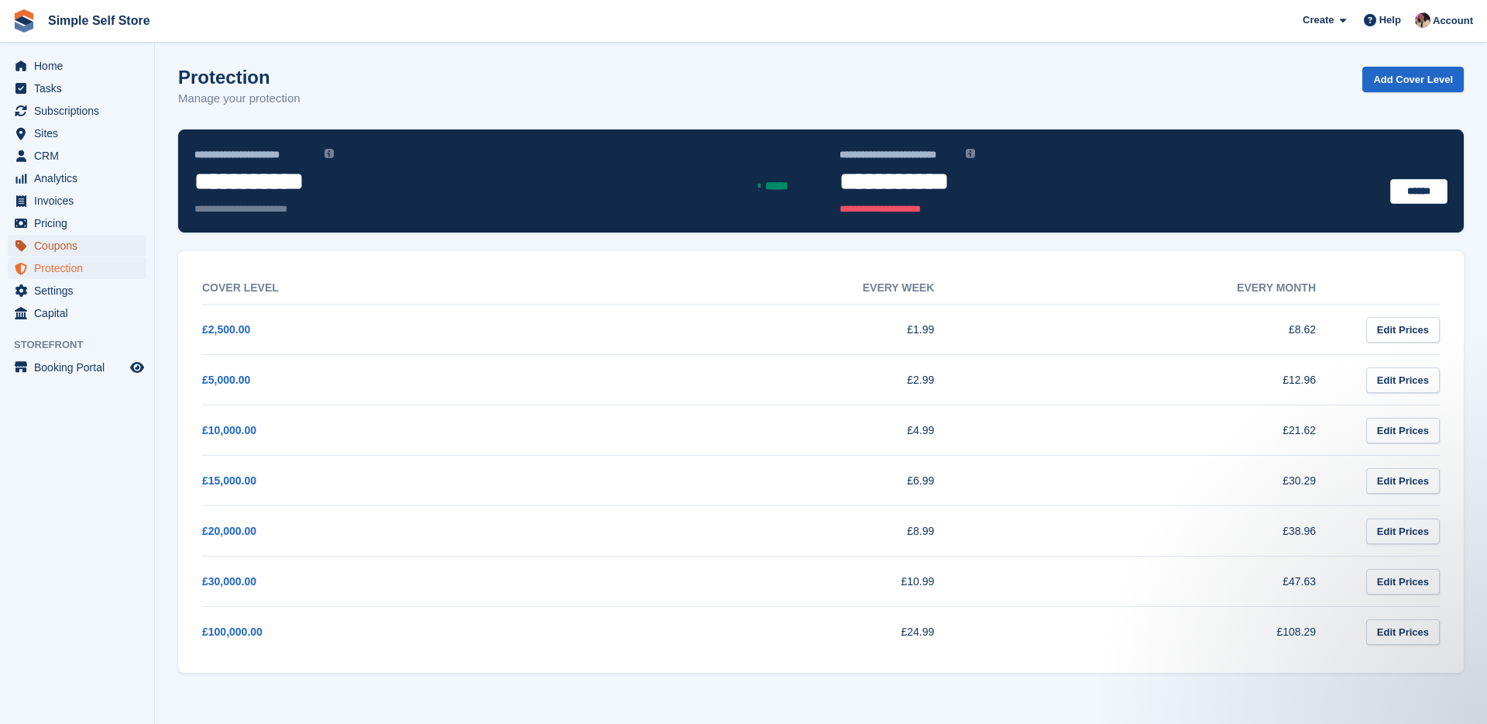
click at [50, 250] on span "Coupons" at bounding box center [80, 246] width 93 height 22
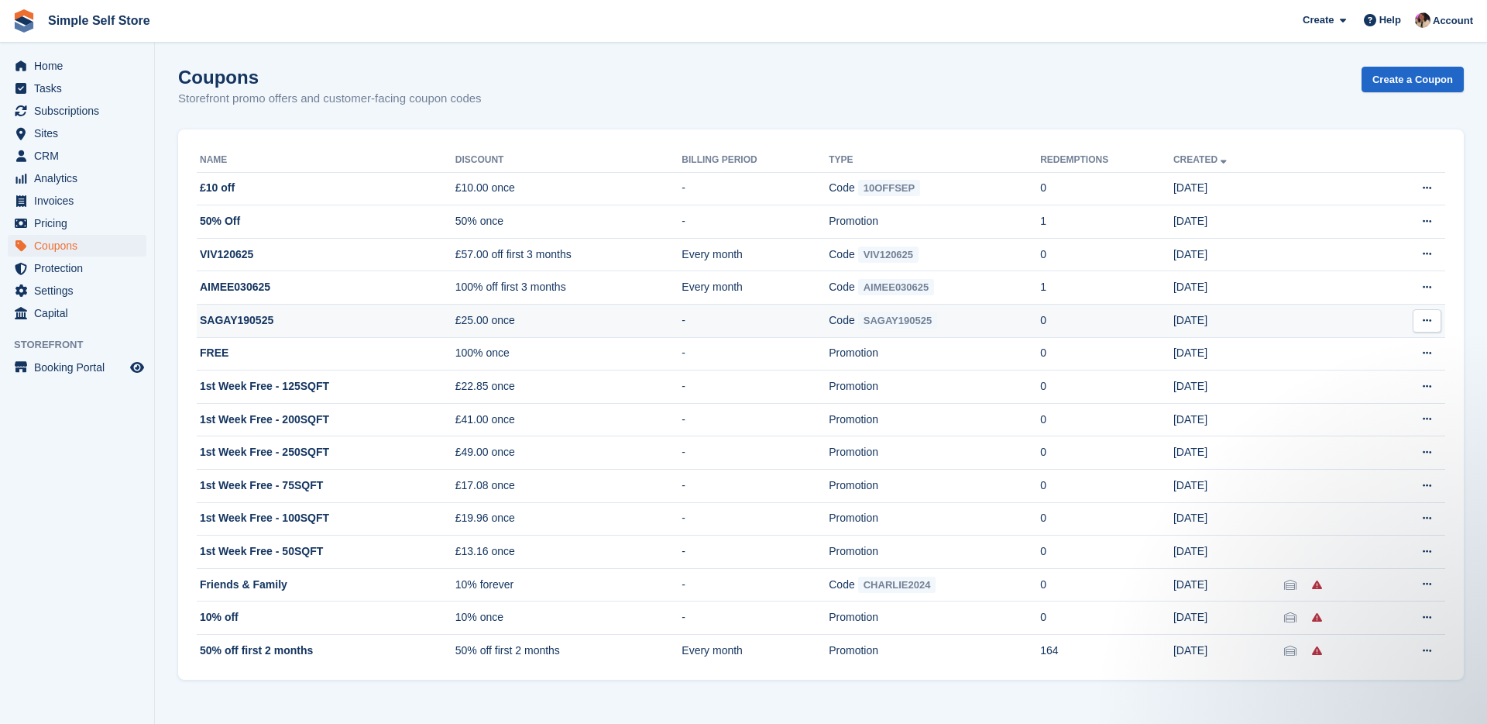
click at [1427, 325] on icon at bounding box center [1427, 320] width 9 height 10
click at [1363, 431] on p "Delete coupon" at bounding box center [1367, 424] width 135 height 20
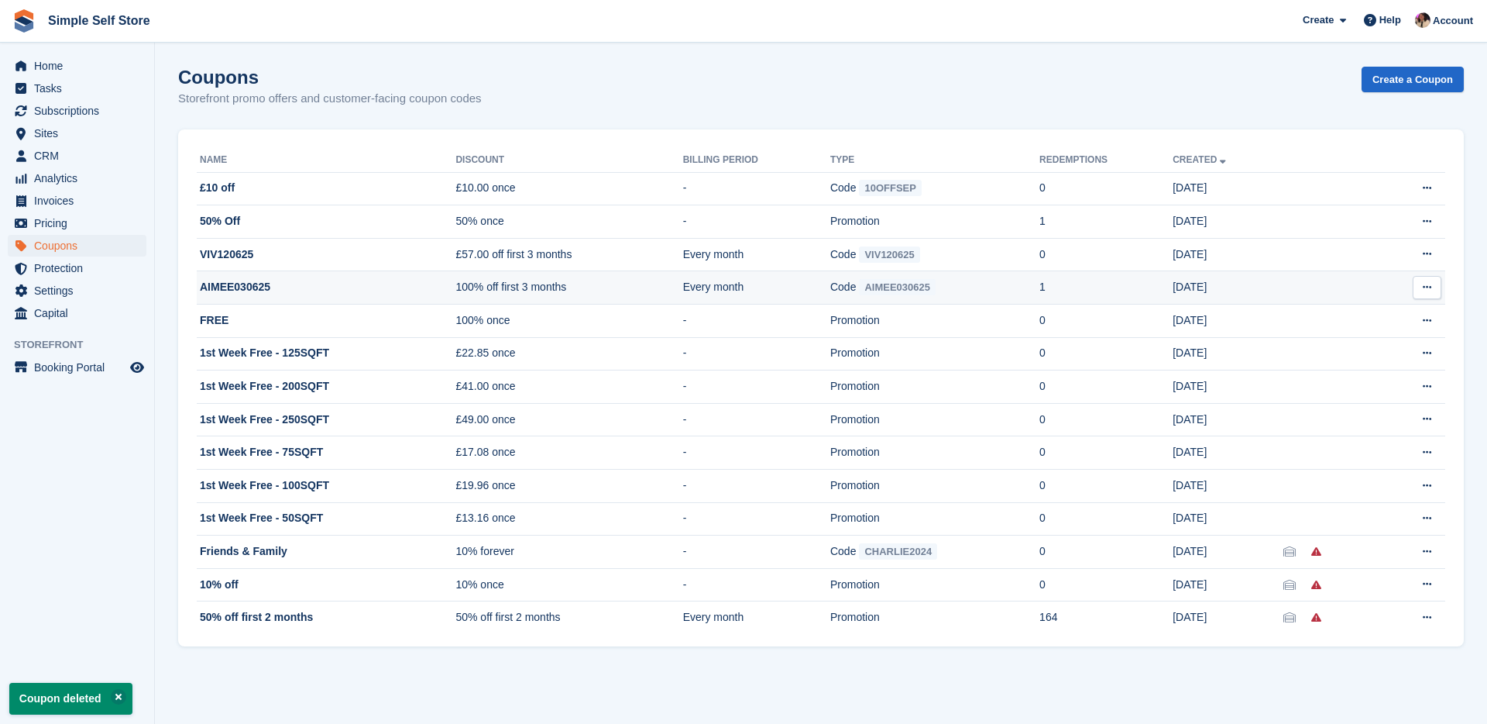
click at [1426, 287] on icon at bounding box center [1427, 287] width 9 height 10
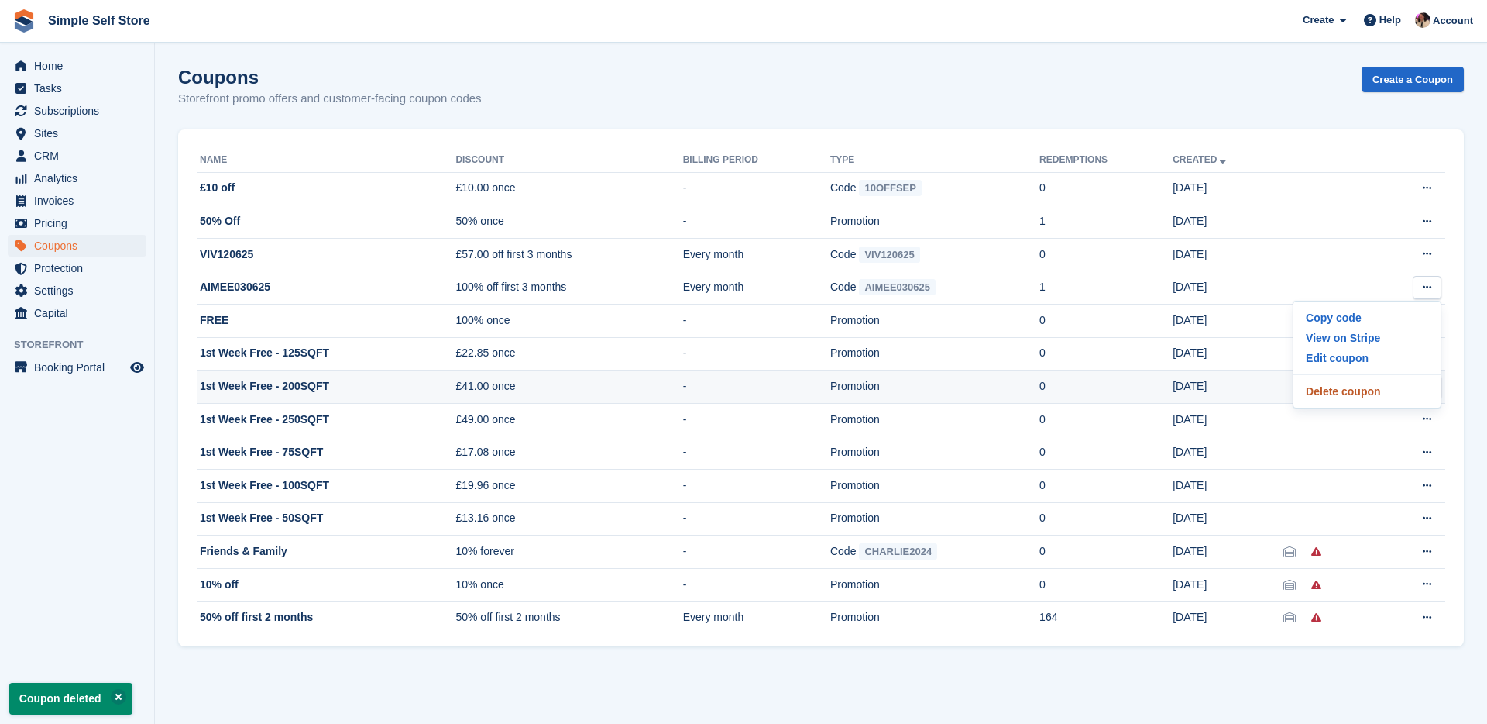
click at [1337, 383] on p "Delete coupon" at bounding box center [1367, 391] width 135 height 20
